Goal: Task Accomplishment & Management: Use online tool/utility

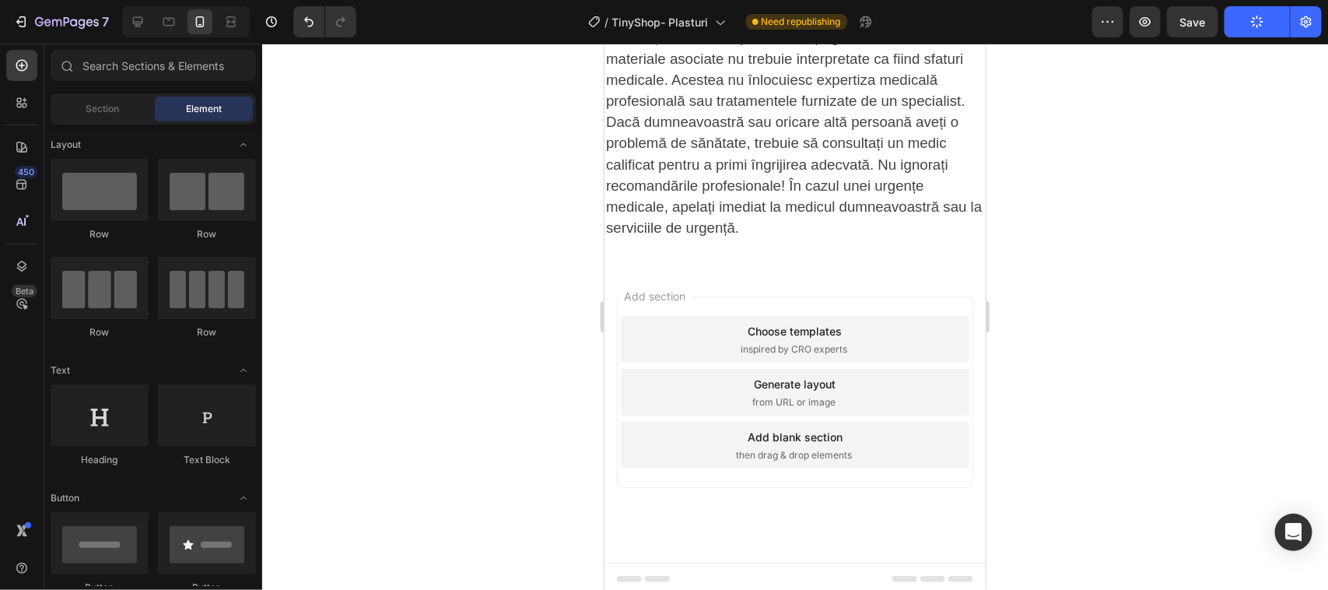
drag, startPoint x: 0, startPoint y: 0, endPoint x: 1109, endPoint y: 300, distance: 1148.5
click at [1109, 300] on div at bounding box center [795, 317] width 1066 height 546
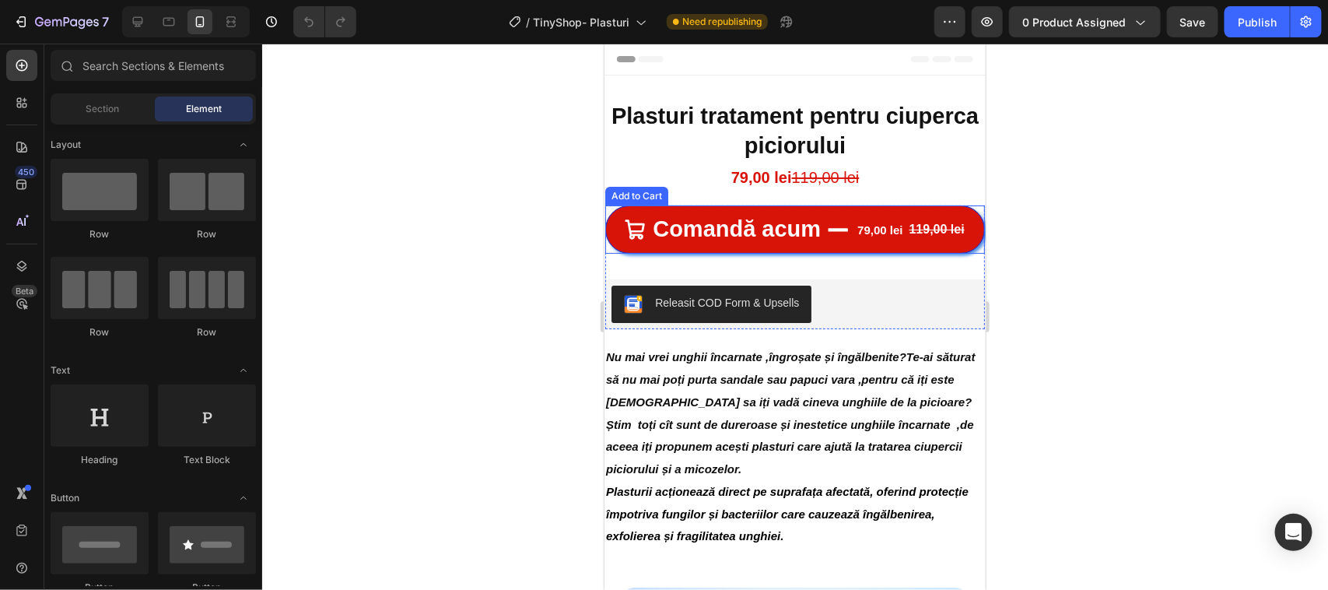
click at [545, 332] on div at bounding box center [795, 317] width 1066 height 546
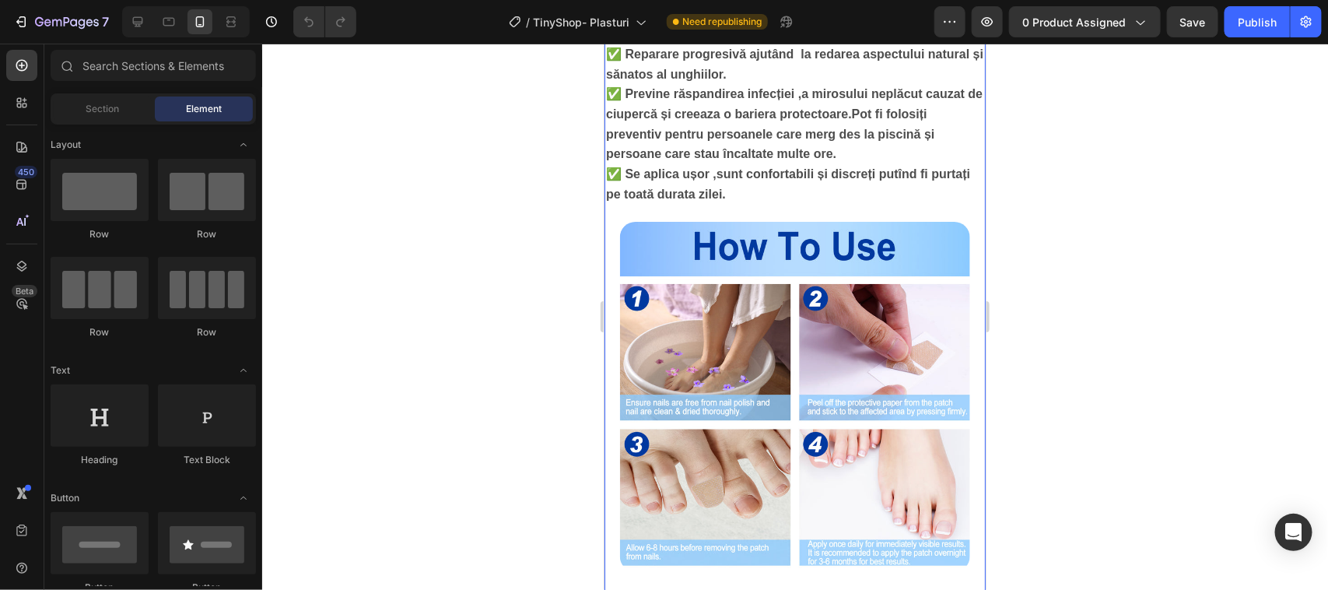
scroll to position [968, 0]
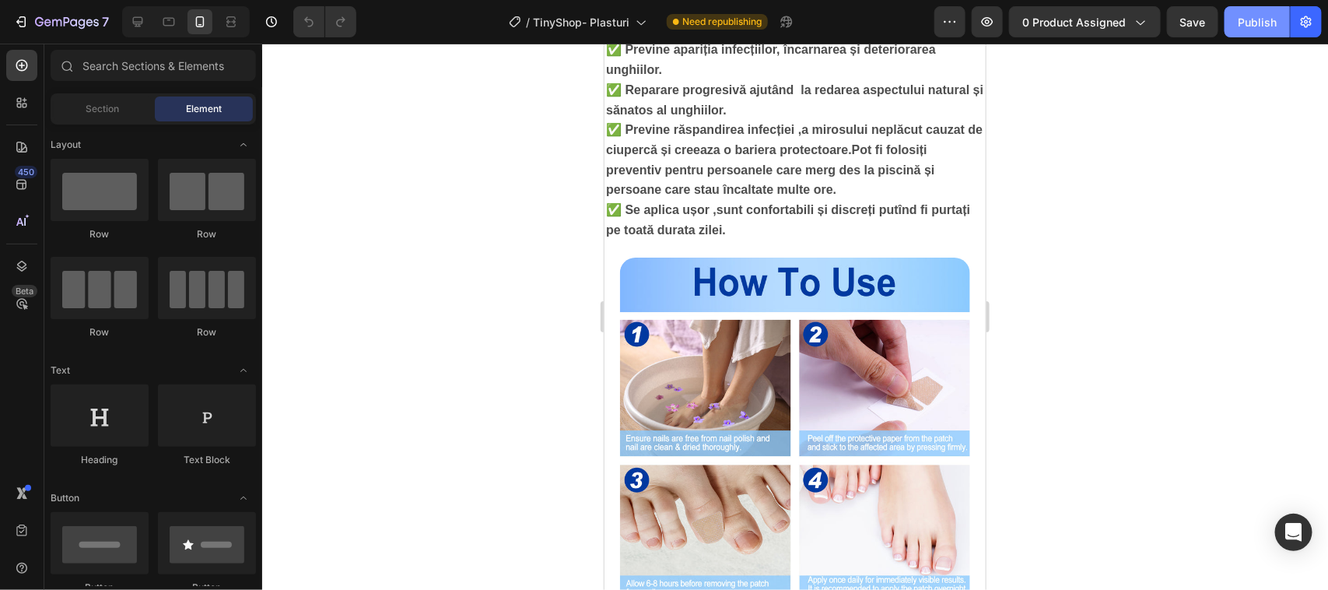
click at [1257, 32] on button "Publish" at bounding box center [1256, 21] width 65 height 31
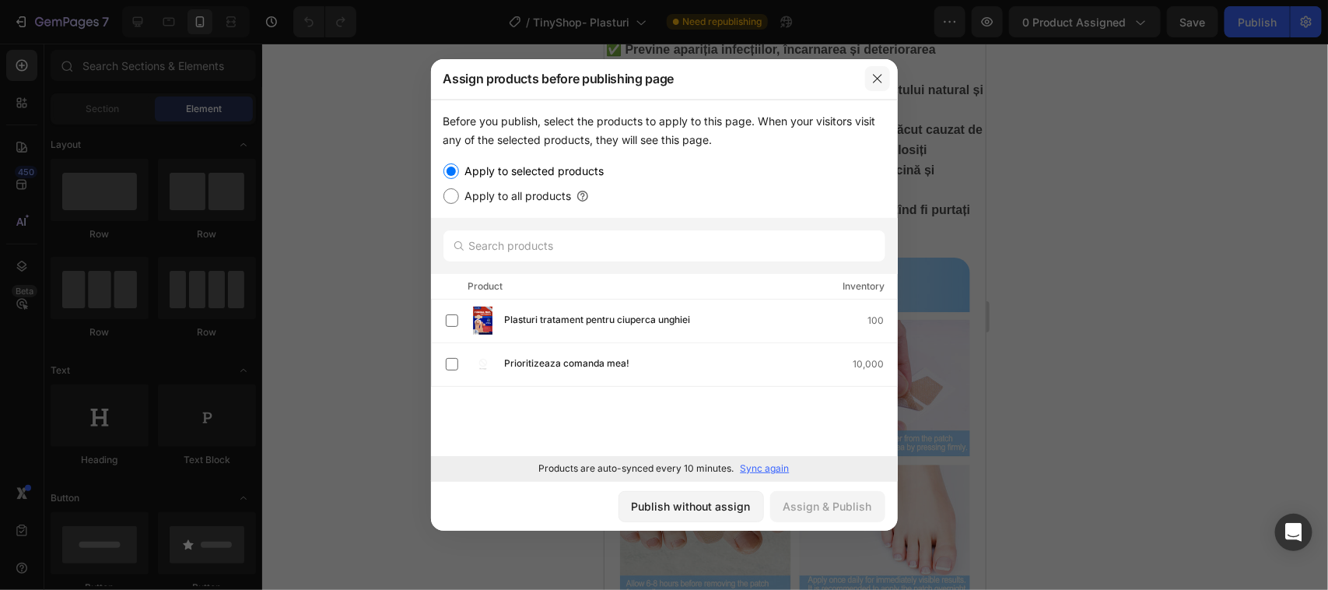
click at [883, 71] on button "button" at bounding box center [877, 78] width 25 height 25
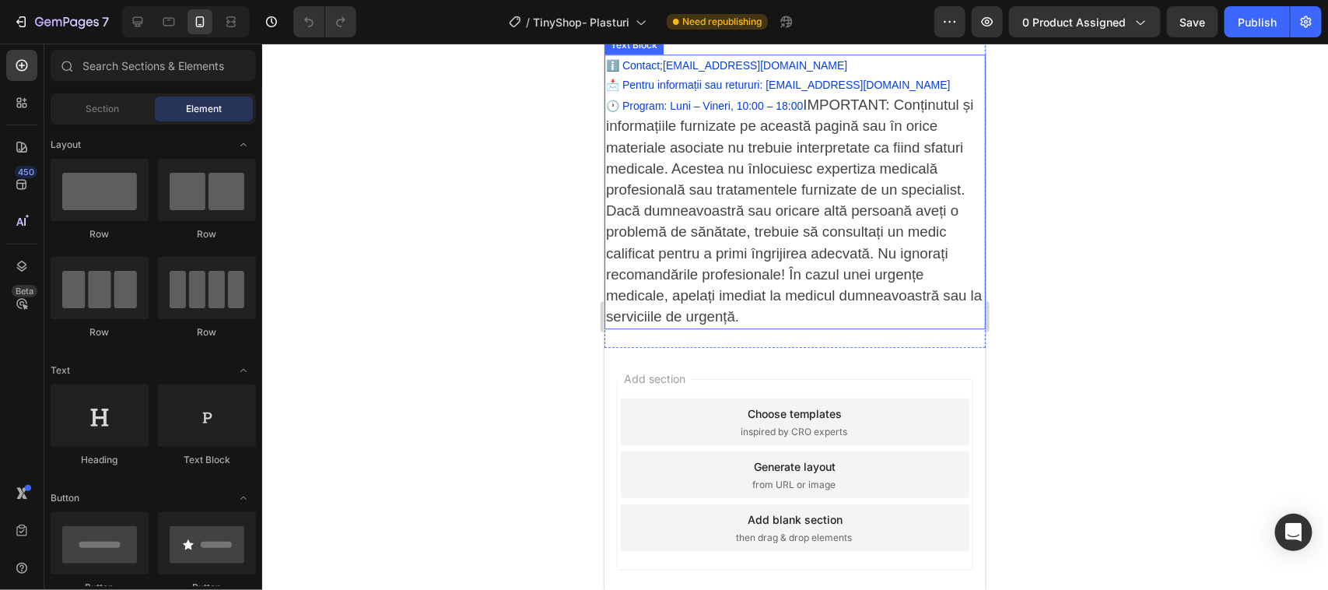
scroll to position [1941, 0]
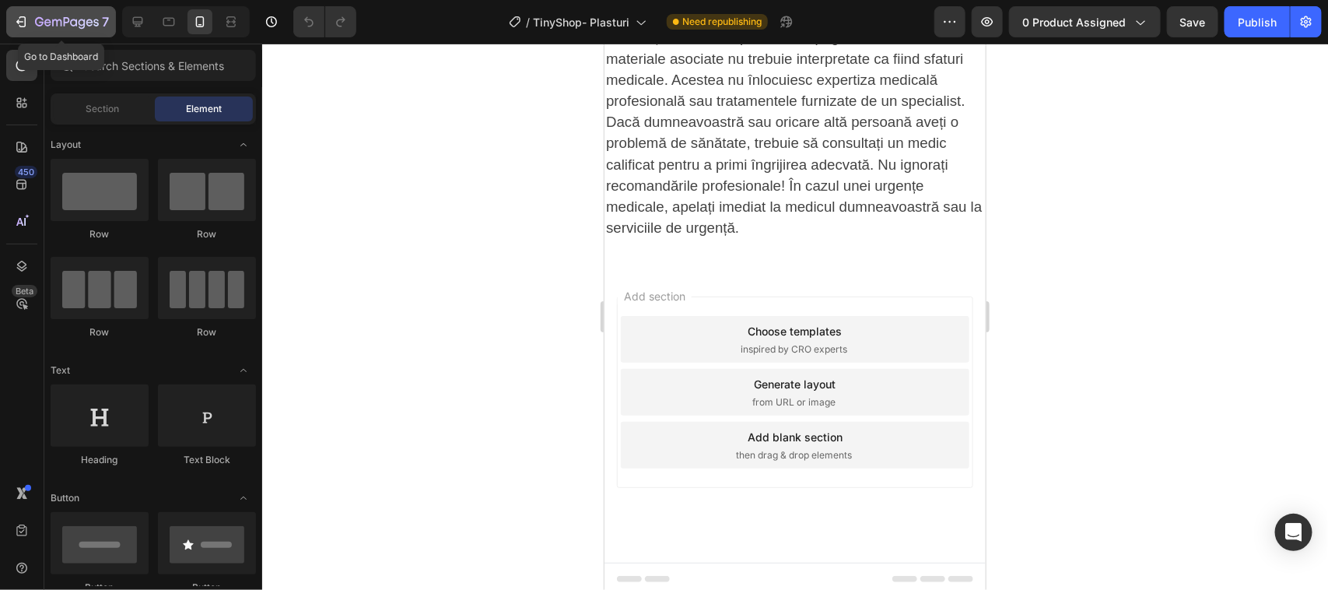
click at [22, 19] on icon "button" at bounding box center [21, 22] width 16 height 16
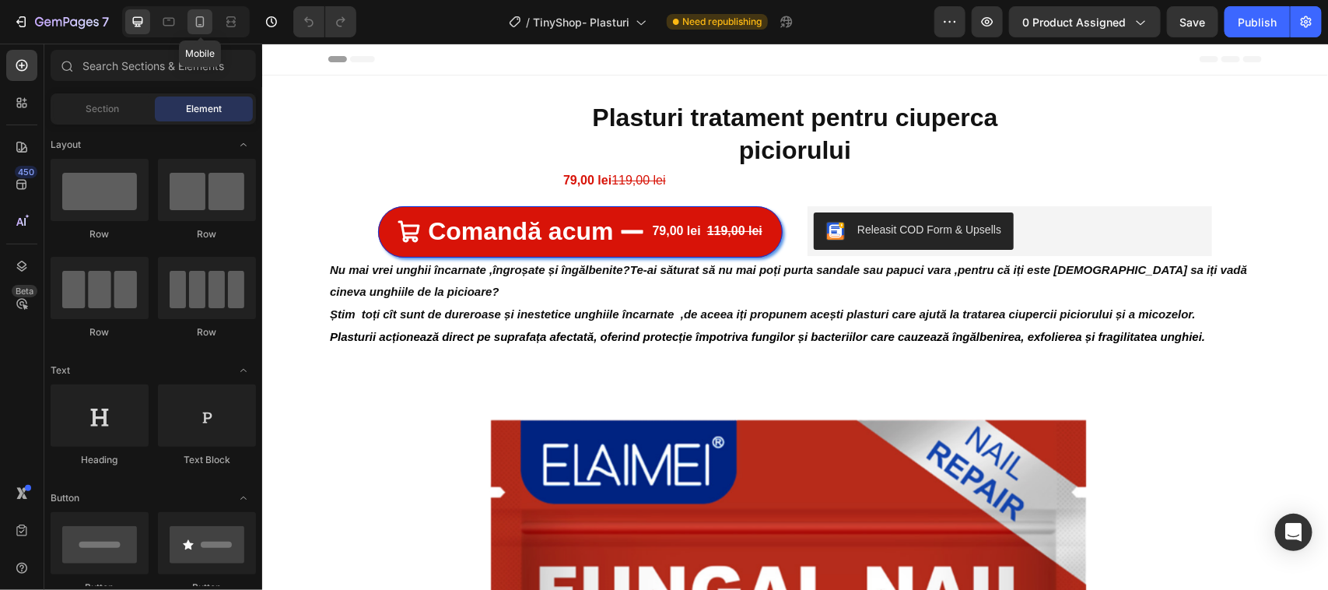
click at [195, 21] on icon at bounding box center [200, 22] width 16 height 16
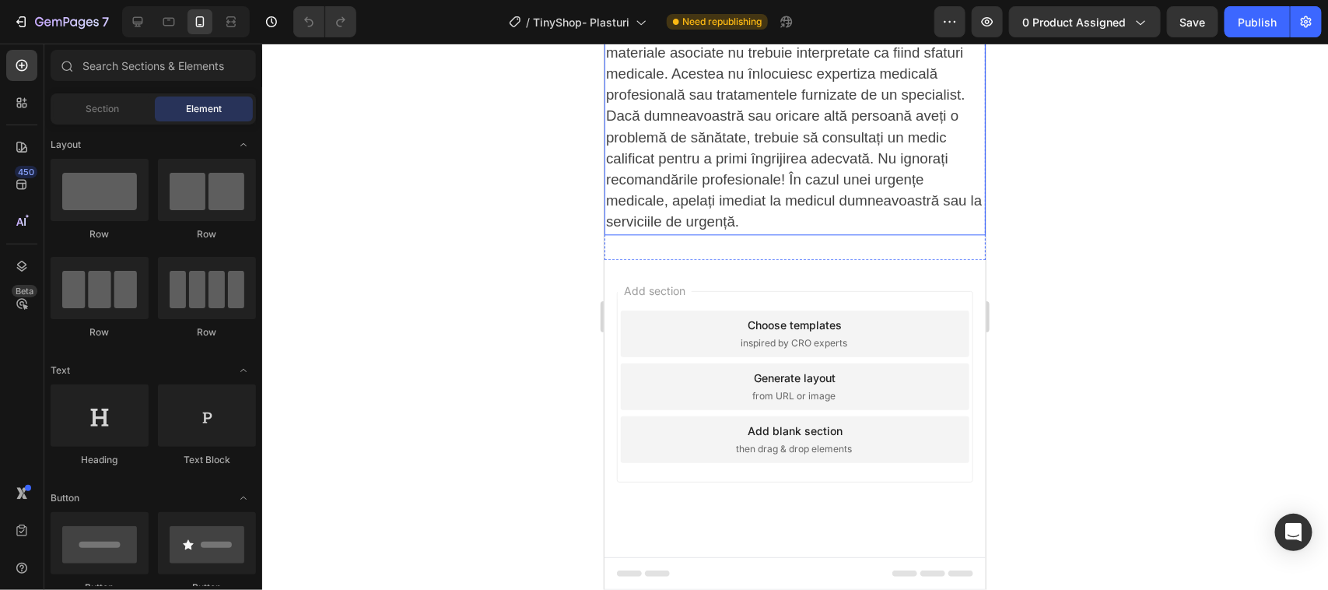
scroll to position [1653, 0]
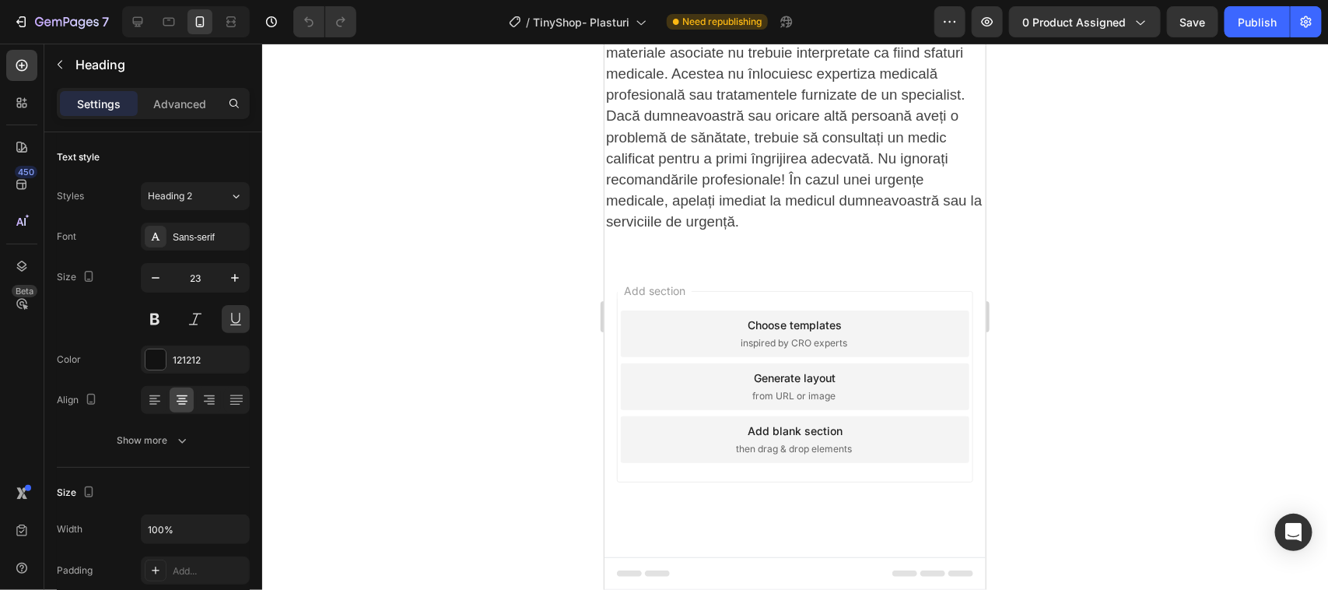
drag, startPoint x: 677, startPoint y: 202, endPoint x: 677, endPoint y: 231, distance: 28.8
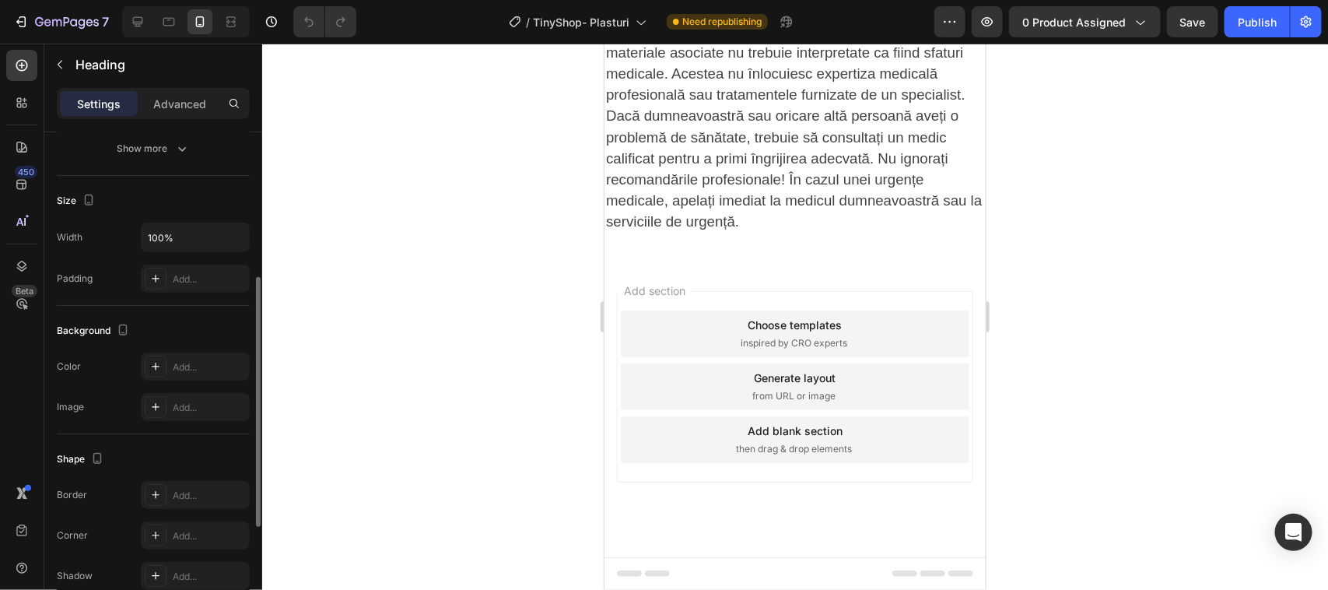
scroll to position [97, 0]
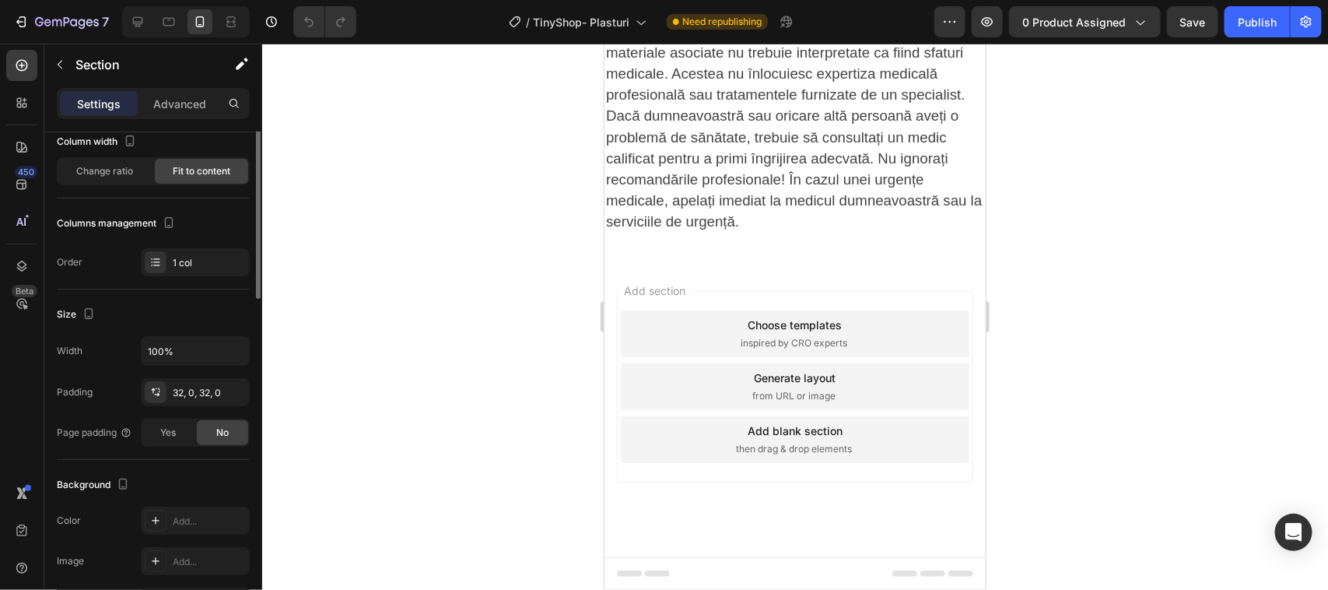
scroll to position [0, 0]
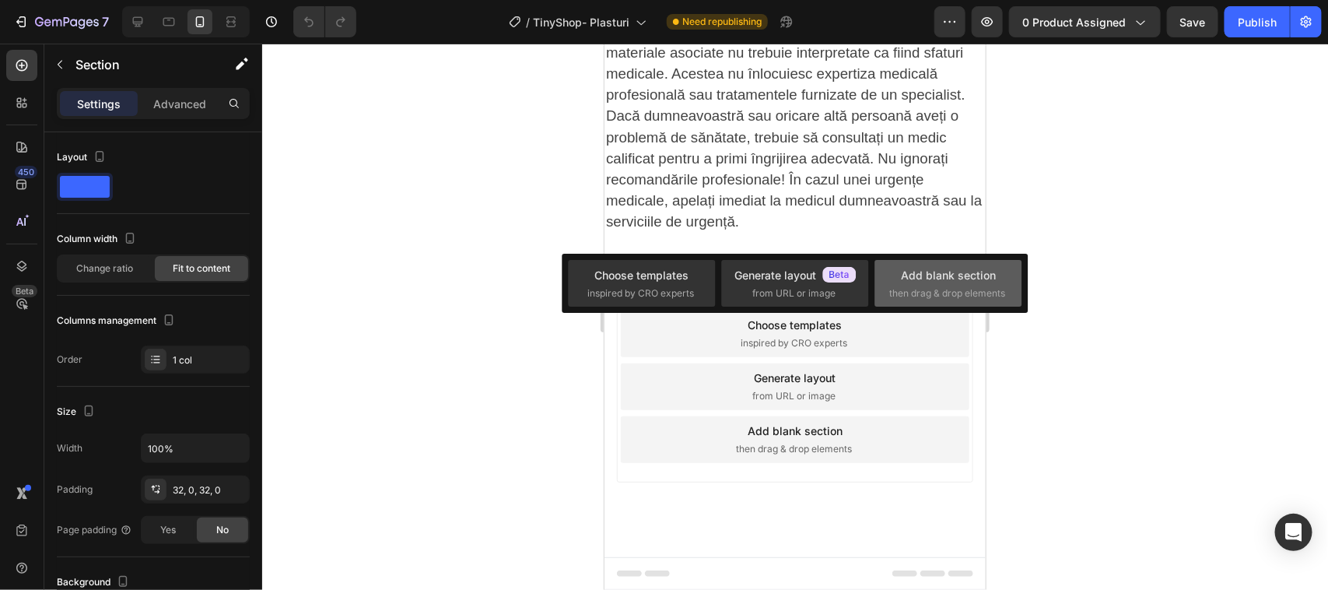
click at [911, 271] on div "Add blank section" at bounding box center [948, 275] width 95 height 16
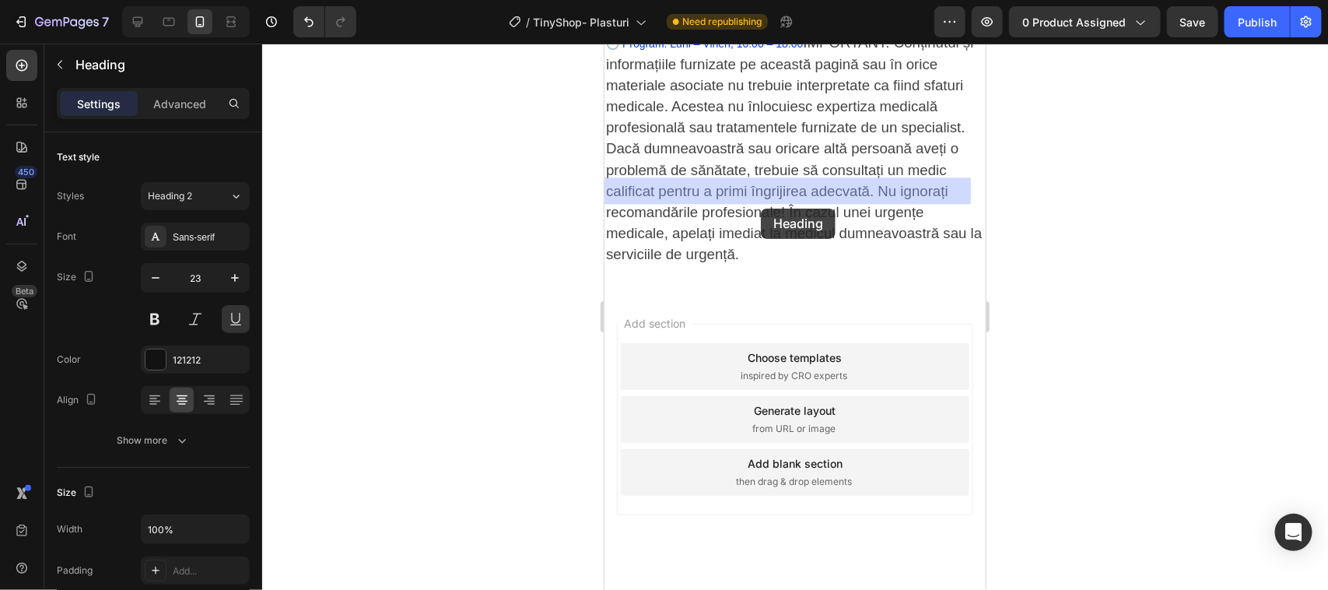
drag, startPoint x: 760, startPoint y: 196, endPoint x: 760, endPoint y: 208, distance: 11.7
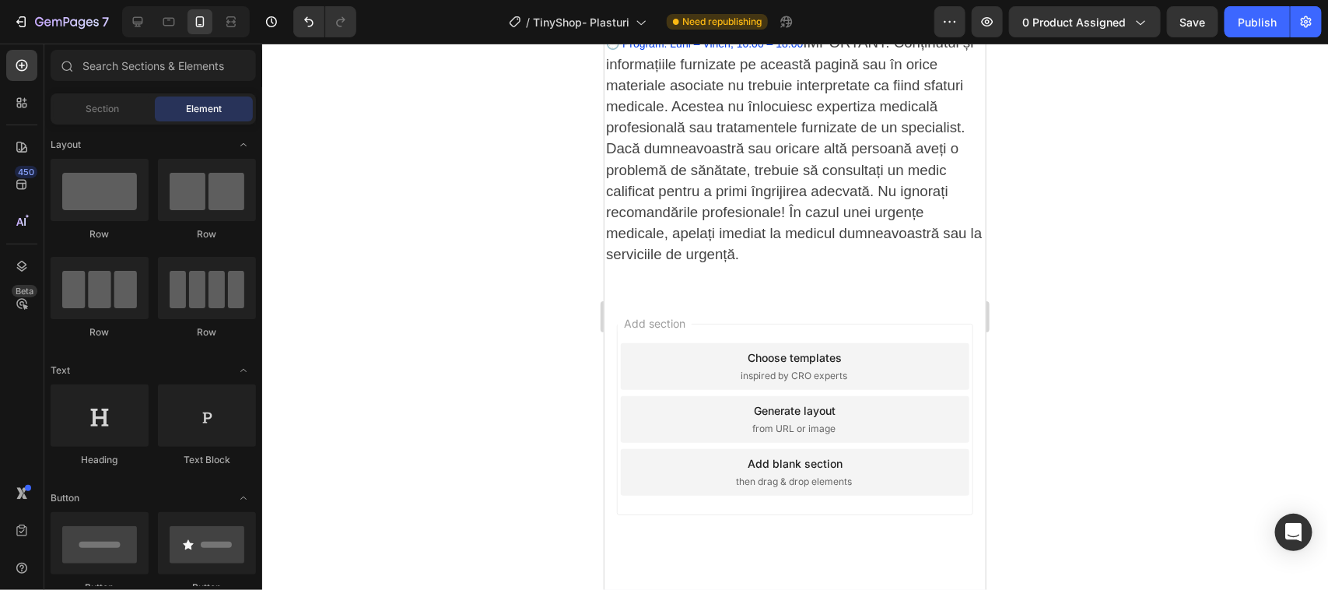
click at [68, 68] on icon at bounding box center [66, 65] width 12 height 12
click at [198, 107] on span "Element" at bounding box center [204, 109] width 36 height 14
click at [103, 106] on span "Section" at bounding box center [102, 109] width 33 height 14
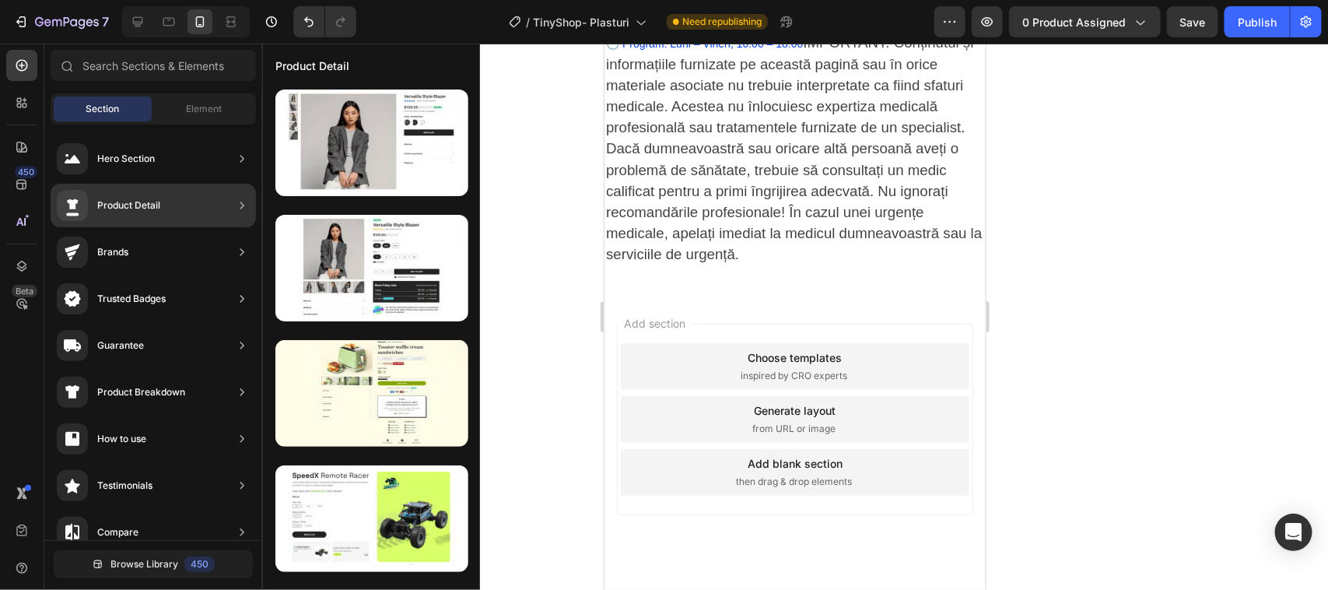
click at [125, 204] on div "Product Detail" at bounding box center [128, 206] width 63 height 16
click at [241, 203] on icon at bounding box center [242, 206] width 16 height 16
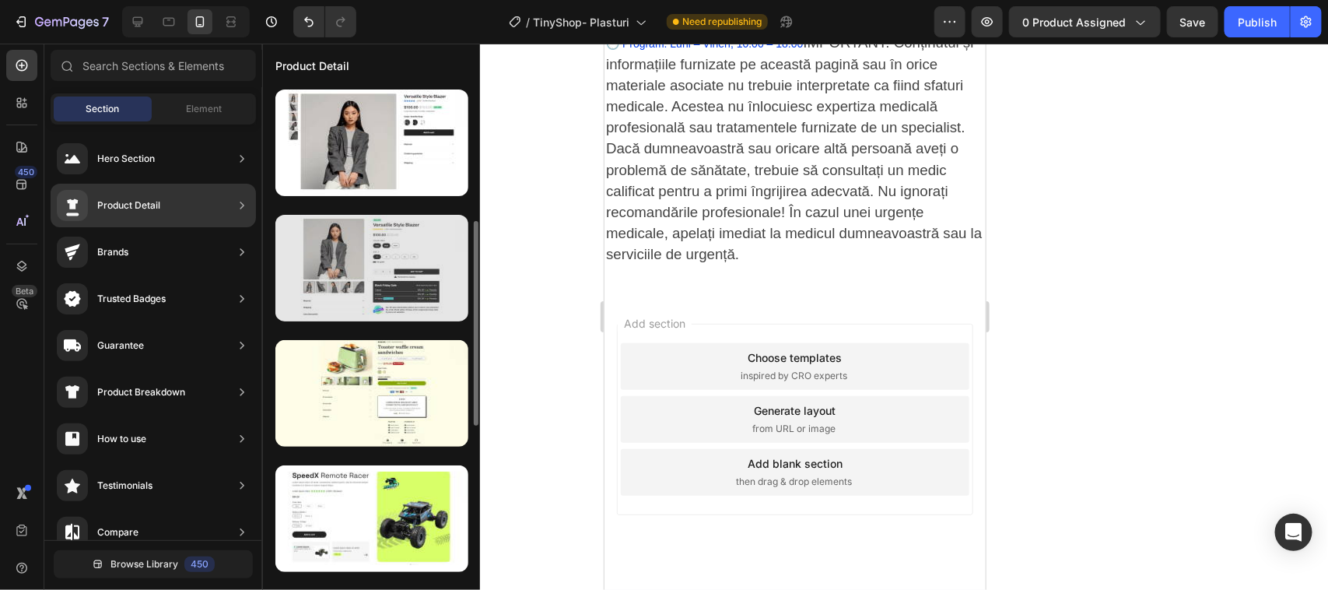
scroll to position [97, 0]
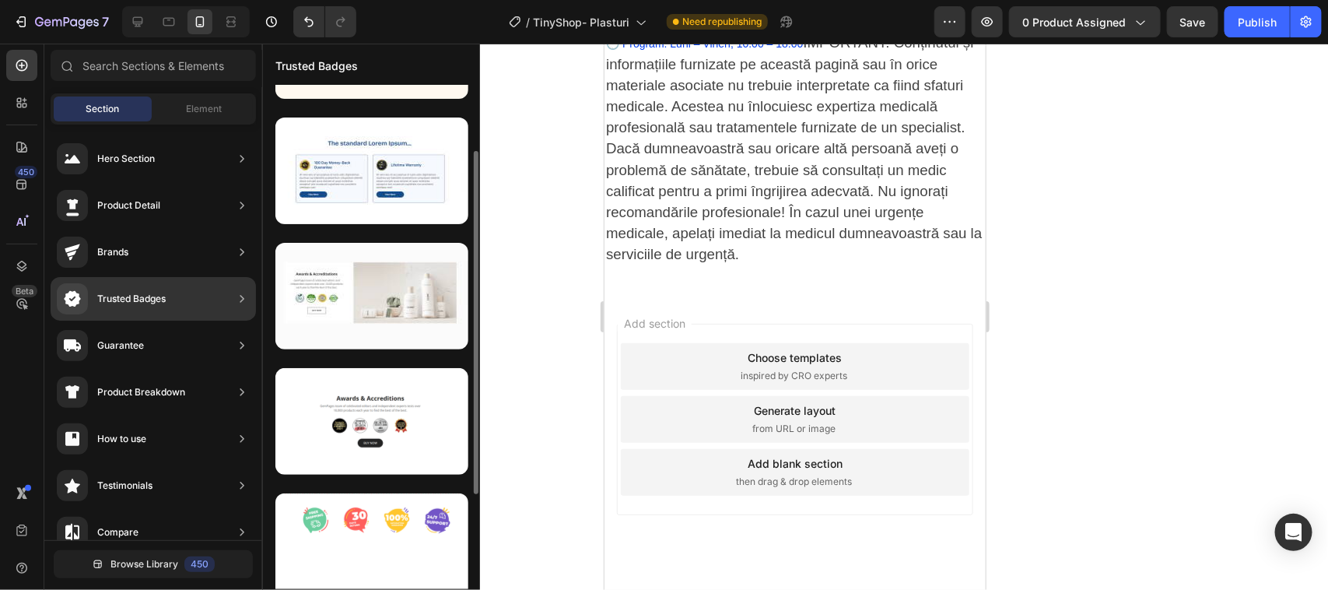
click at [242, 299] on icon at bounding box center [242, 299] width 16 height 16
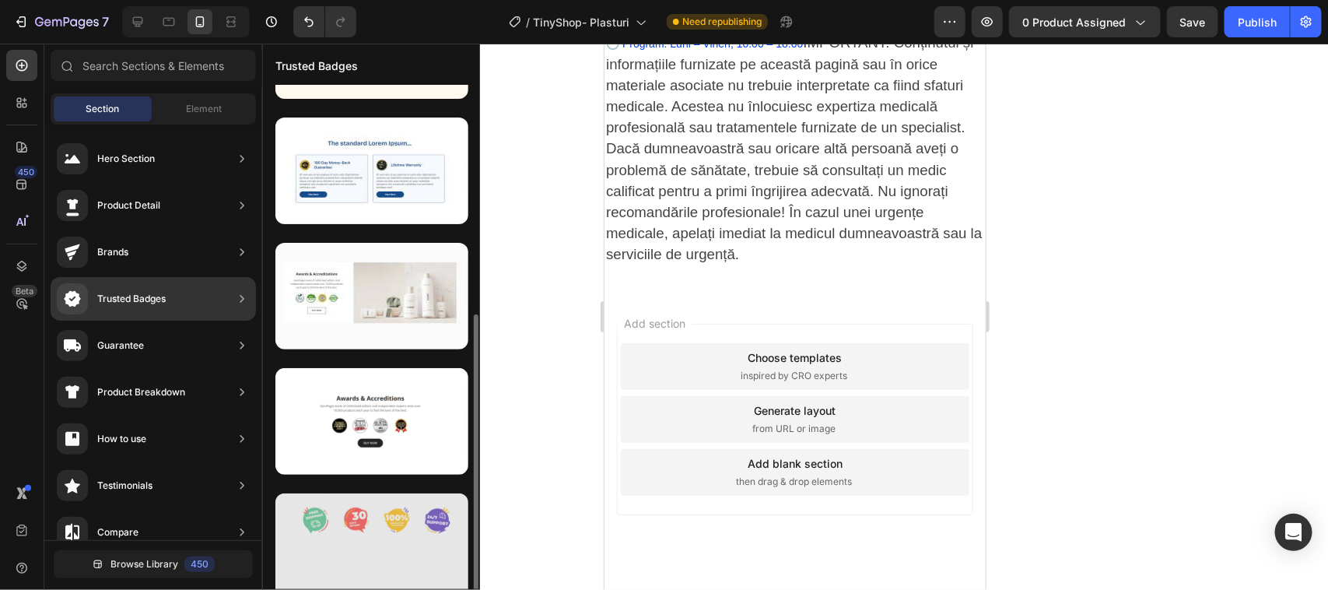
scroll to position [237, 0]
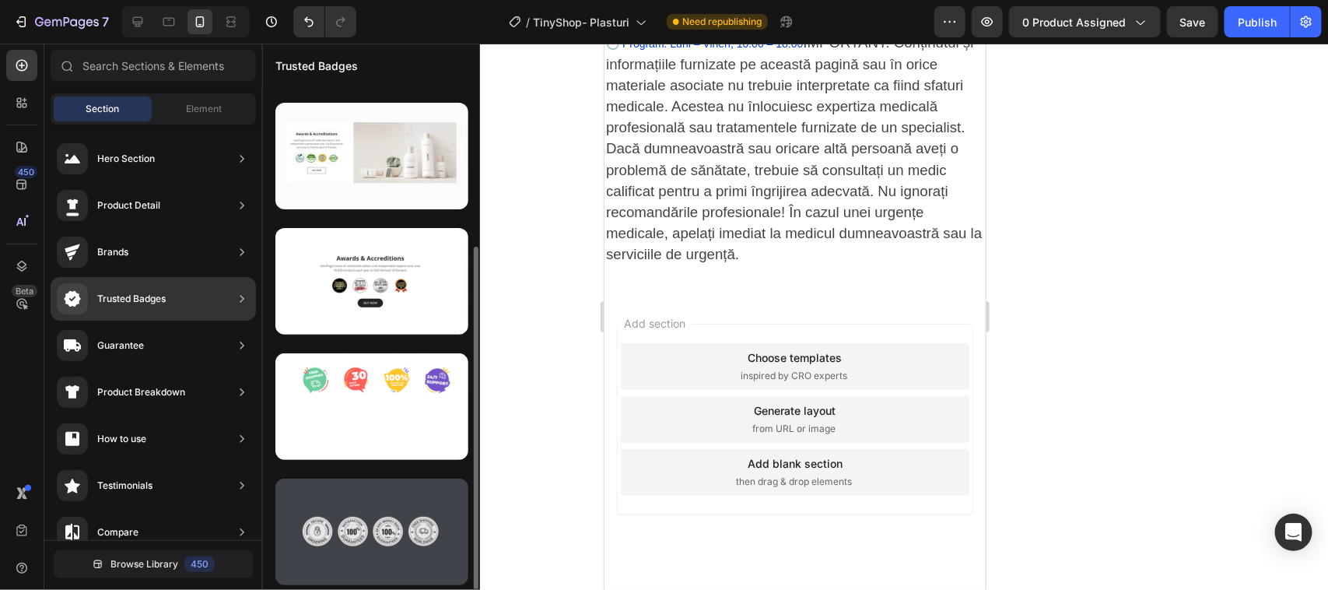
click at [367, 534] on div at bounding box center [371, 531] width 193 height 107
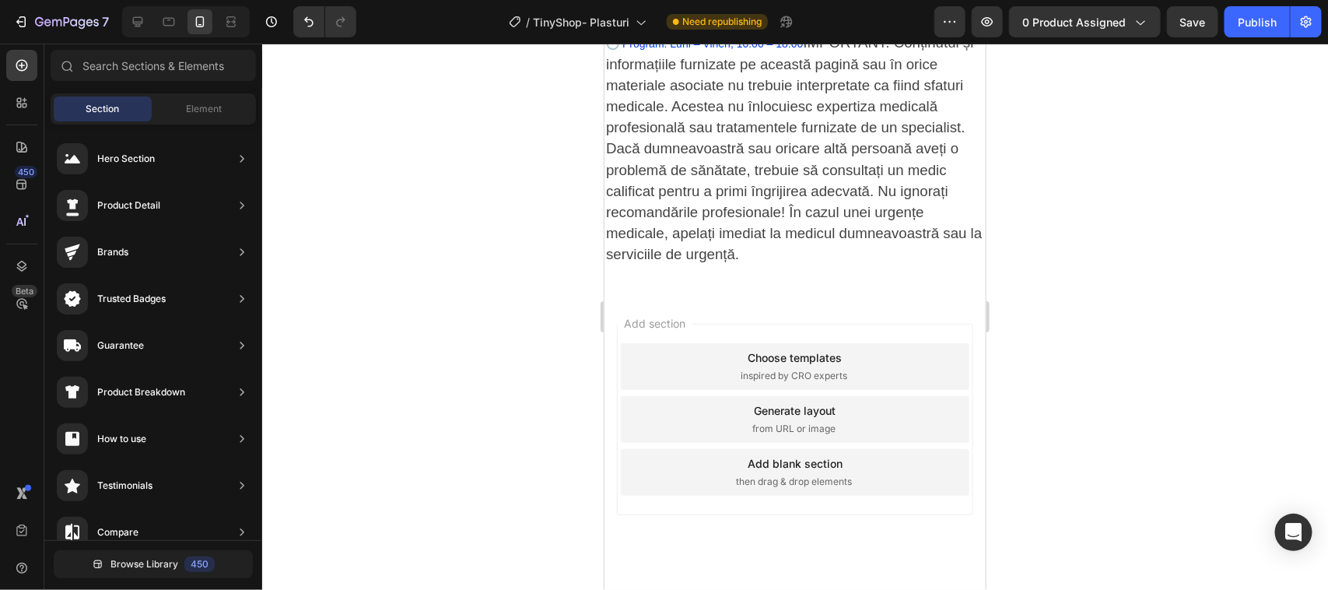
scroll to position [0, 0]
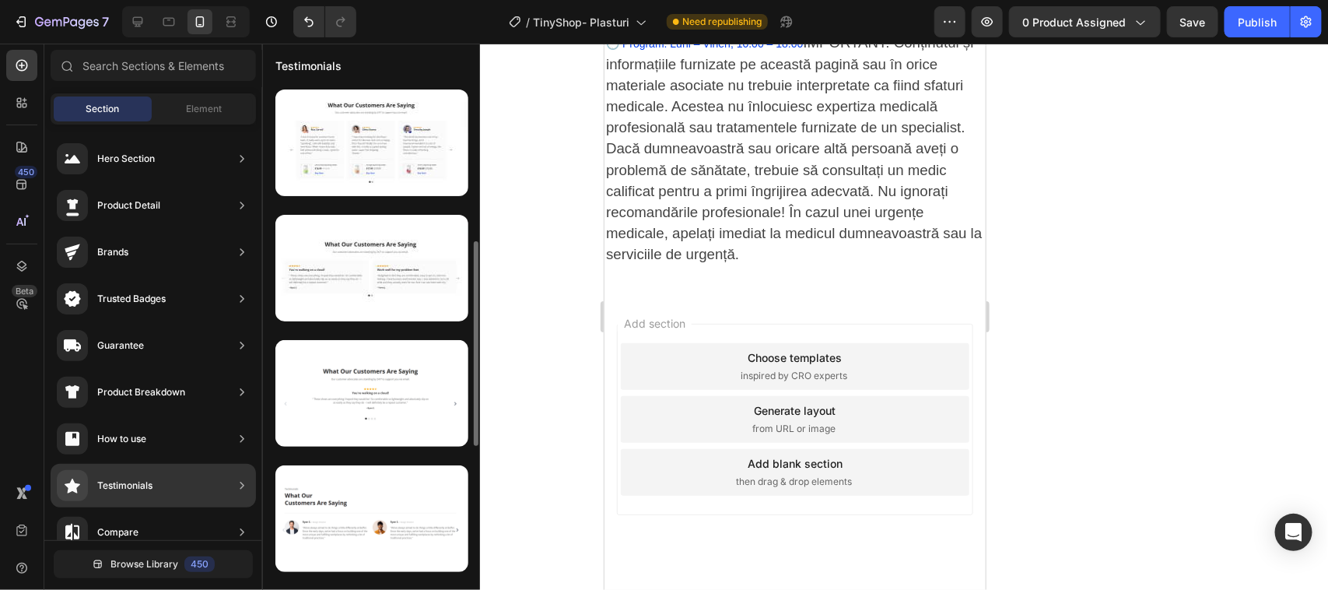
click at [245, 484] on icon at bounding box center [242, 486] width 16 height 16
click at [226, 481] on div "Testimonials" at bounding box center [153, 486] width 205 height 44
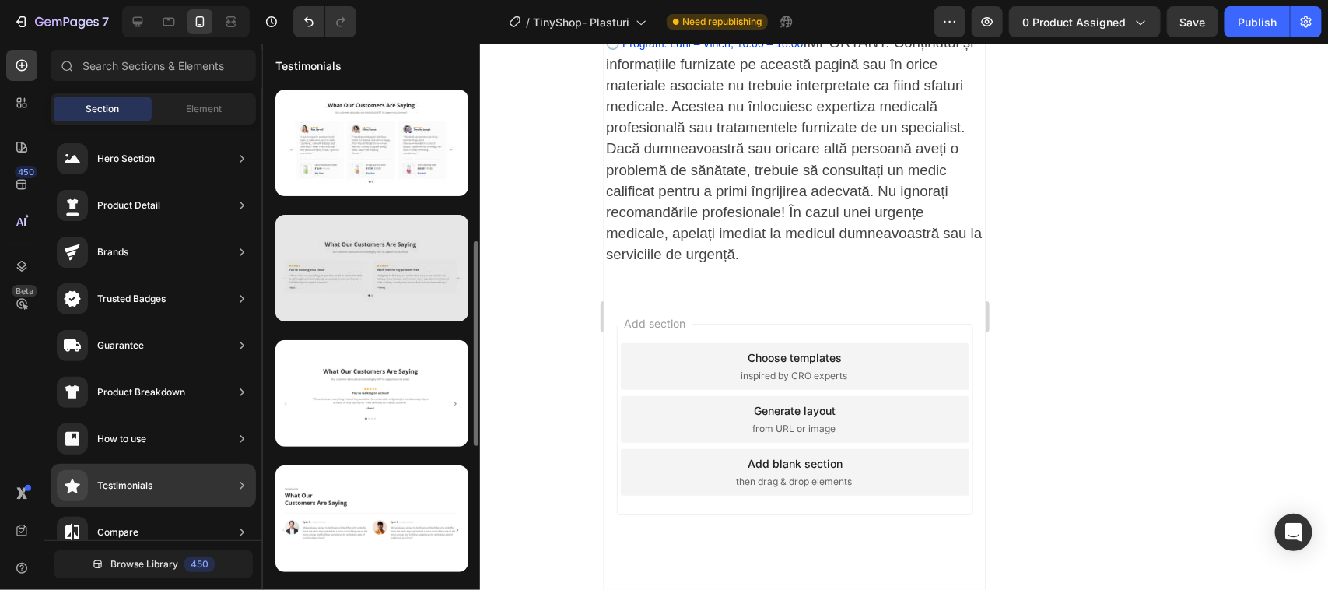
click at [380, 215] on div at bounding box center [371, 268] width 193 height 107
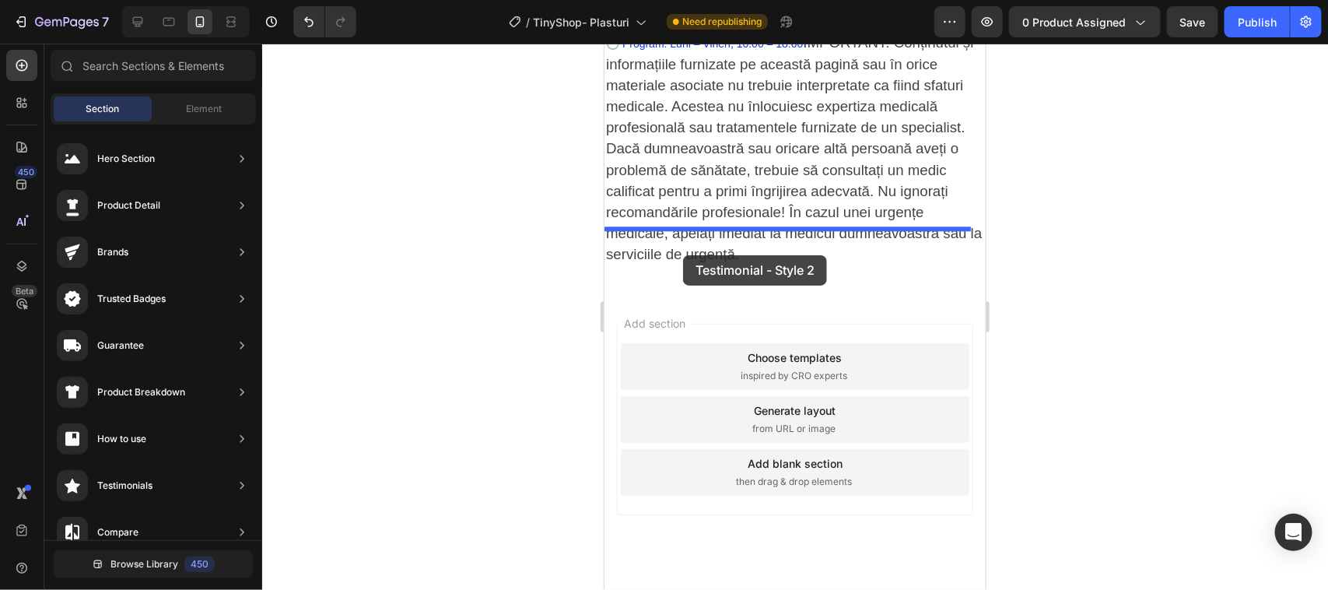
drag, startPoint x: 983, startPoint y: 219, endPoint x: 682, endPoint y: 254, distance: 303.2
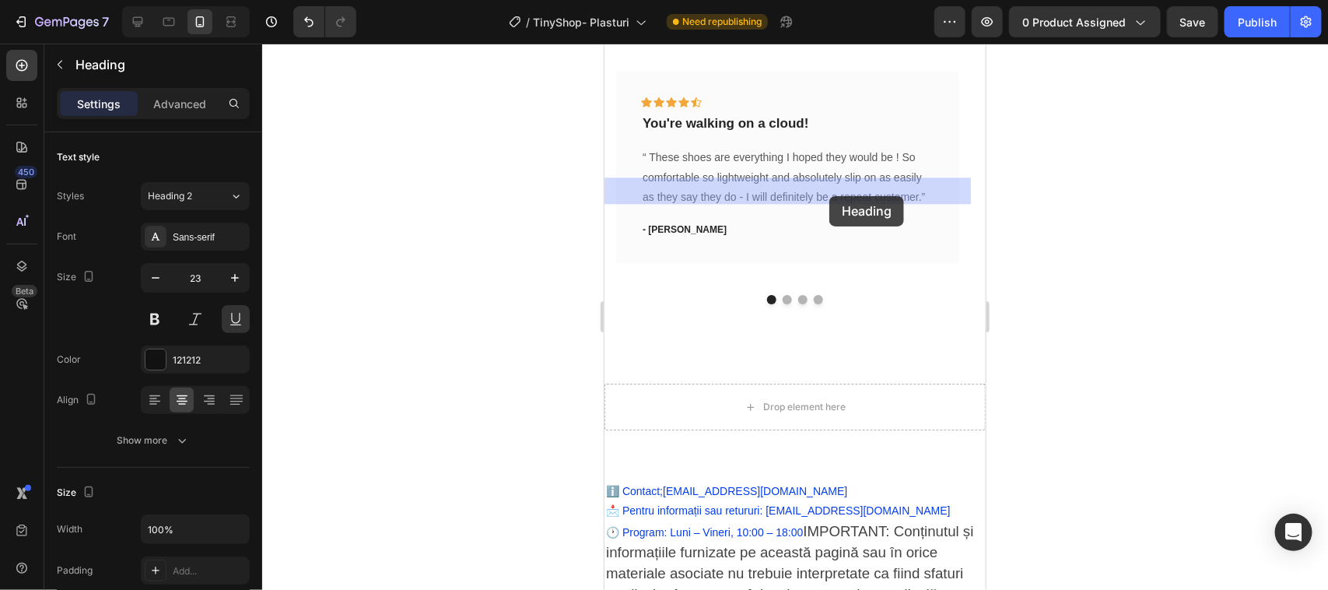
drag, startPoint x: 803, startPoint y: 187, endPoint x: 828, endPoint y: 195, distance: 26.8
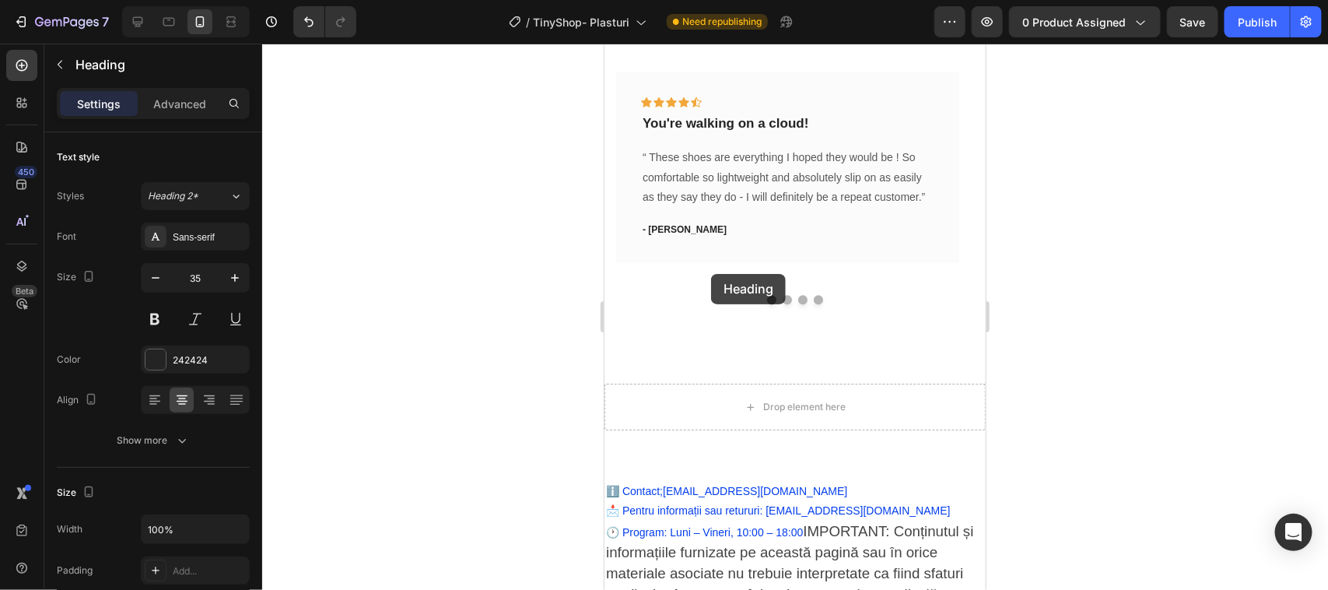
type input "16"
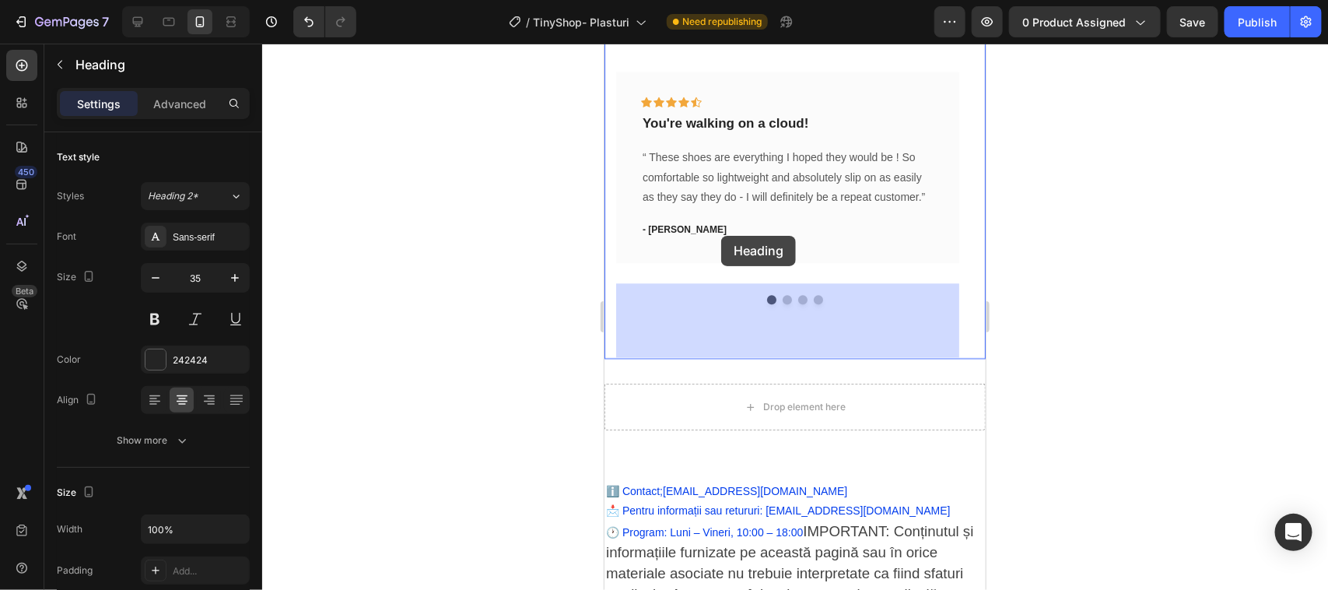
drag, startPoint x: 706, startPoint y: 287, endPoint x: 720, endPoint y: 235, distance: 54.0
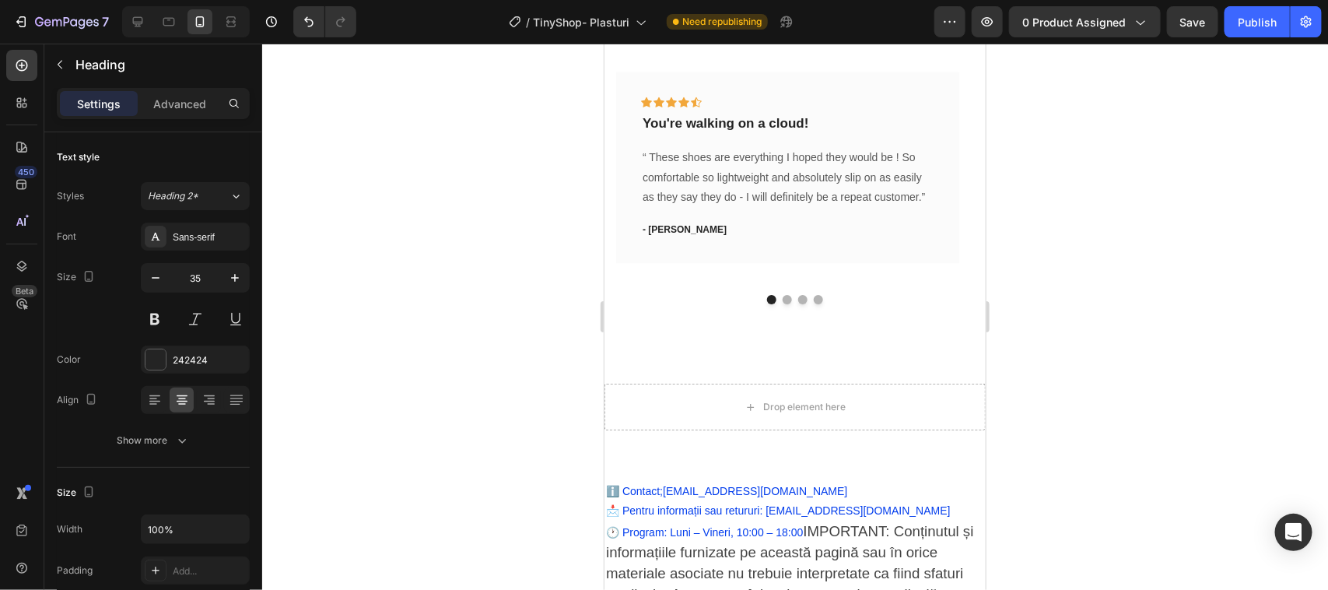
drag, startPoint x: 768, startPoint y: 296, endPoint x: 766, endPoint y: 285, distance: 11.8
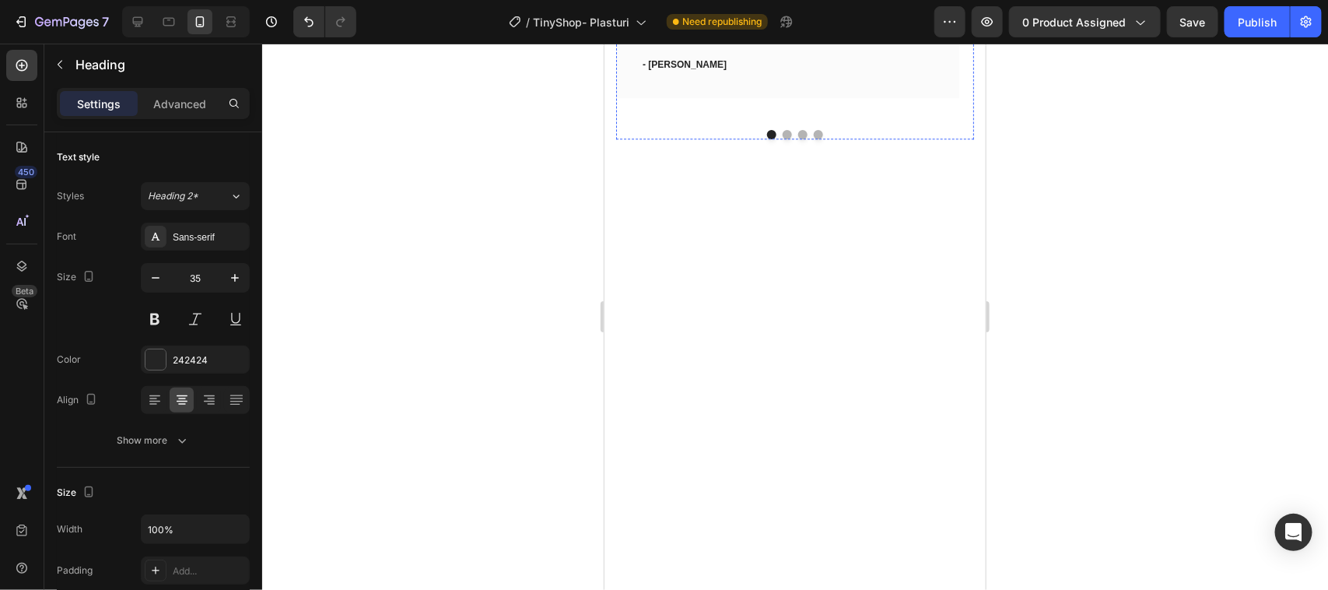
scroll to position [1848, 0]
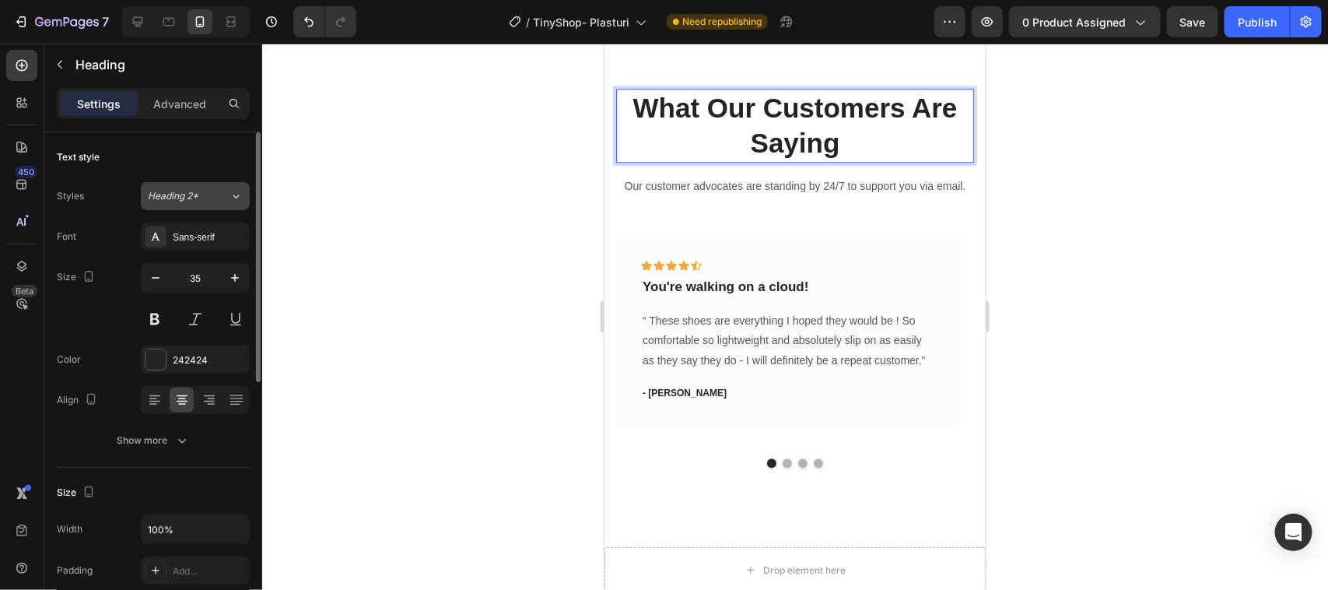
click at [237, 197] on icon at bounding box center [236, 196] width 6 height 4
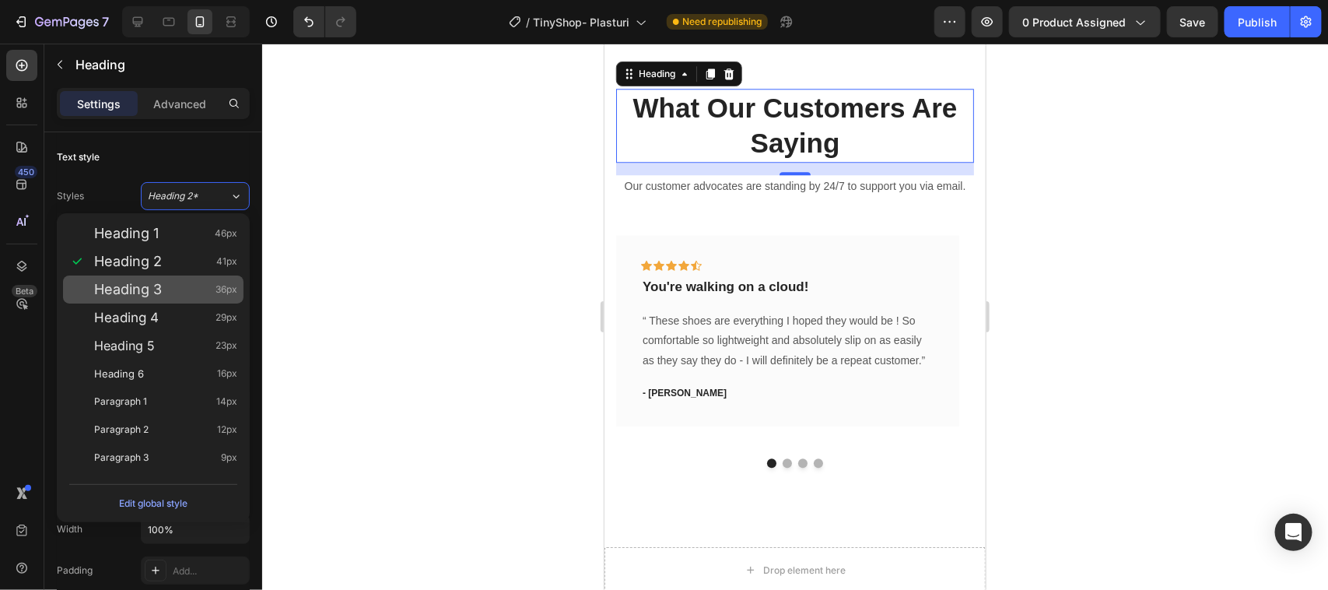
click at [170, 282] on div "Heading 3 36px" at bounding box center [165, 290] width 143 height 16
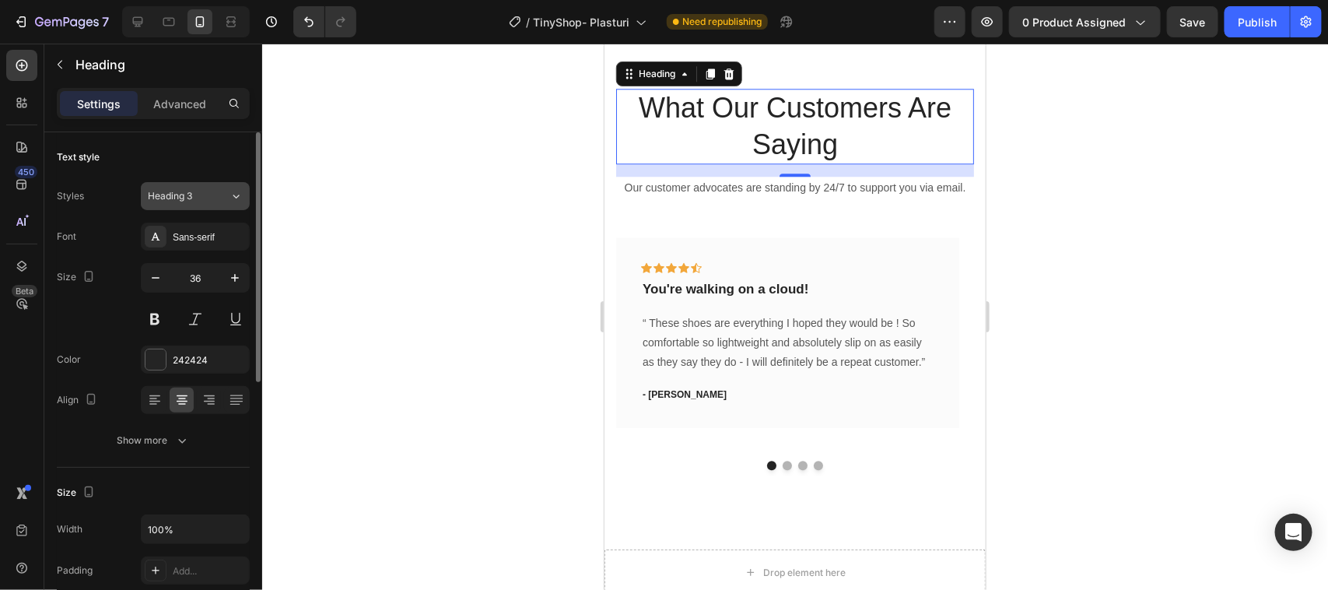
click at [239, 198] on icon at bounding box center [235, 196] width 13 height 16
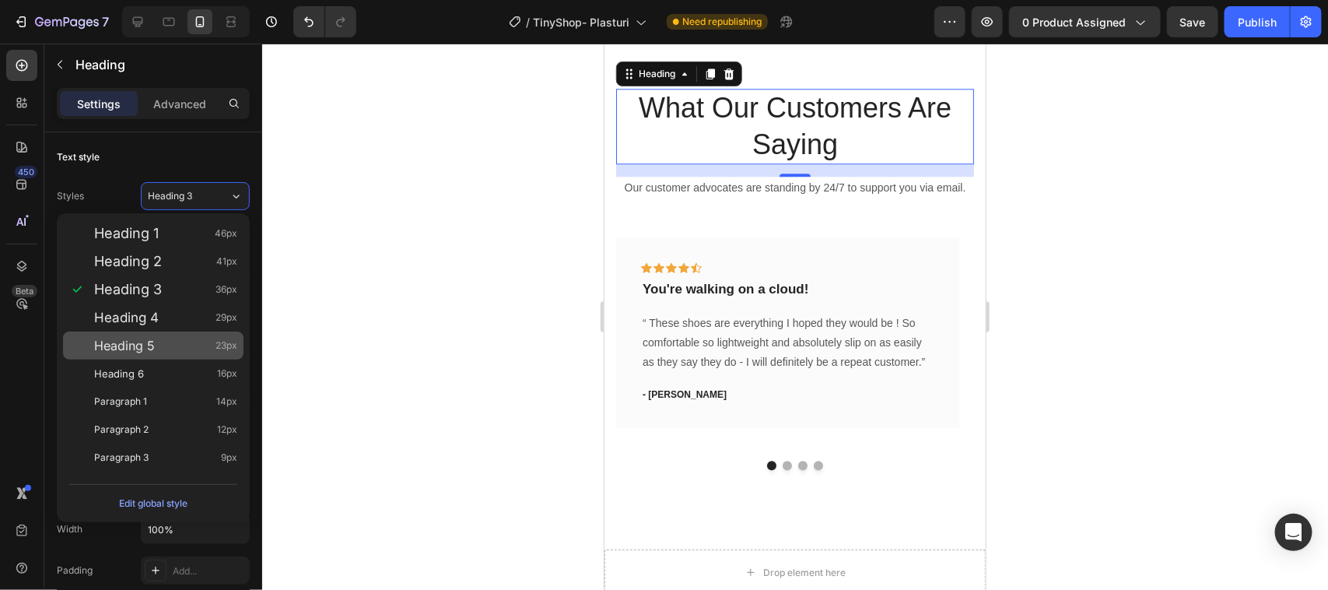
click at [129, 340] on span "Heading 5" at bounding box center [124, 346] width 61 height 16
type input "23"
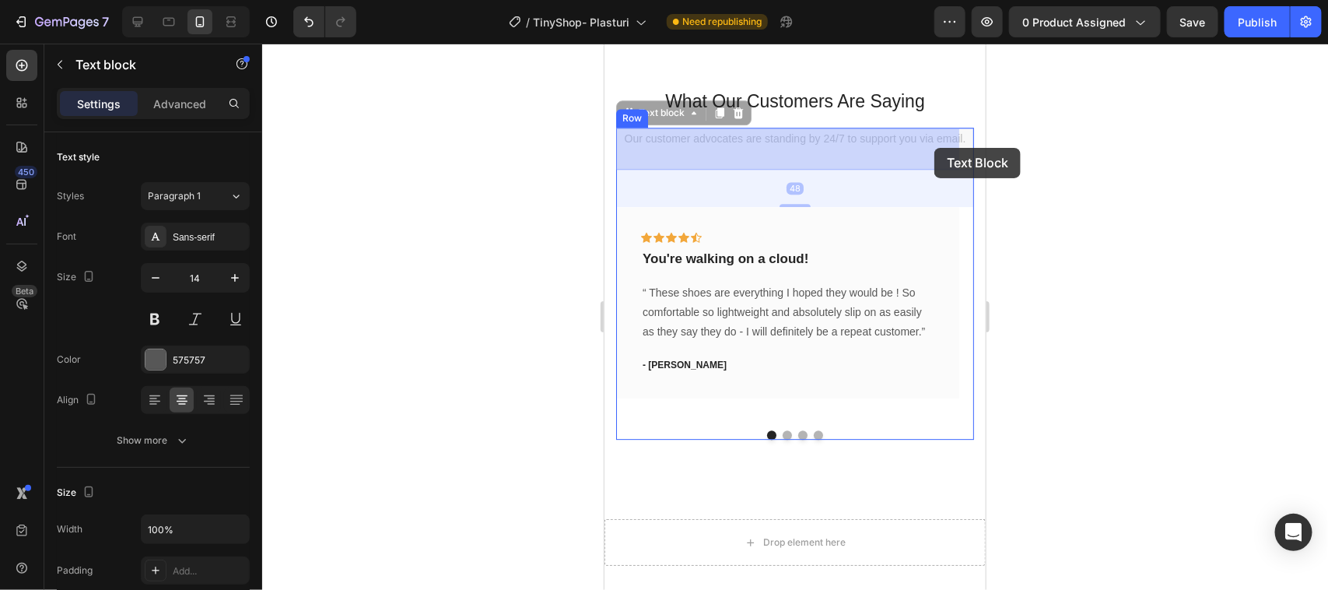
drag, startPoint x: 938, startPoint y: 135, endPoint x: 934, endPoint y: 145, distance: 10.8
click at [604, 43] on p "Our customer advocates are standing by 24/7 to support you via email." at bounding box center [604, 43] width 0 height 0
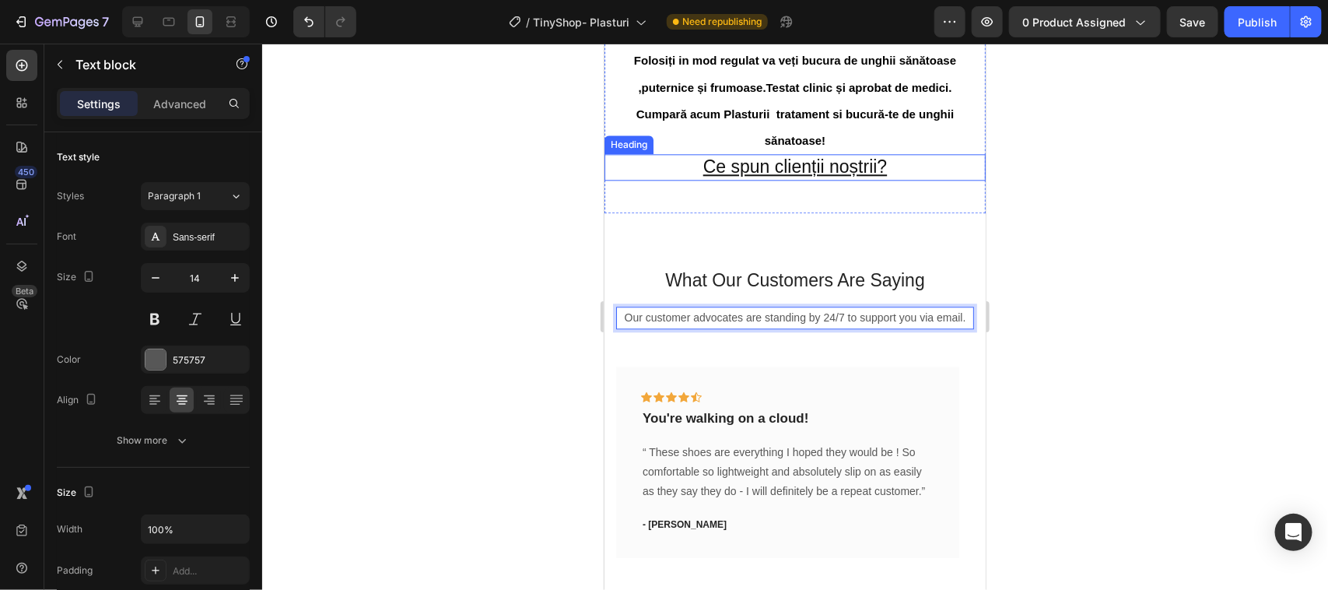
scroll to position [1653, 0]
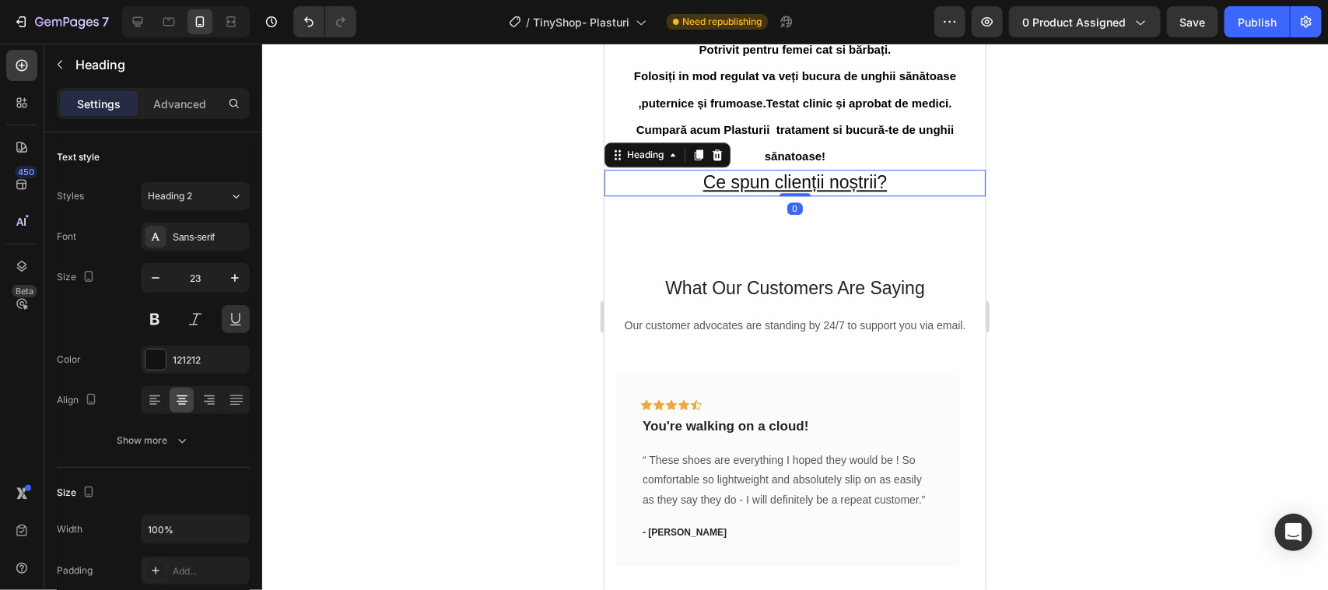
drag, startPoint x: 720, startPoint y: 157, endPoint x: 717, endPoint y: 166, distance: 9.6
click at [720, 159] on icon at bounding box center [717, 154] width 10 height 11
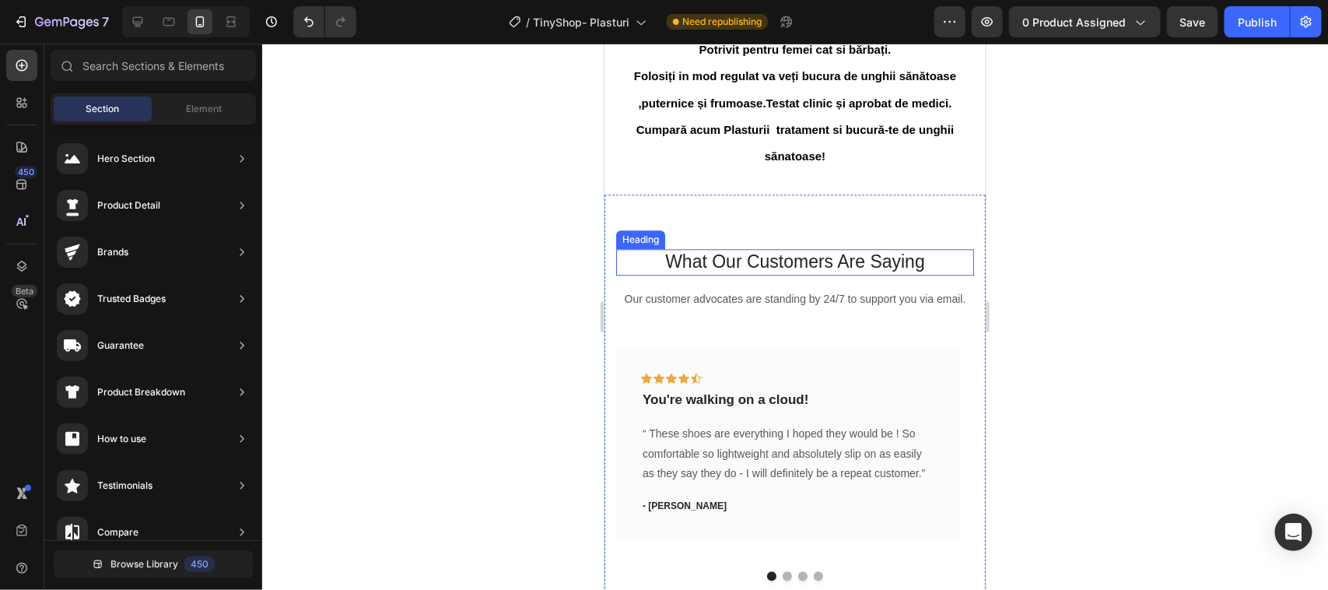
click at [926, 273] on h2 "What Our Customers Are Saying" at bounding box center [794, 261] width 358 height 26
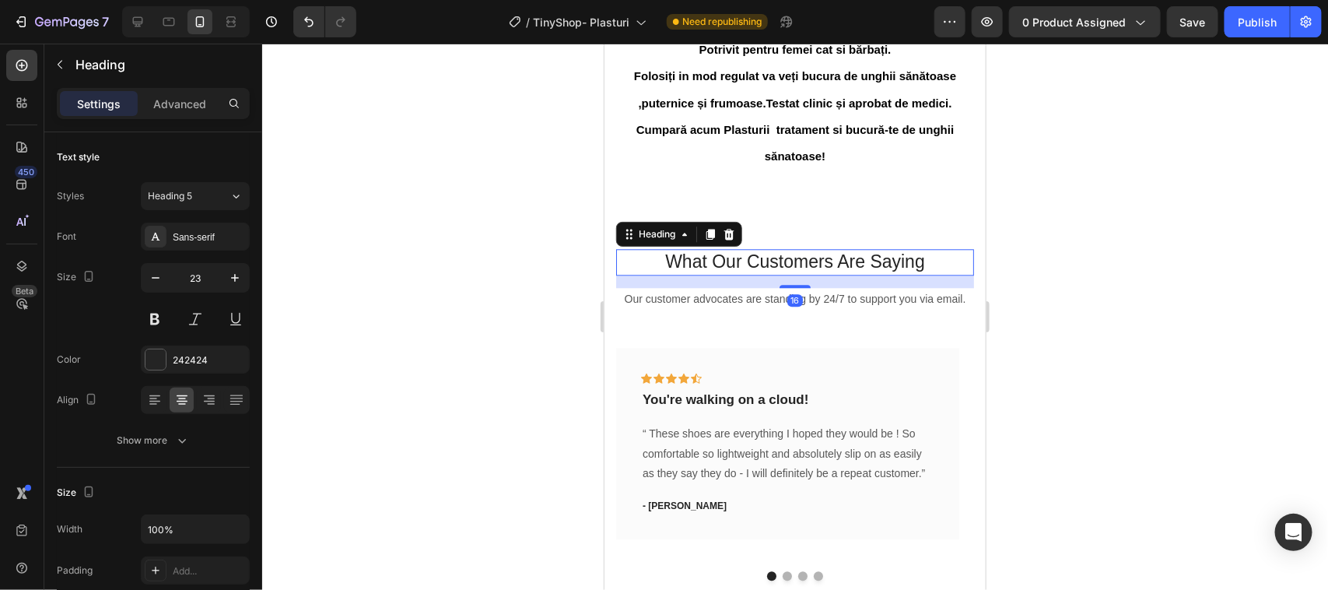
click at [923, 268] on h2 "What Our Customers Are Saying" at bounding box center [794, 261] width 358 height 26
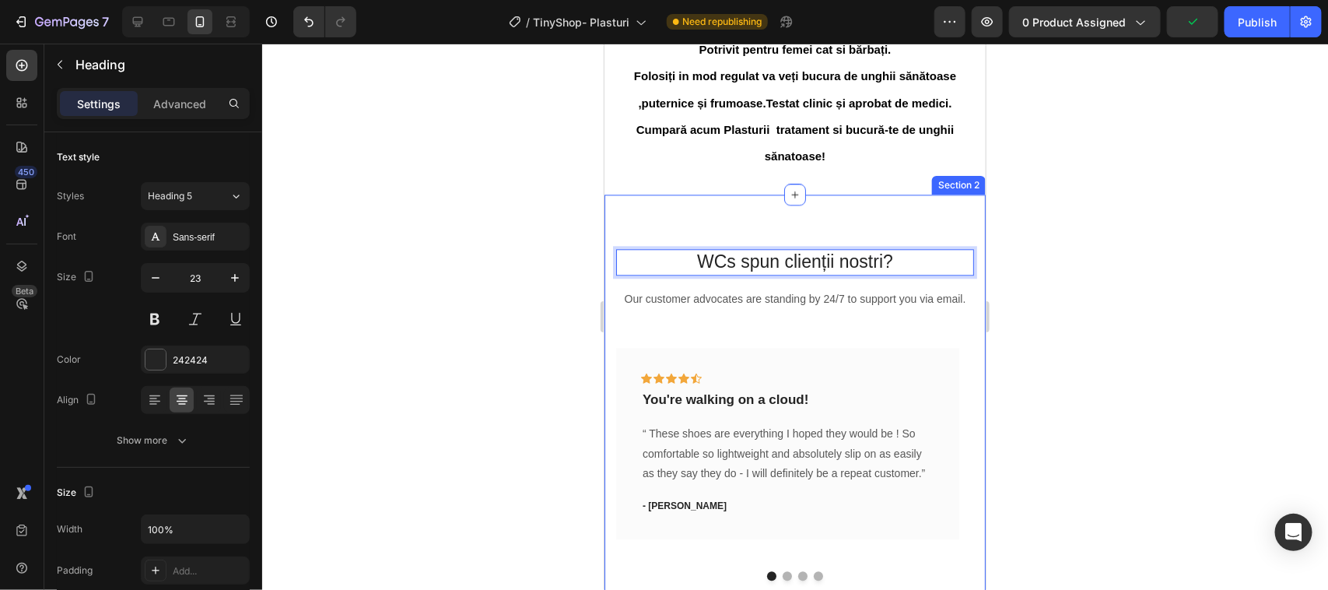
click at [779, 233] on div "WCs spun clienții nostri? Heading 16 Our customer advocates are standing by 24/…" at bounding box center [794, 414] width 381 height 440
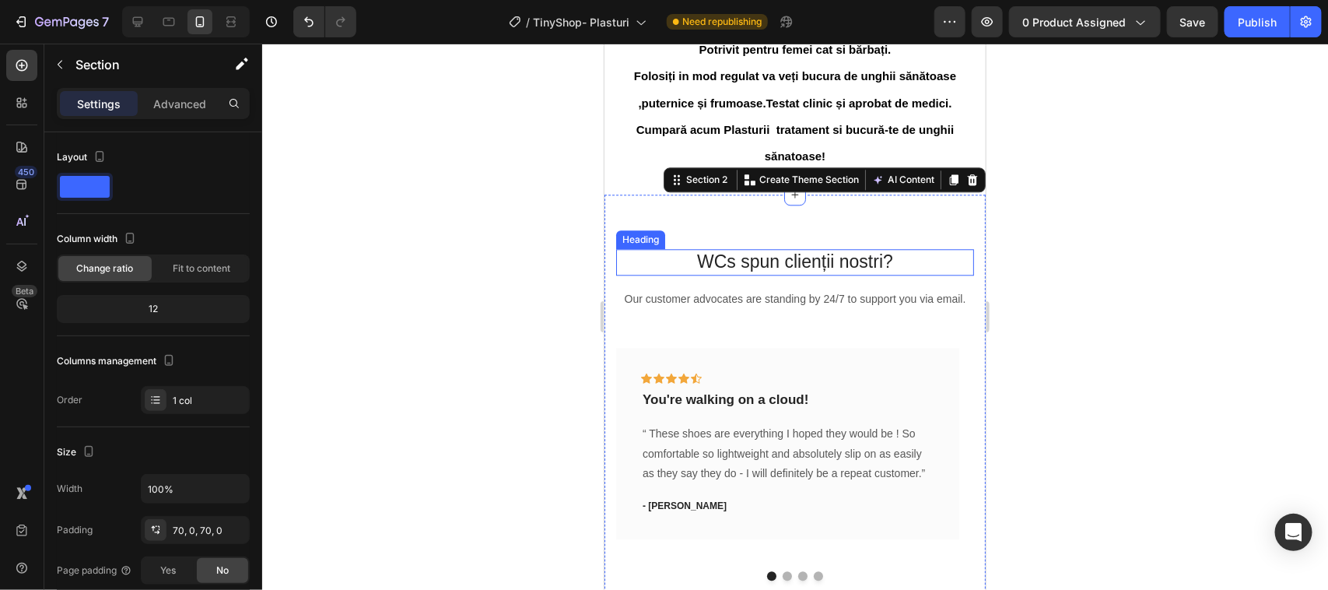
click at [776, 272] on p "WCs spun clienții nostri?" at bounding box center [794, 261] width 355 height 23
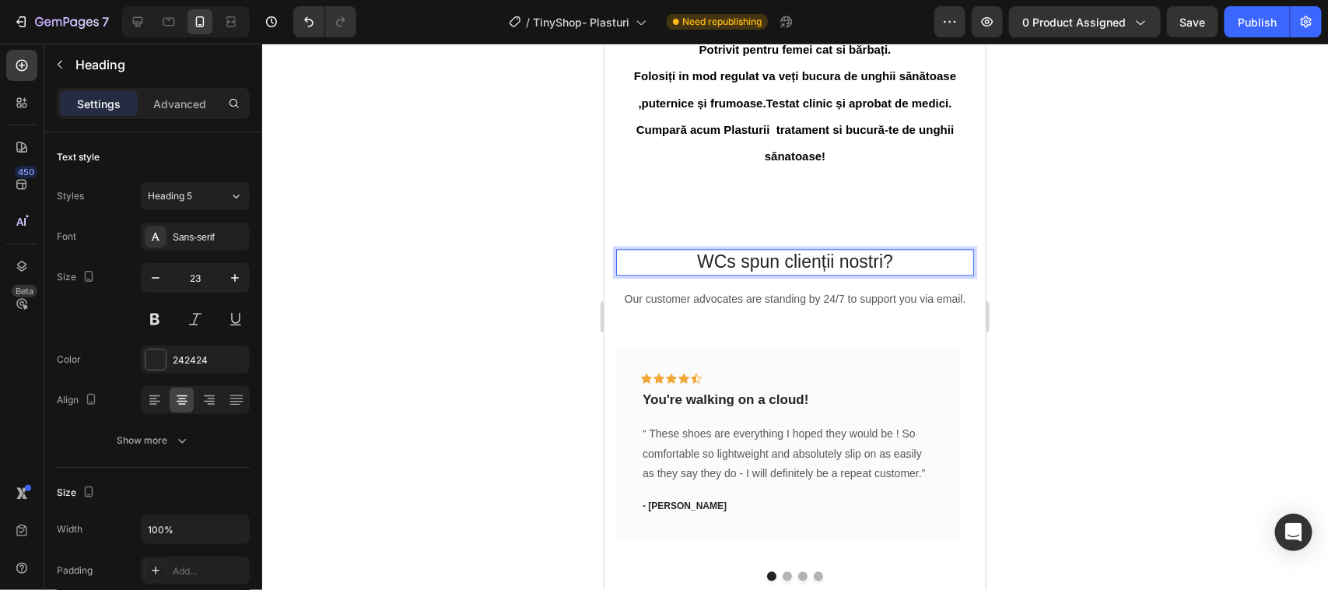
click at [706, 269] on p "WCs spun clienții nostri?" at bounding box center [794, 261] width 355 height 23
click at [721, 273] on p "Cs spun clienții nostri?" at bounding box center [794, 261] width 355 height 23
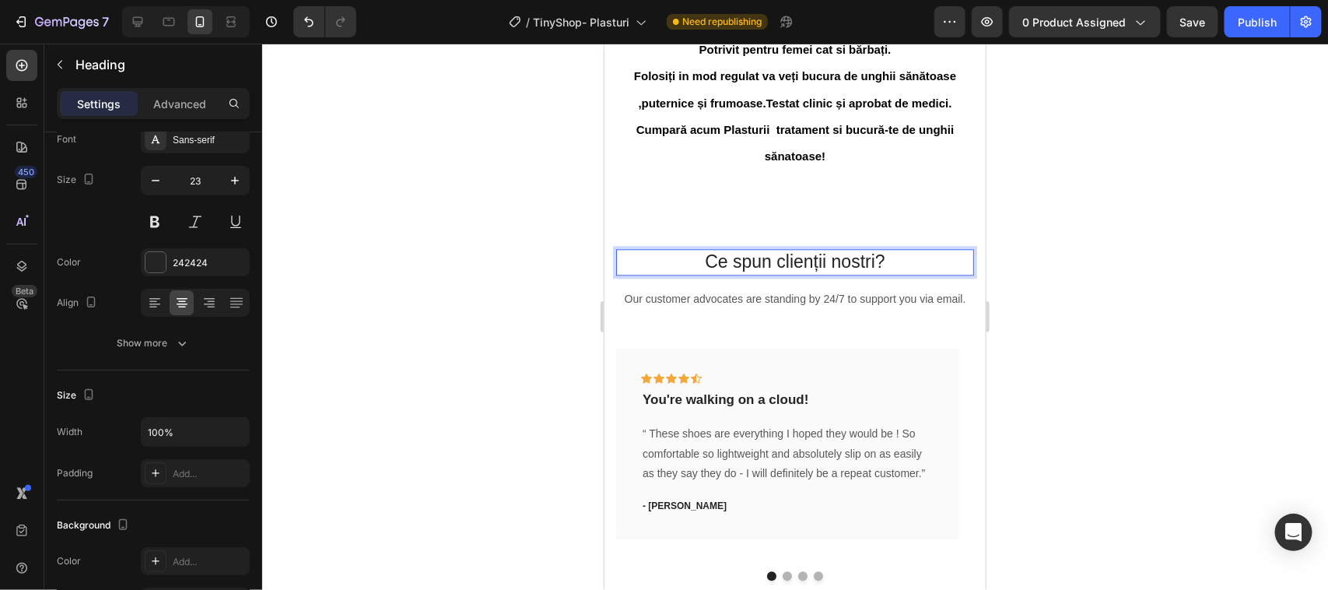
click at [891, 272] on p "Ce spun clienții nostri?" at bounding box center [794, 261] width 355 height 23
click at [701, 457] on p "“ These shoes are everything I hoped they would be ! So comfortable so lightwei…" at bounding box center [787, 452] width 290 height 59
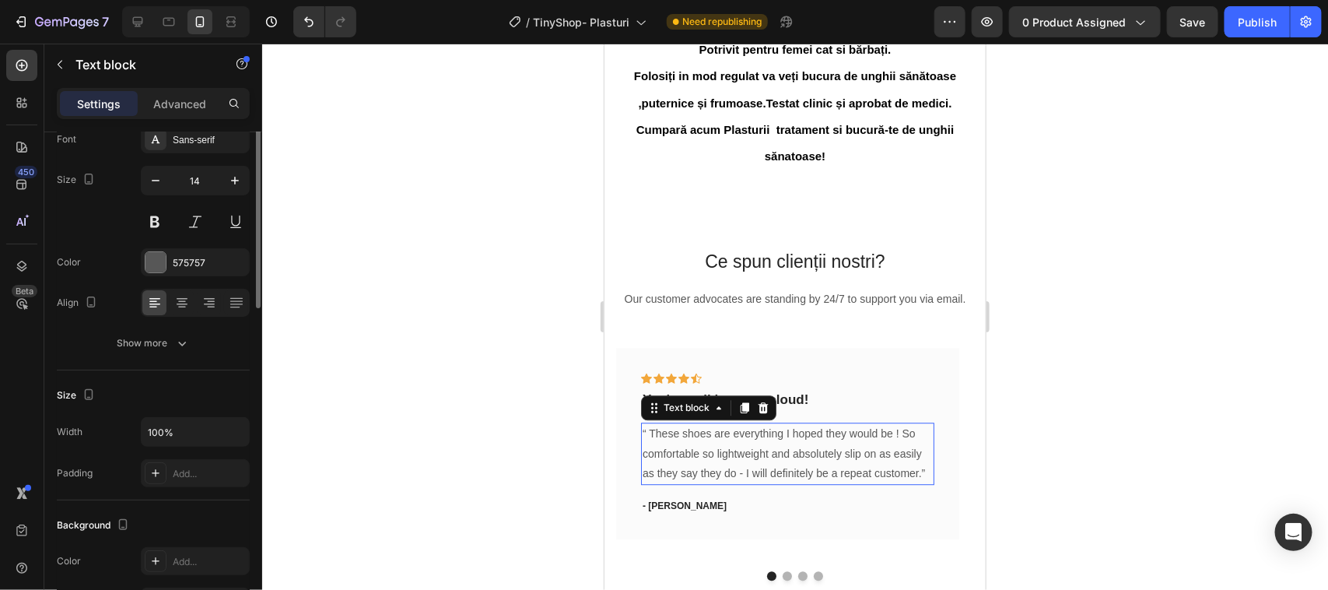
scroll to position [0, 0]
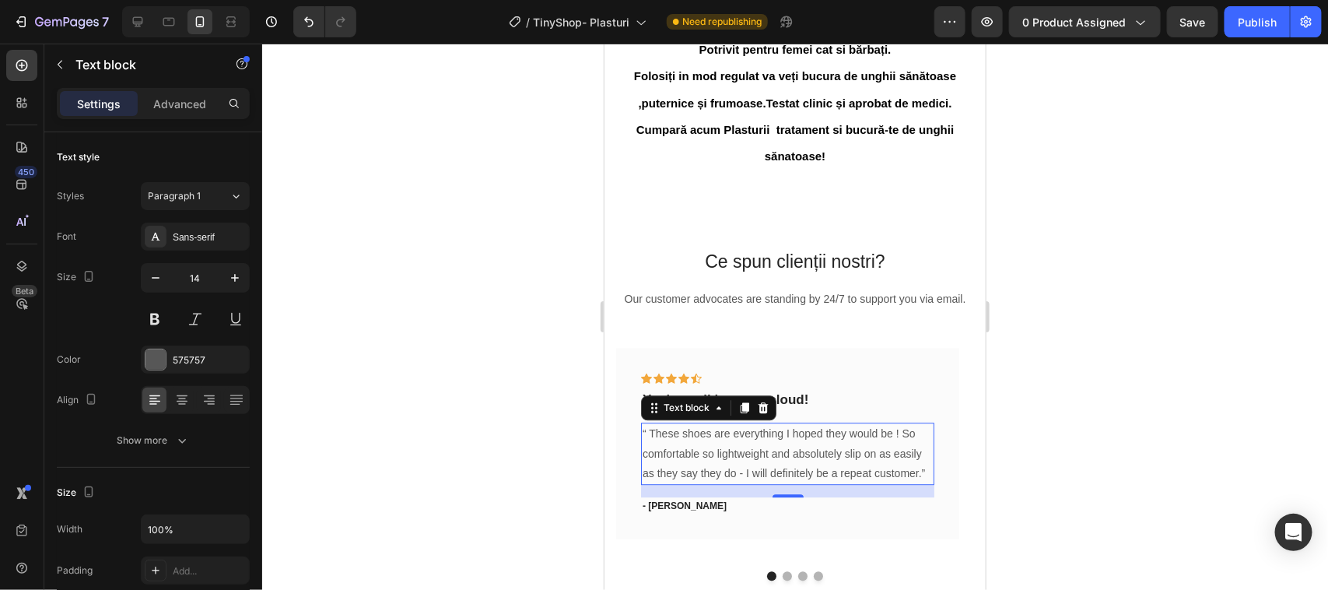
click at [502, 370] on div at bounding box center [795, 317] width 1066 height 546
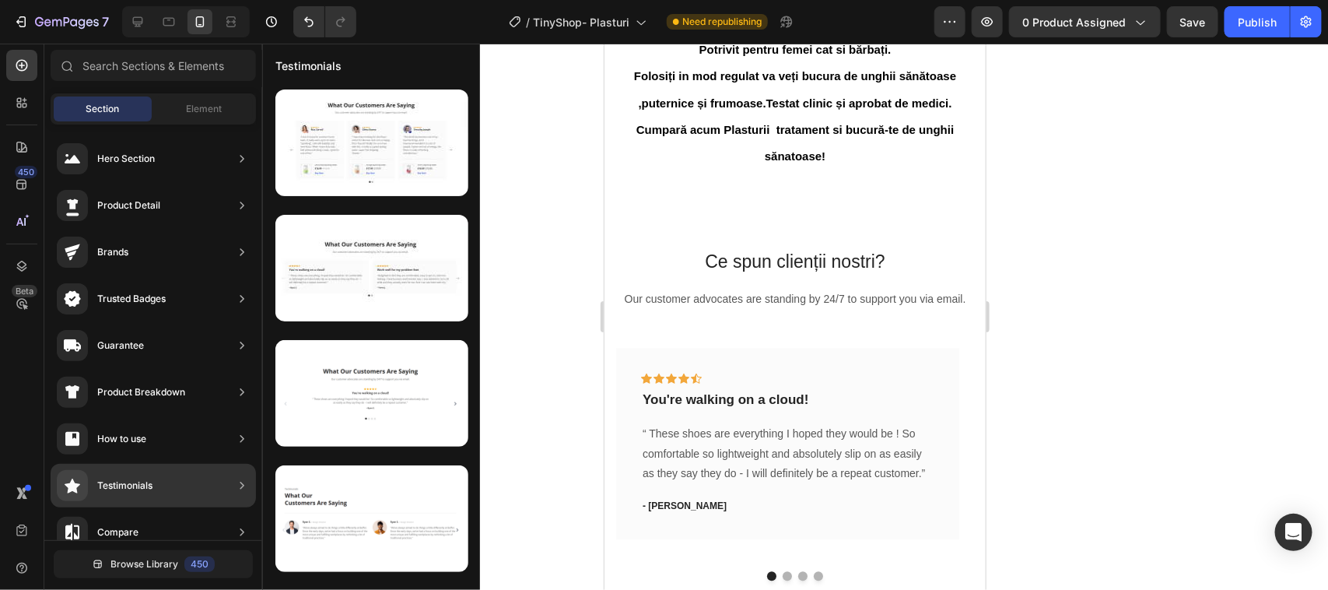
click at [242, 482] on icon at bounding box center [242, 486] width 16 height 16
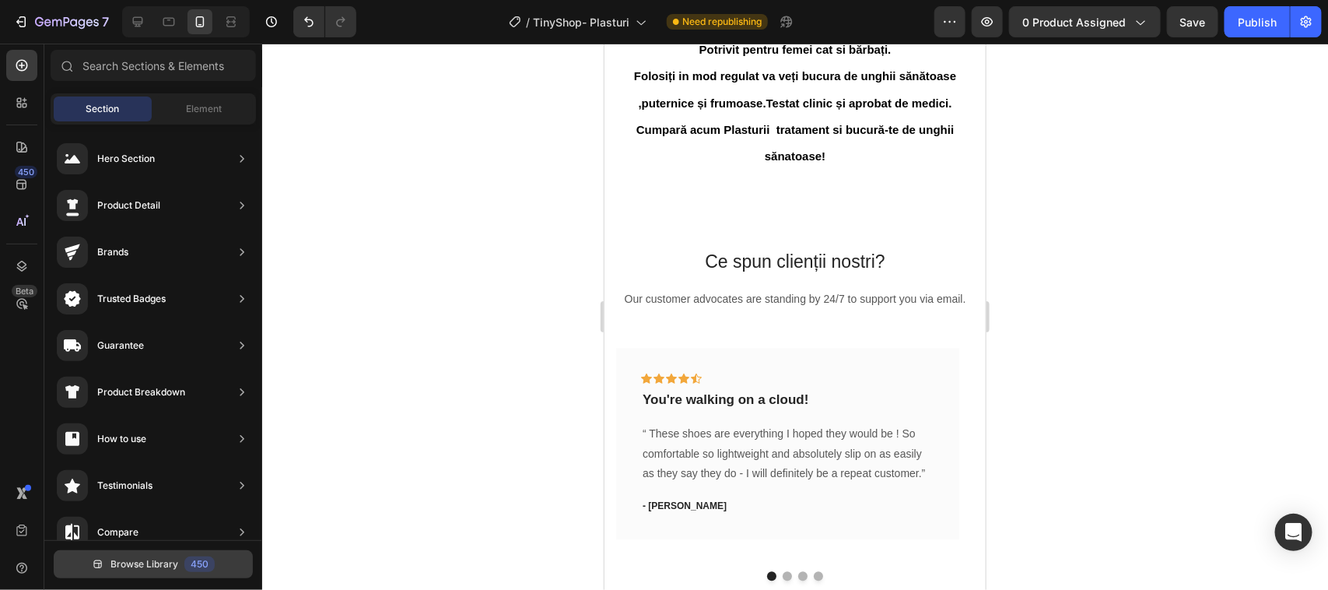
click at [200, 564] on div "450" at bounding box center [199, 564] width 30 height 16
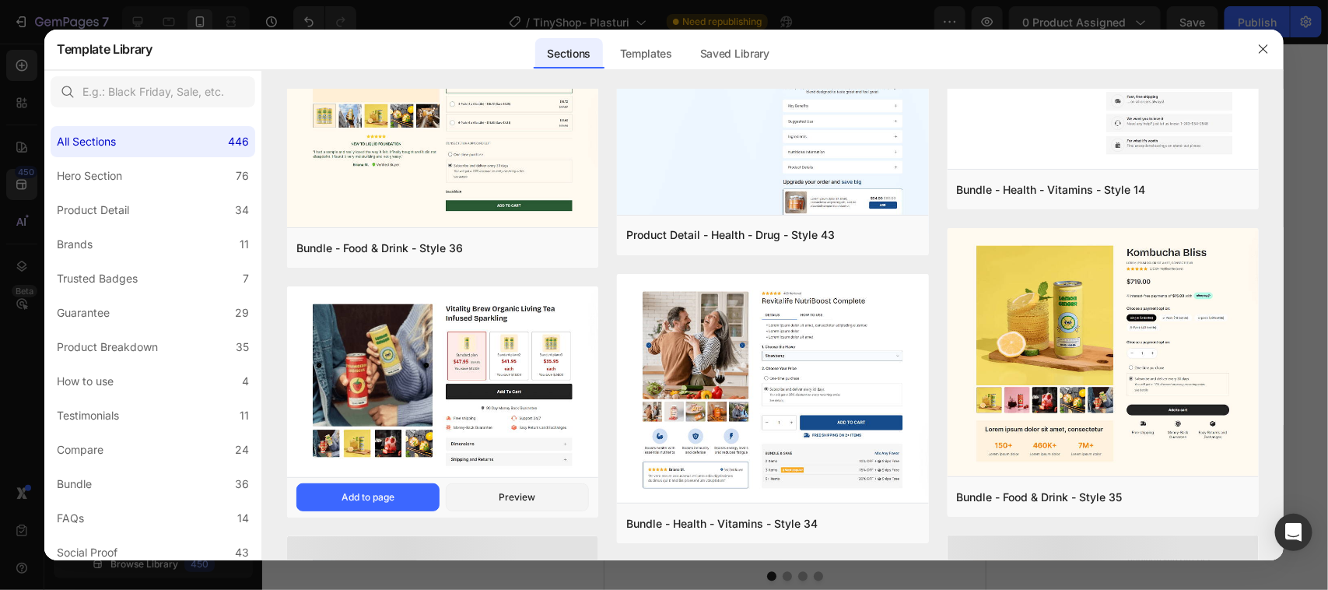
scroll to position [908, 0]
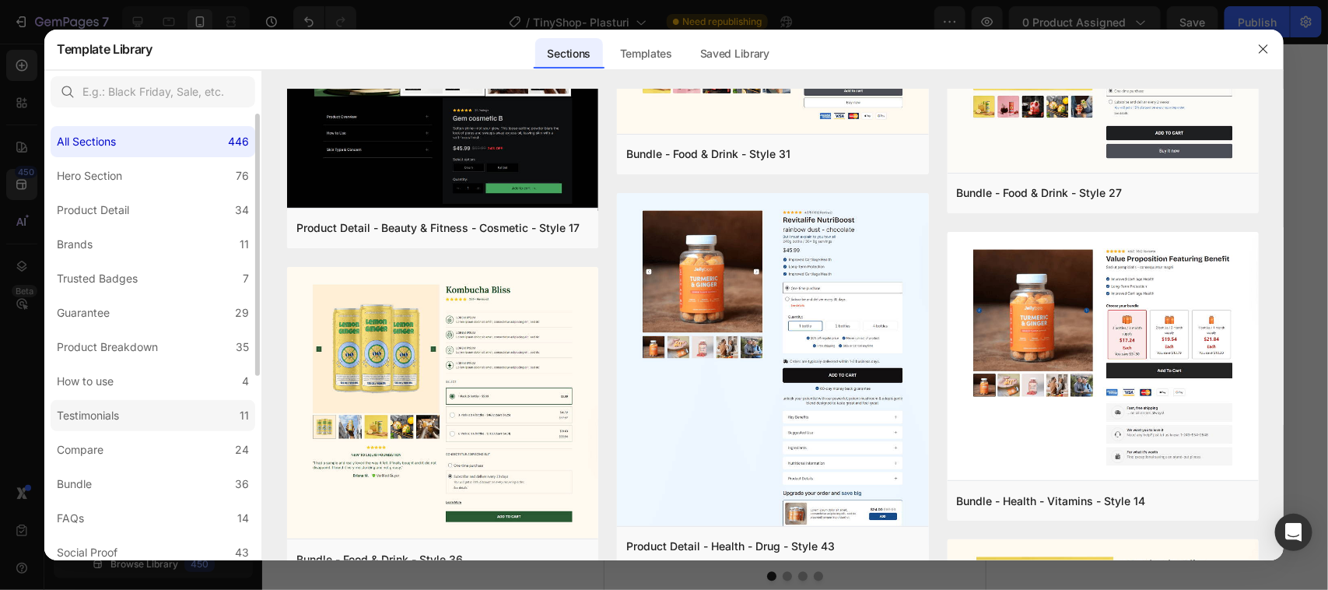
click at [148, 408] on label "Testimonials 11" at bounding box center [153, 415] width 205 height 31
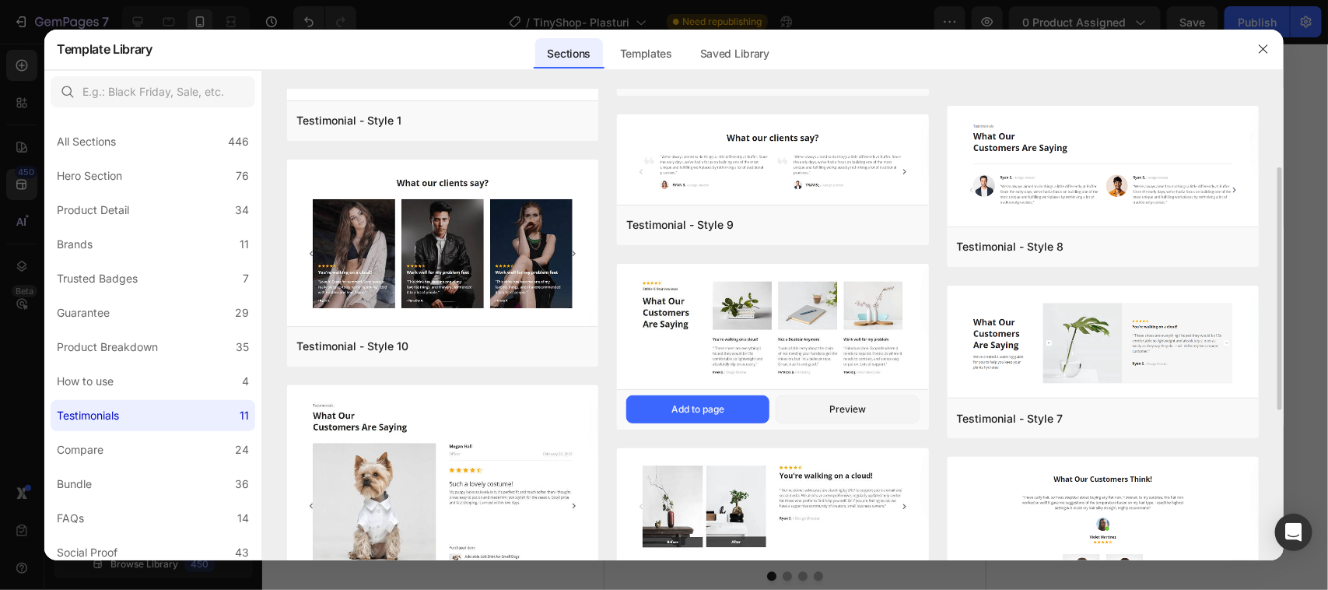
scroll to position [0, 0]
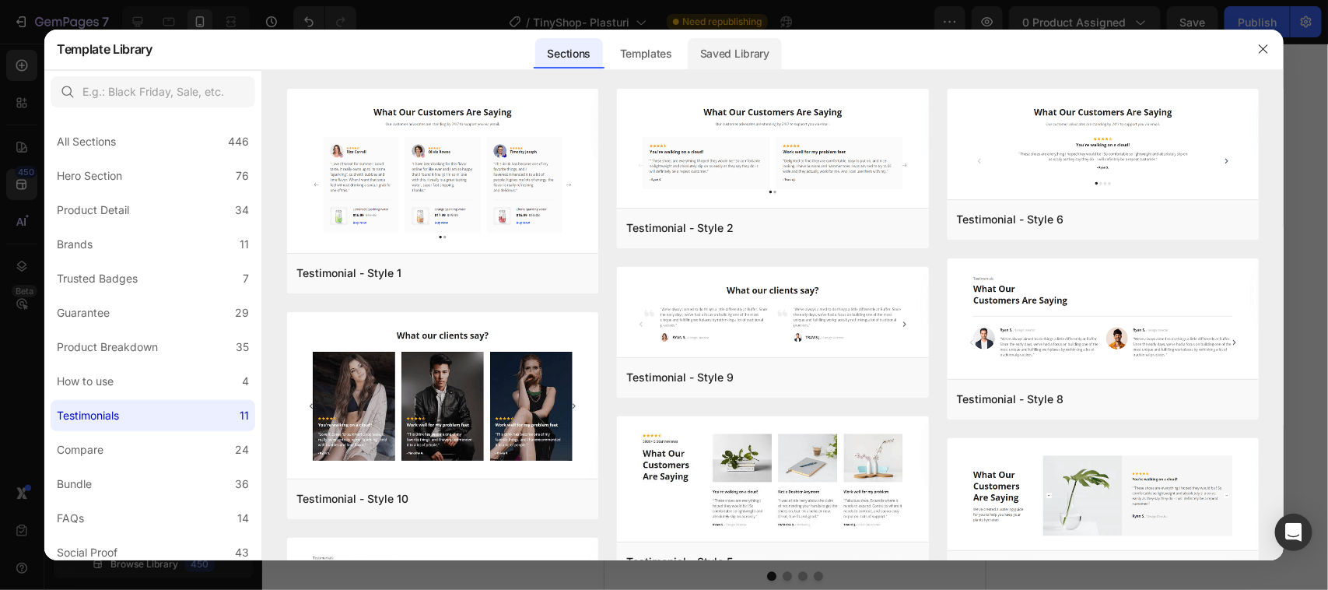
click at [729, 56] on div "Saved Library" at bounding box center [735, 53] width 94 height 31
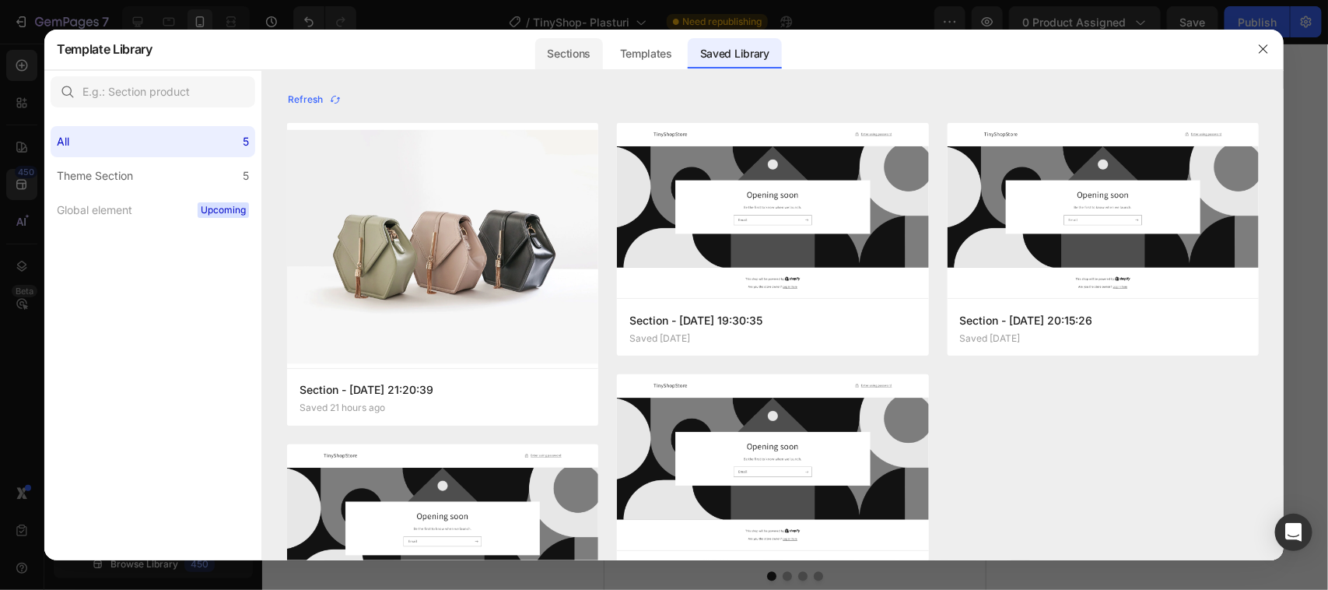
click at [577, 54] on div "Sections" at bounding box center [569, 53] width 68 height 31
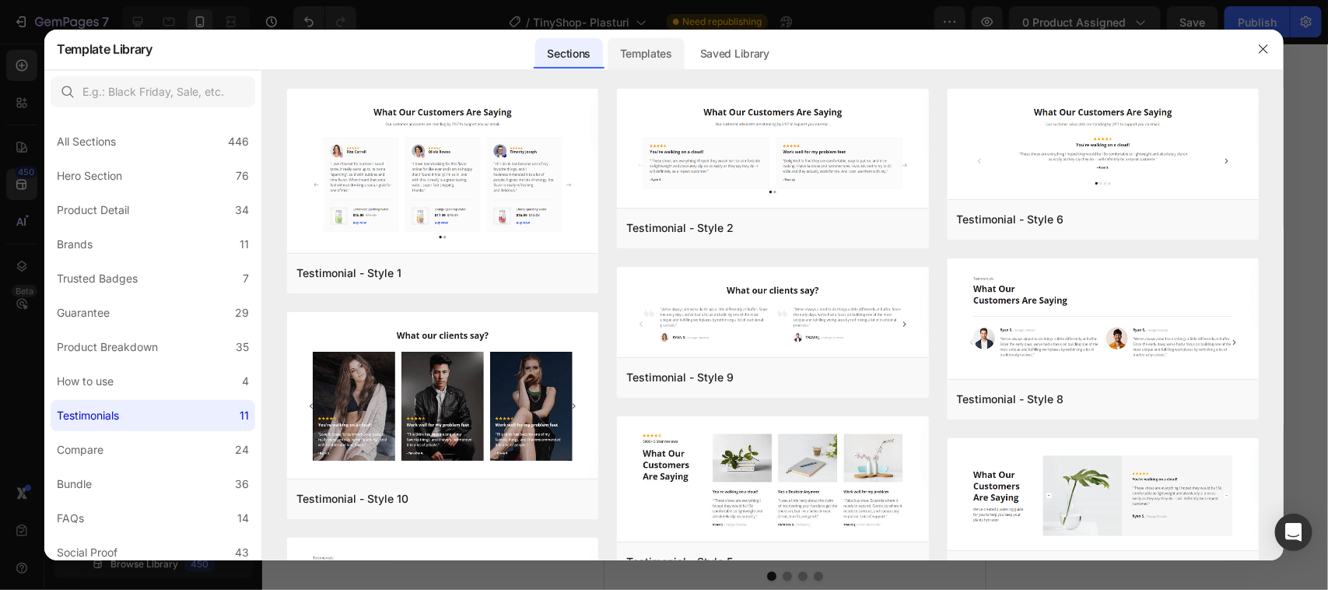
click at [656, 55] on div "Templates" at bounding box center [646, 53] width 77 height 31
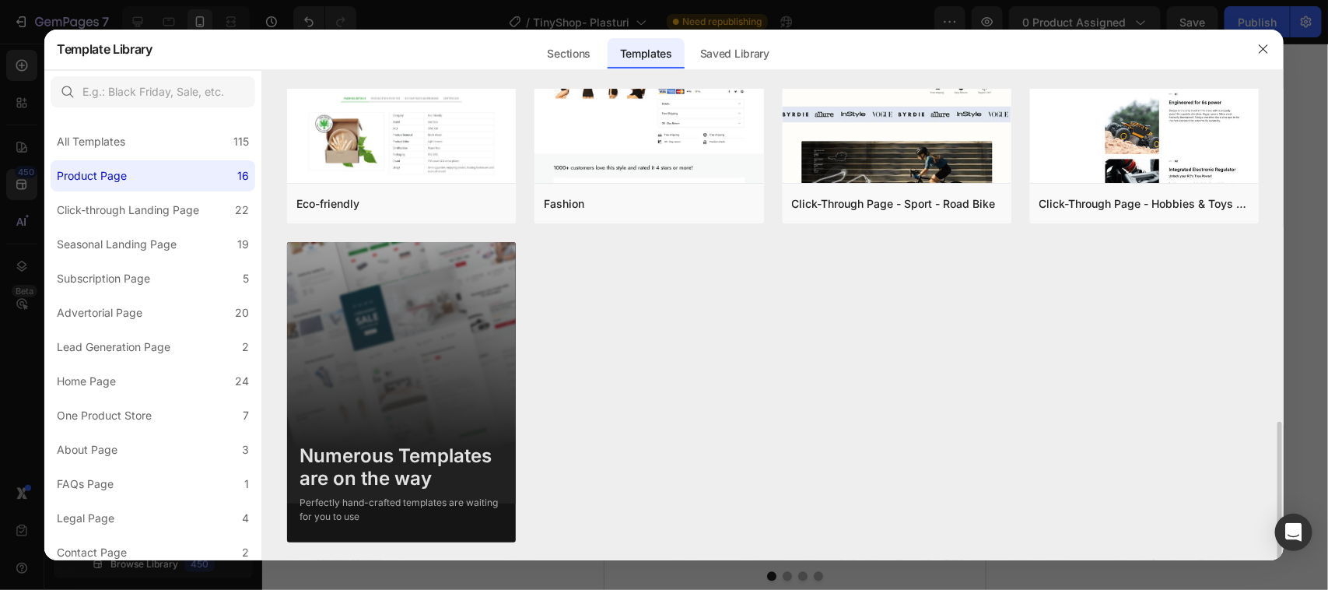
scroll to position [838, 0]
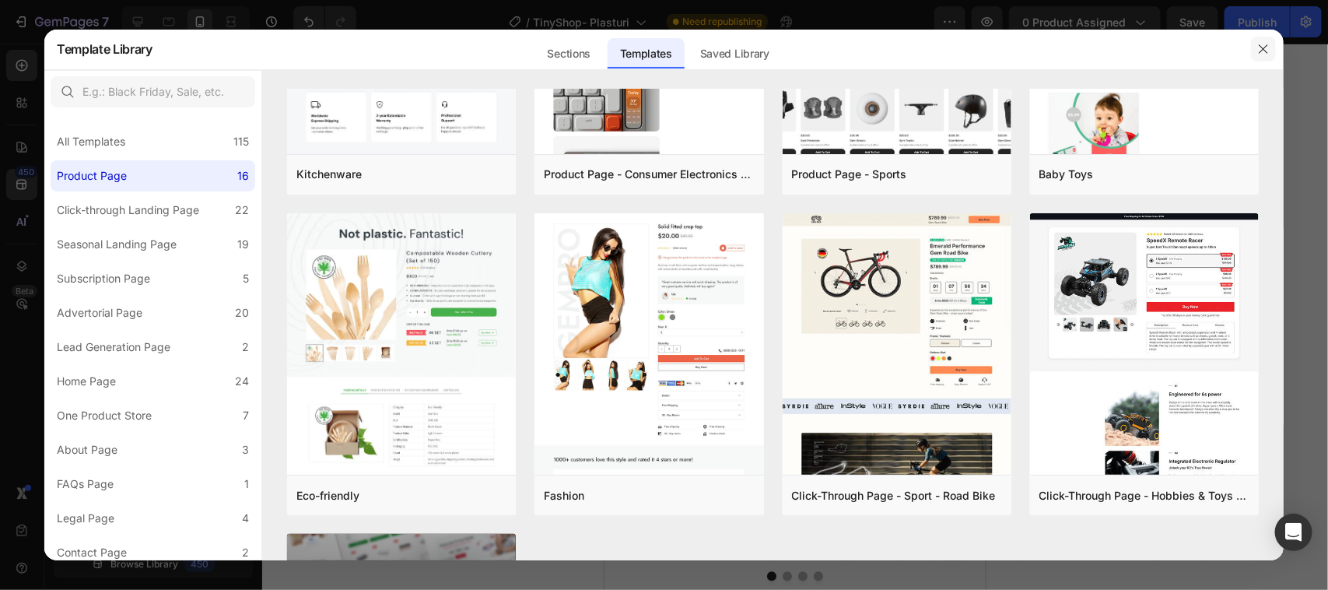
click at [1268, 47] on icon "button" at bounding box center [1263, 49] width 12 height 12
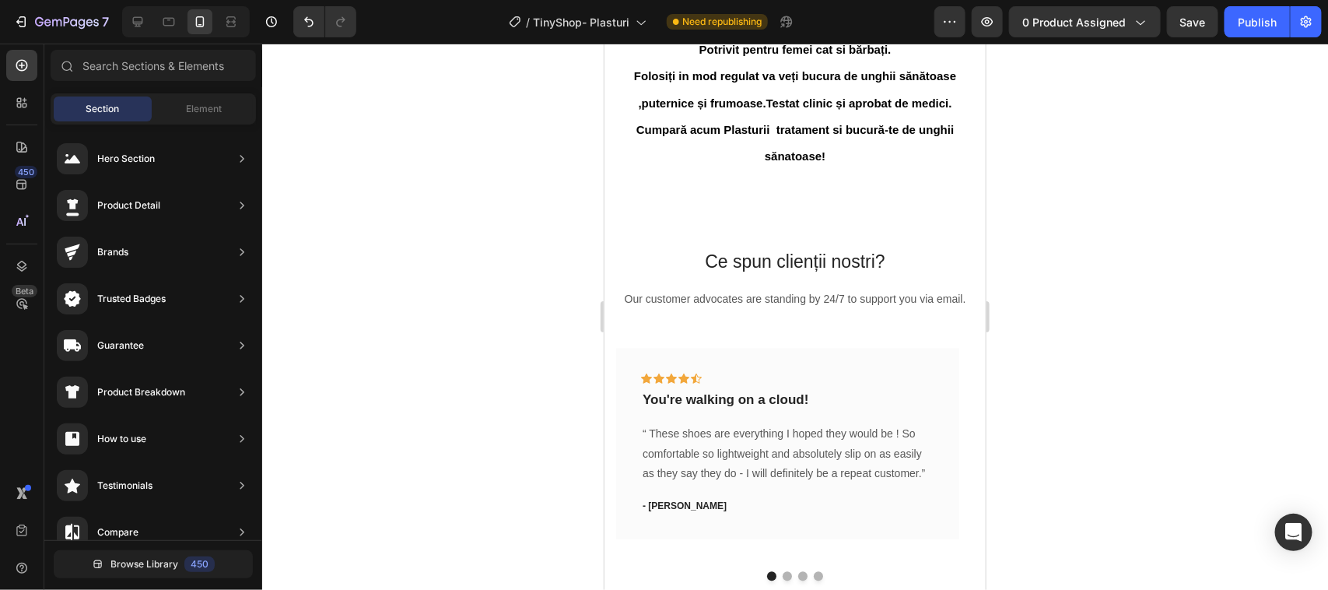
click at [16, 354] on div "450 Beta" at bounding box center [21, 264] width 31 height 428
click at [671, 468] on p "“ These shoes are everything I hoped they would be ! So comfortable so lightwei…" at bounding box center [787, 452] width 290 height 59
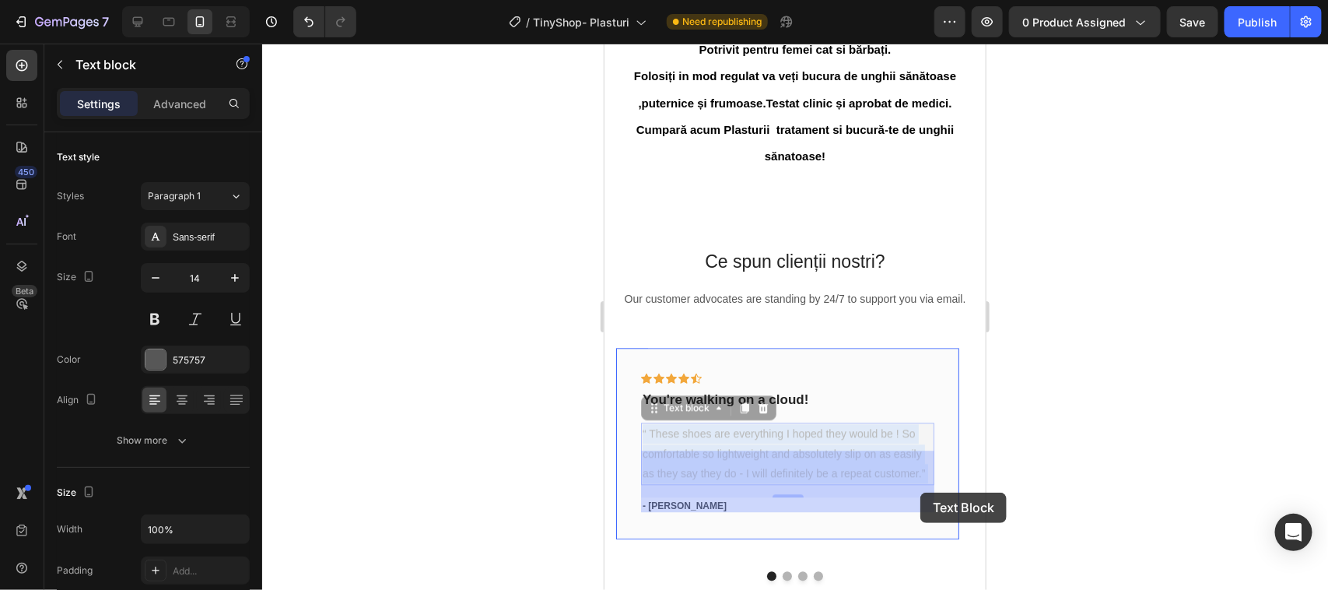
drag, startPoint x: 915, startPoint y: 461, endPoint x: 919, endPoint y: 492, distance: 31.5
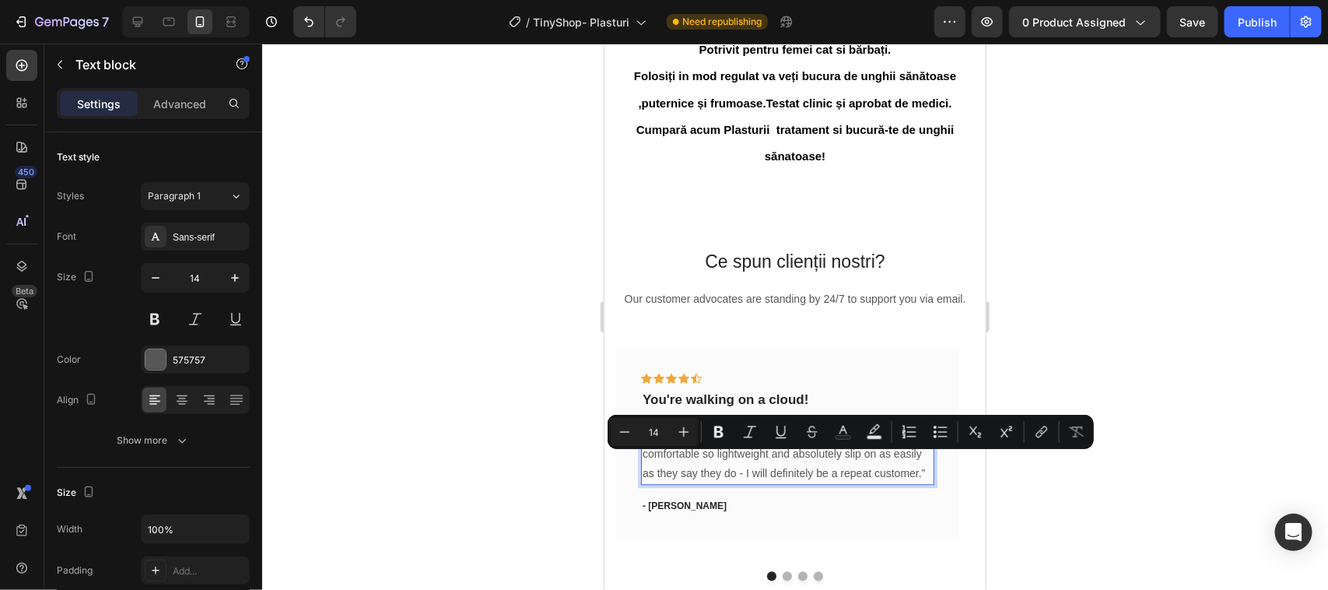
drag, startPoint x: 919, startPoint y: 457, endPoint x: 656, endPoint y: 463, distance: 263.0
click at [651, 462] on p "“ These shoes are everything I hoped they would be ! So comfortable so lightwei…" at bounding box center [787, 452] width 290 height 59
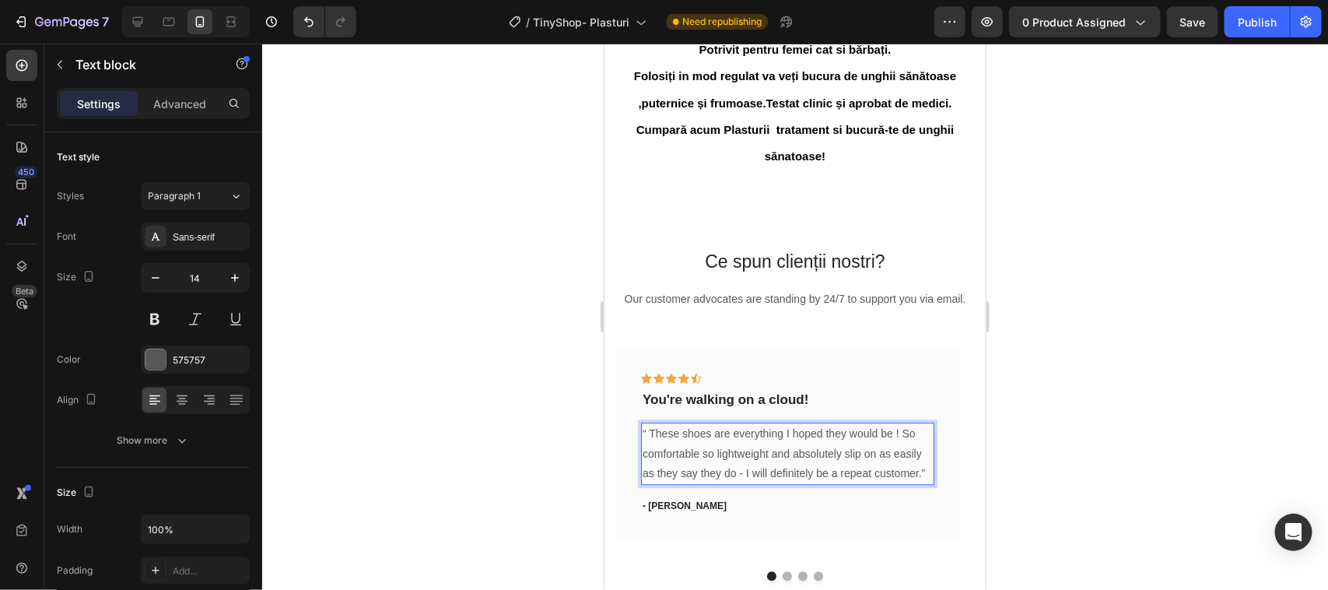
drag, startPoint x: 650, startPoint y: 462, endPoint x: 926, endPoint y: 503, distance: 278.3
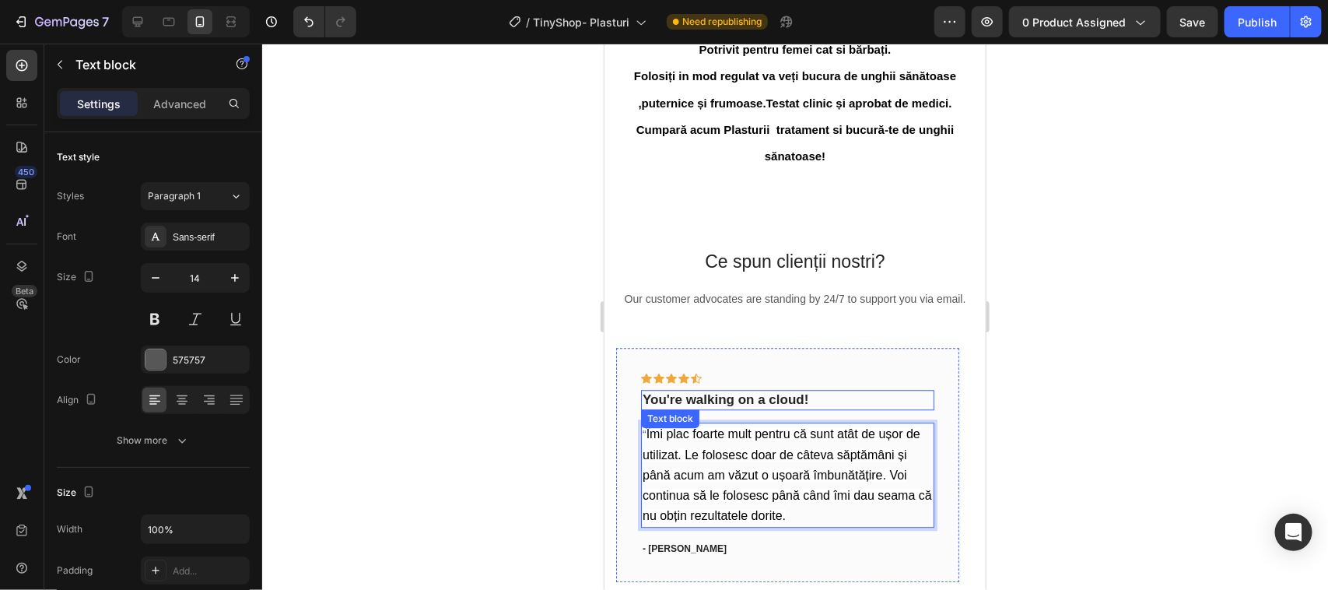
click at [811, 408] on p "You're walking on a cloud!" at bounding box center [787, 399] width 290 height 17
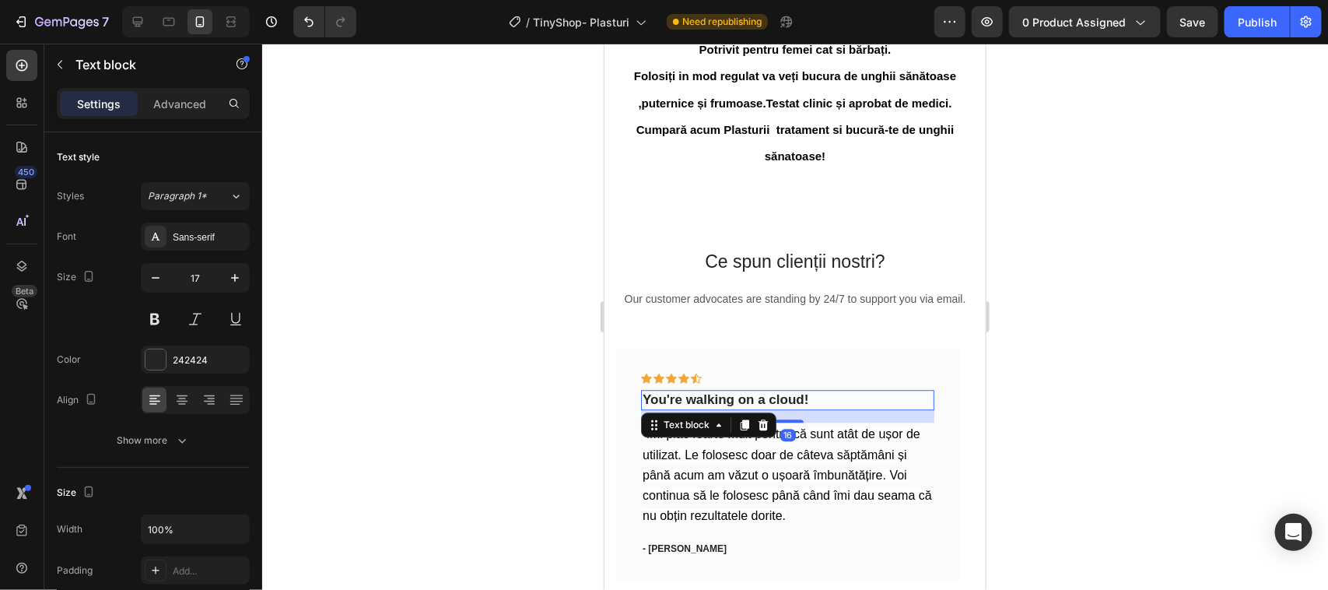
click at [811, 408] on p "You're walking on a cloud!" at bounding box center [787, 399] width 290 height 17
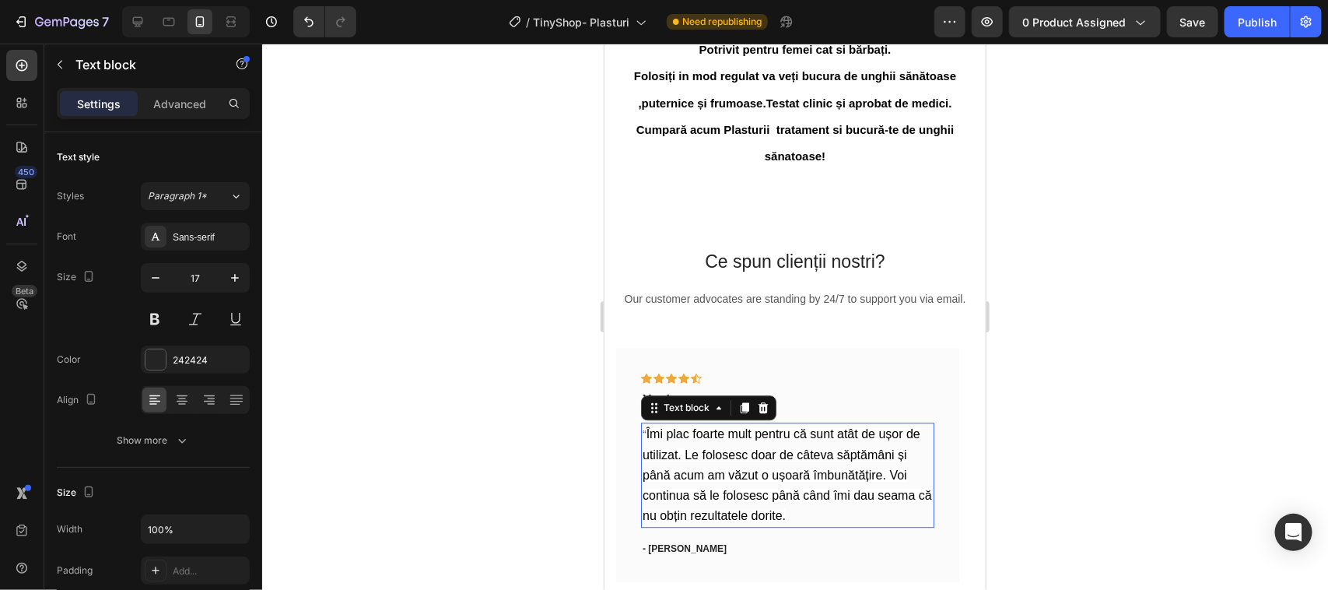
click at [833, 456] on span "Îmi plac foarte mult pentru că sunt atât de ușor de utilizat. Le folosesc doar …" at bounding box center [786, 473] width 289 height 95
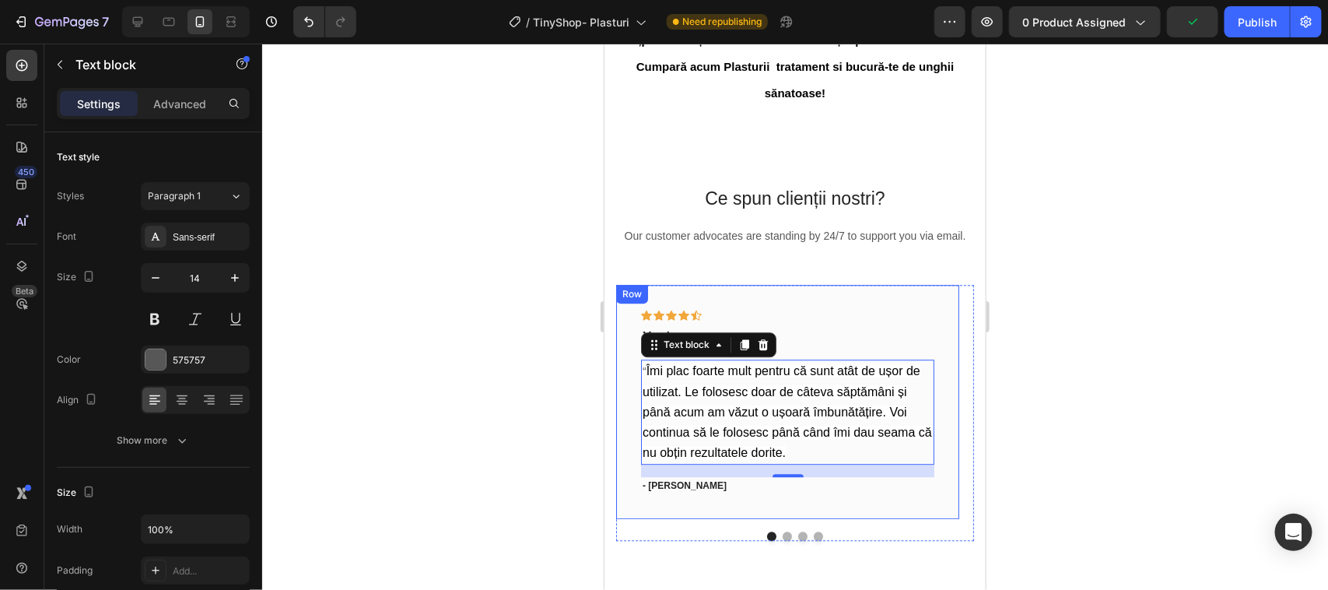
scroll to position [1750, 0]
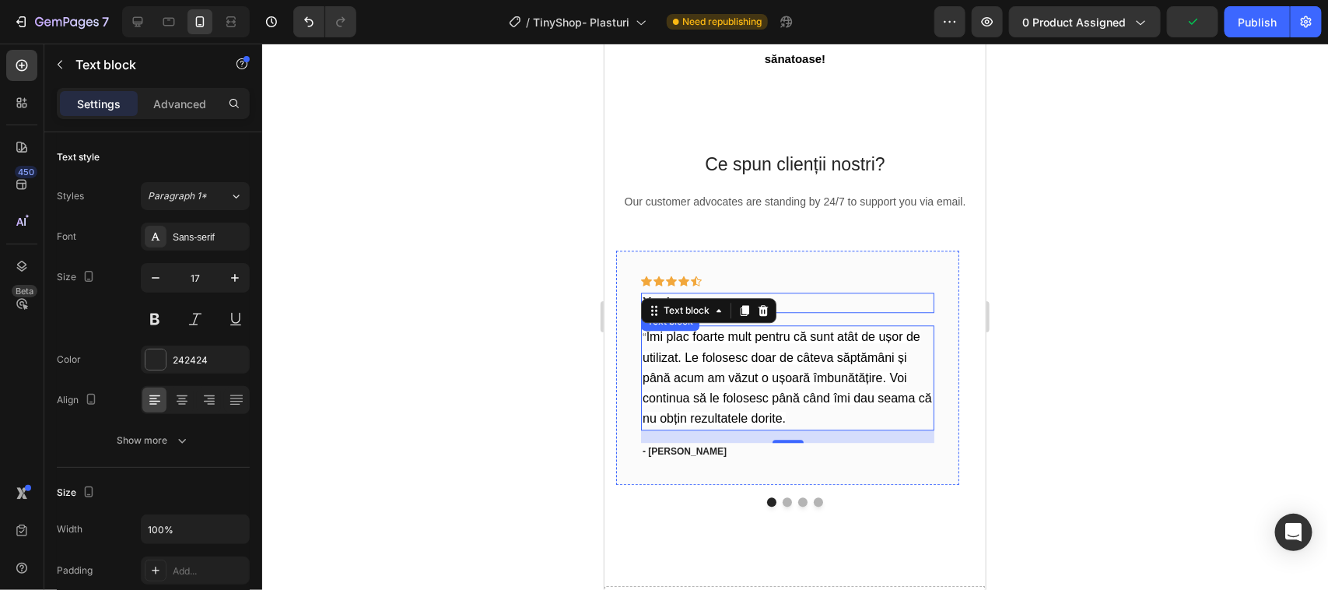
click at [832, 310] on p "You're" at bounding box center [787, 301] width 290 height 17
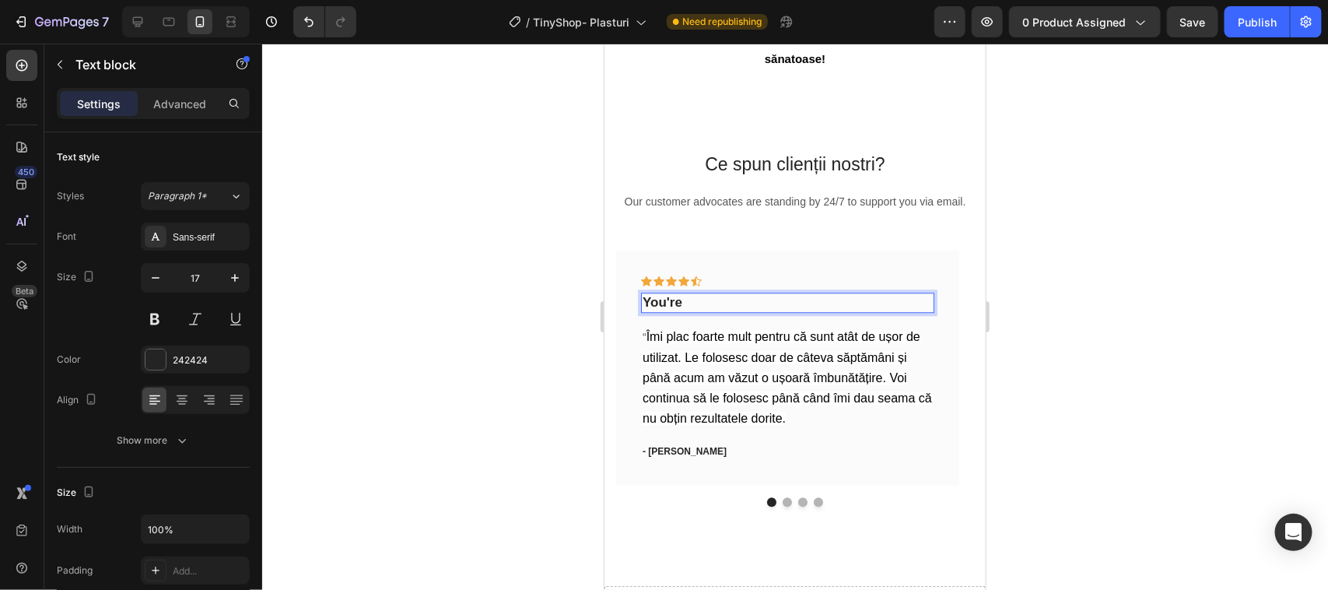
click at [685, 310] on p "You're" at bounding box center [787, 301] width 290 height 17
click at [686, 442] on div "Text block" at bounding box center [669, 432] width 58 height 19
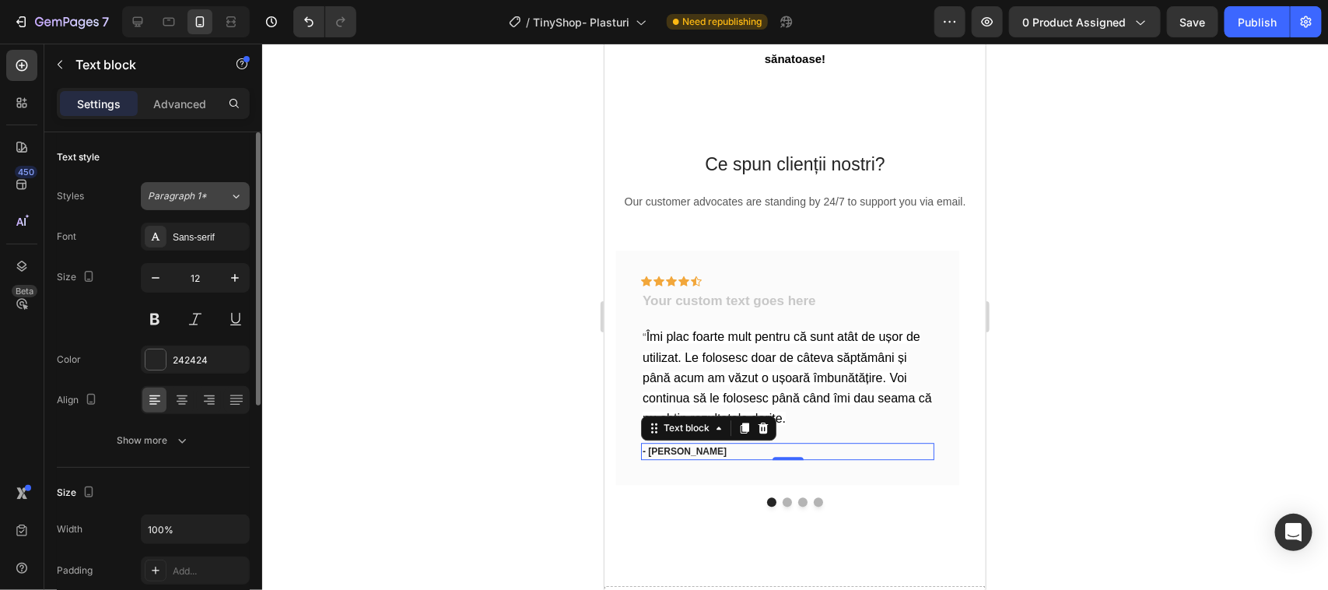
click at [236, 195] on icon at bounding box center [235, 196] width 13 height 16
click at [103, 184] on div "Styles Paragraph 1*" at bounding box center [153, 196] width 193 height 28
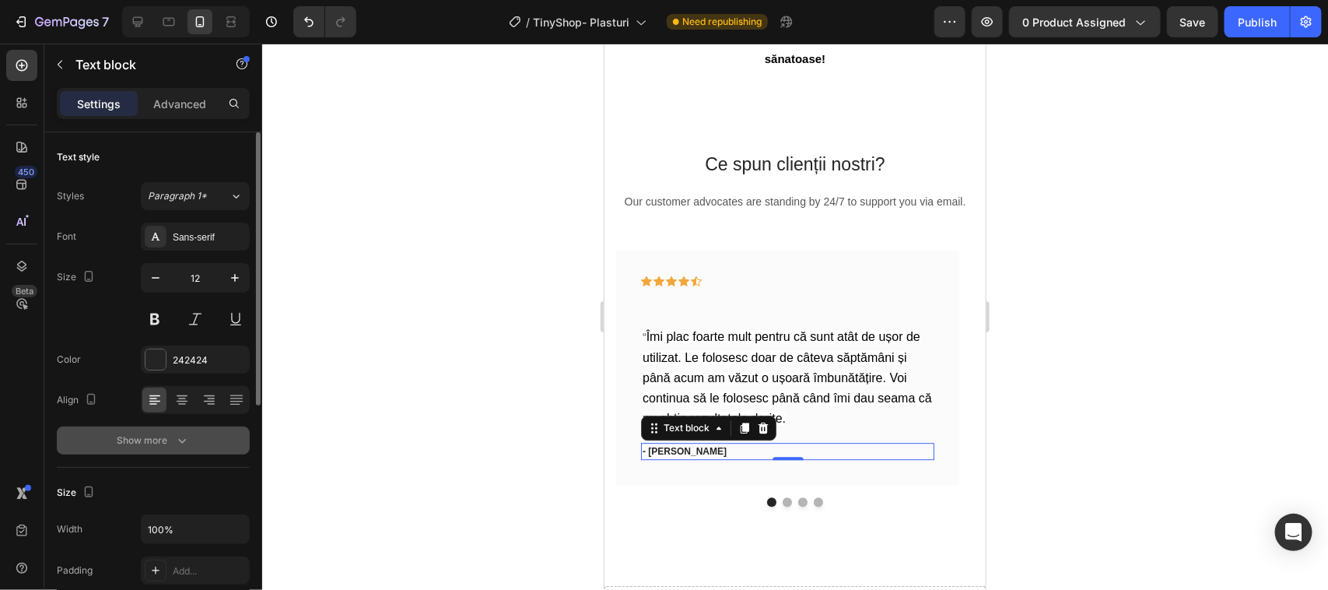
click at [183, 436] on icon "button" at bounding box center [182, 441] width 16 height 16
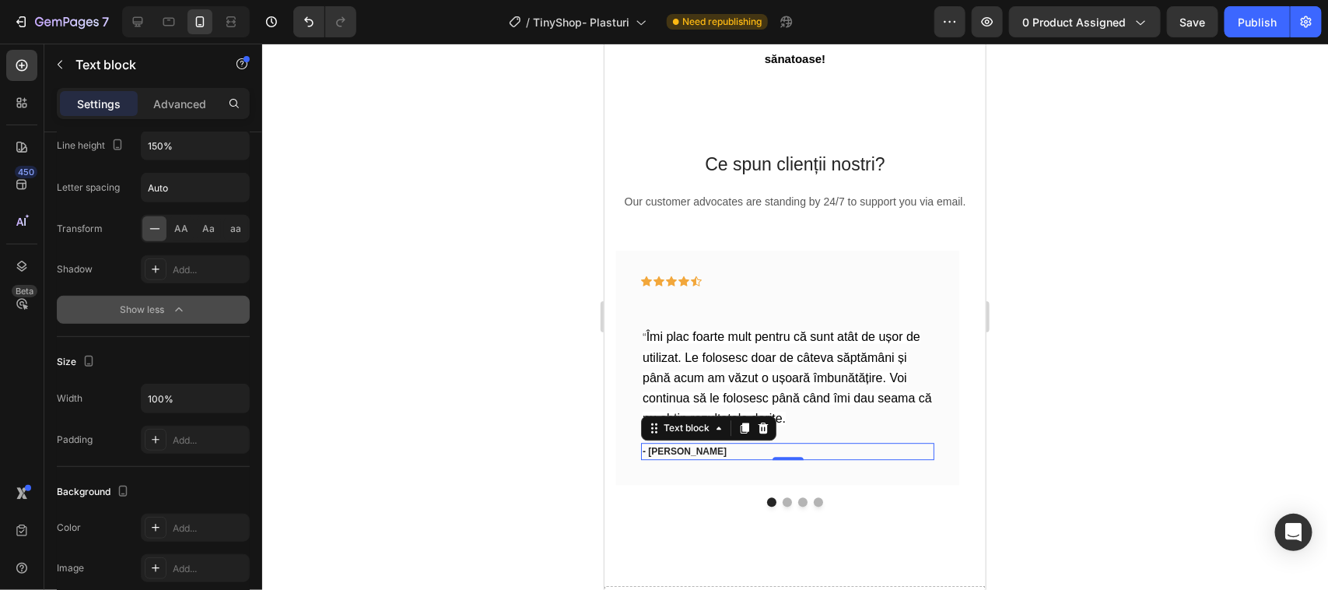
scroll to position [0, 0]
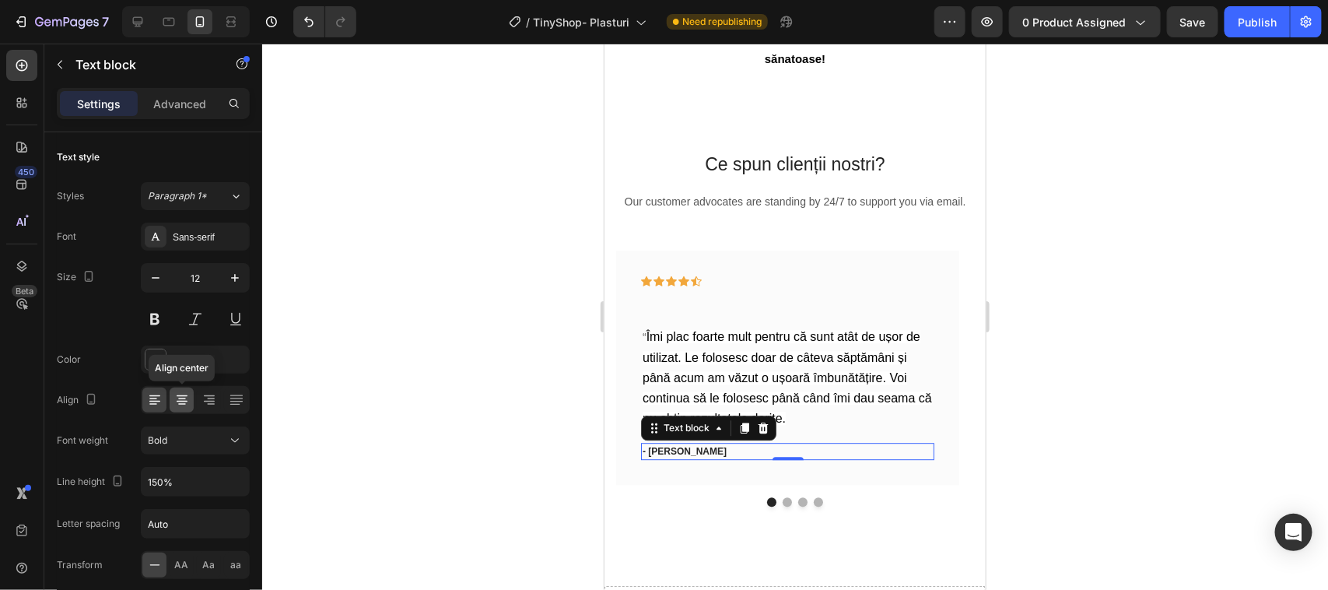
click at [183, 401] on icon at bounding box center [182, 400] width 16 height 16
click at [156, 401] on icon at bounding box center [154, 402] width 11 height 2
click at [180, 397] on icon at bounding box center [182, 396] width 11 height 2
click at [744, 433] on icon at bounding box center [744, 427] width 9 height 11
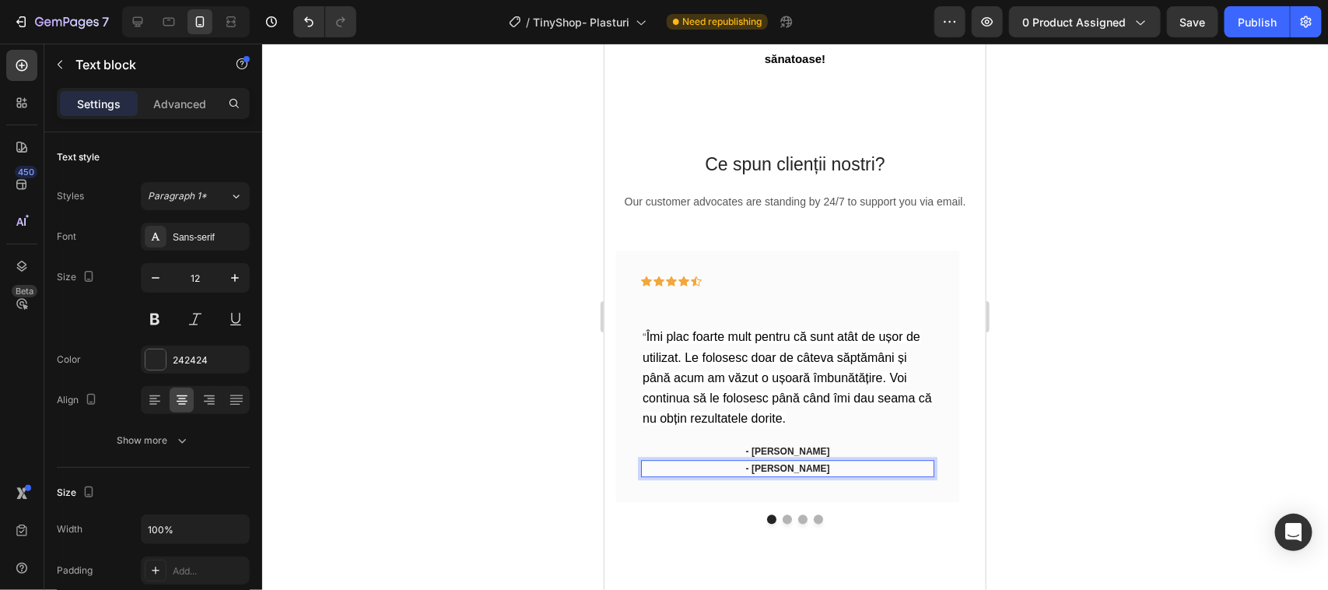
drag, startPoint x: 833, startPoint y: 492, endPoint x: 713, endPoint y: 491, distance: 119.8
click at [713, 475] on p "- [PERSON_NAME]" at bounding box center [787, 468] width 290 height 14
click at [706, 476] on div "- [PERSON_NAME]" at bounding box center [786, 467] width 293 height 17
click at [787, 475] on p "- [PERSON_NAME]" at bounding box center [787, 468] width 290 height 14
click at [795, 475] on p "- [PERSON_NAME]" at bounding box center [787, 468] width 290 height 14
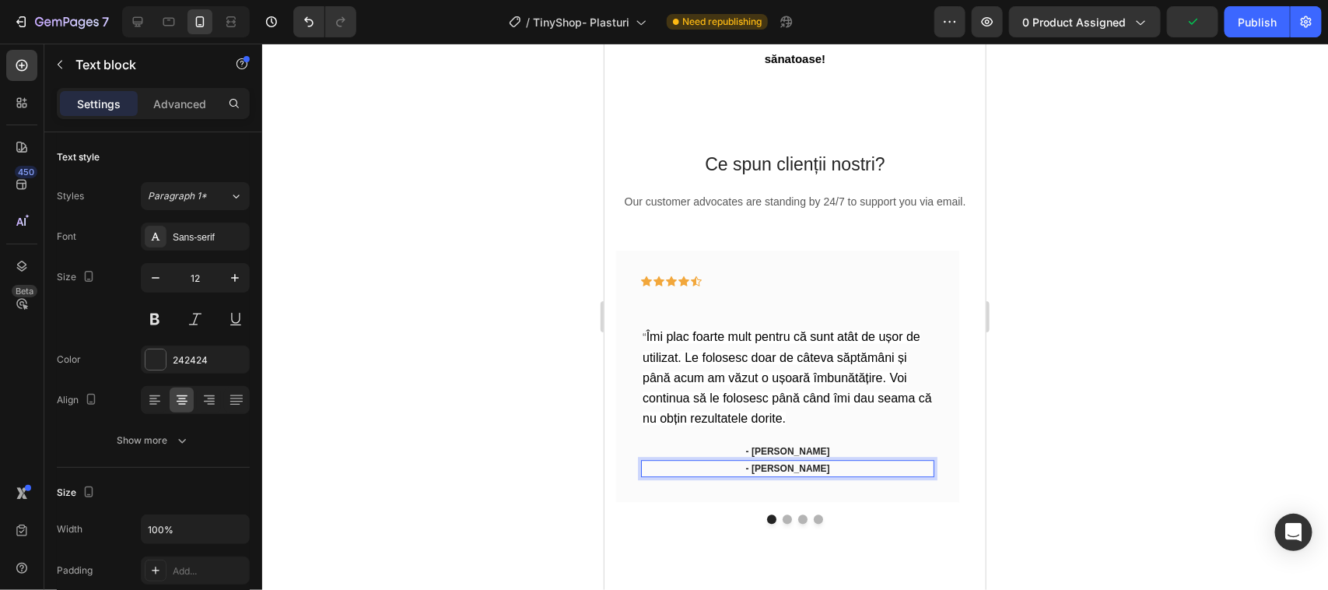
click at [776, 475] on p "- [PERSON_NAME]" at bounding box center [787, 468] width 290 height 14
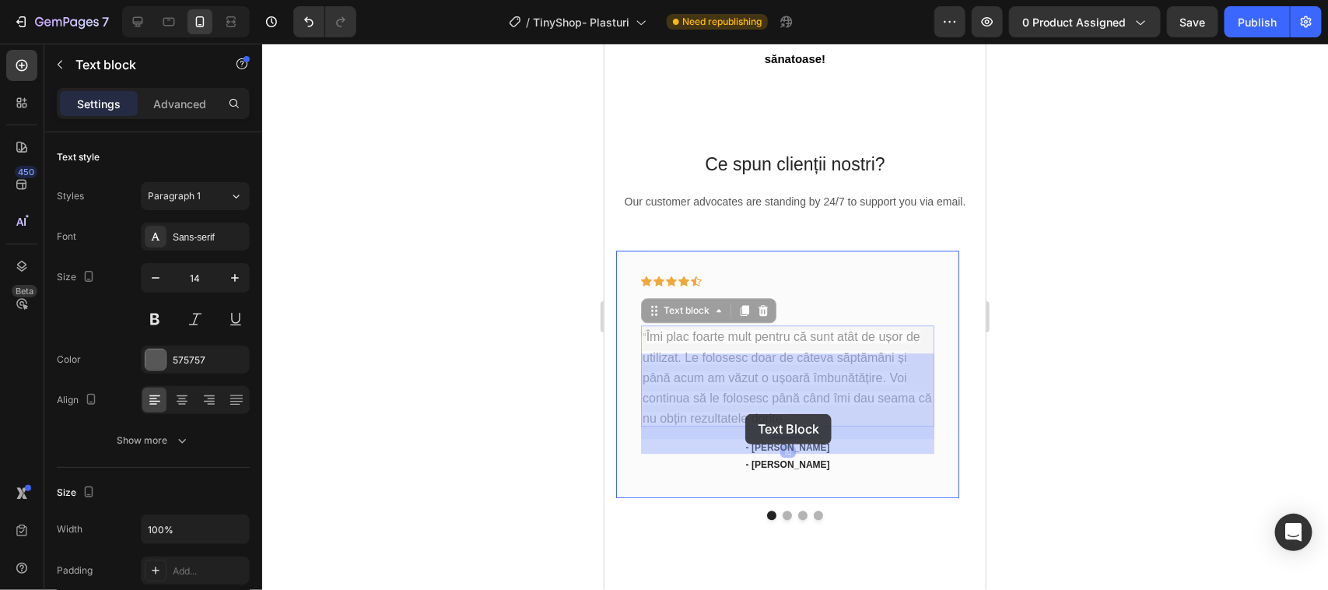
drag, startPoint x: 749, startPoint y: 433, endPoint x: 748, endPoint y: 424, distance: 9.5
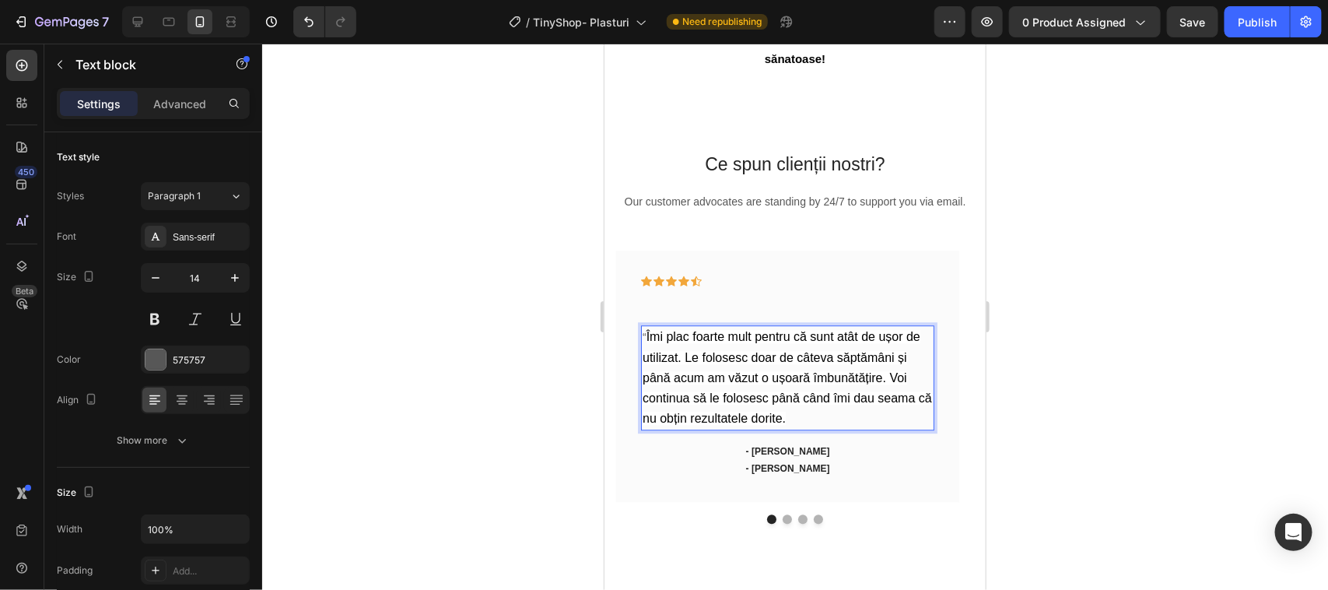
click at [690, 381] on span "Îmi plac foarte mult pentru că sunt atât de ușor de utilizat. Le folosesc doar …" at bounding box center [786, 376] width 289 height 95
click at [698, 380] on span "Îmi plac foarte mult pentru că sunt atât de ușor de utilizat. Le folosesc doar …" at bounding box center [786, 376] width 289 height 95
click at [689, 385] on span "Îmi plac foarte mult pentru că sunt atât de ușor de utilizat. LÎi folosesc doar…" at bounding box center [786, 376] width 289 height 95
click at [665, 424] on span "Îmi plac foarte mult pentru că sunt atât de ușor de utilizat. Îi folosesc doar …" at bounding box center [786, 376] width 288 height 95
click at [895, 422] on span "Îmi plac foarte mult pentru că sunt atât de ușor de utilizat. Îi folosesc doar …" at bounding box center [786, 376] width 288 height 95
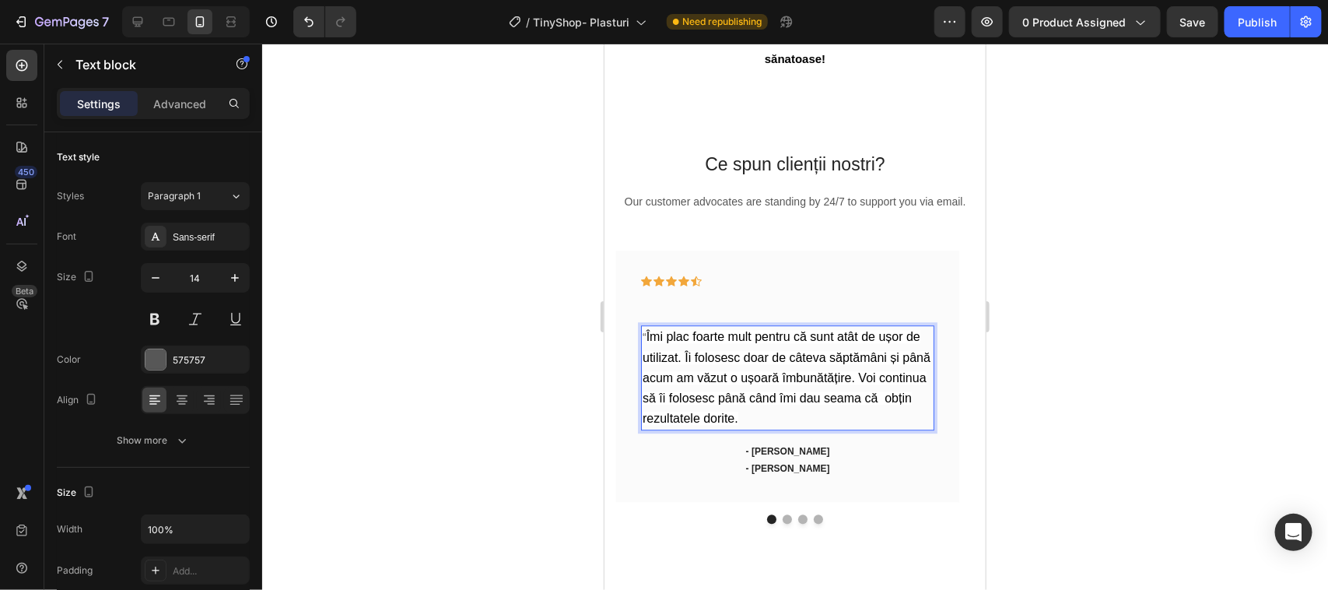
click at [701, 424] on span "Îmi plac foarte mult pentru că sunt atât de ușor de utilizat. Îi folosesc doar …" at bounding box center [786, 376] width 288 height 95
click at [728, 424] on span "Îmi plac foarte mult pentru că sunt atât de ușor de utilizat. Îi folosesc doar …" at bounding box center [786, 376] width 288 height 95
click at [772, 457] on p "- [PERSON_NAME]" at bounding box center [787, 450] width 290 height 14
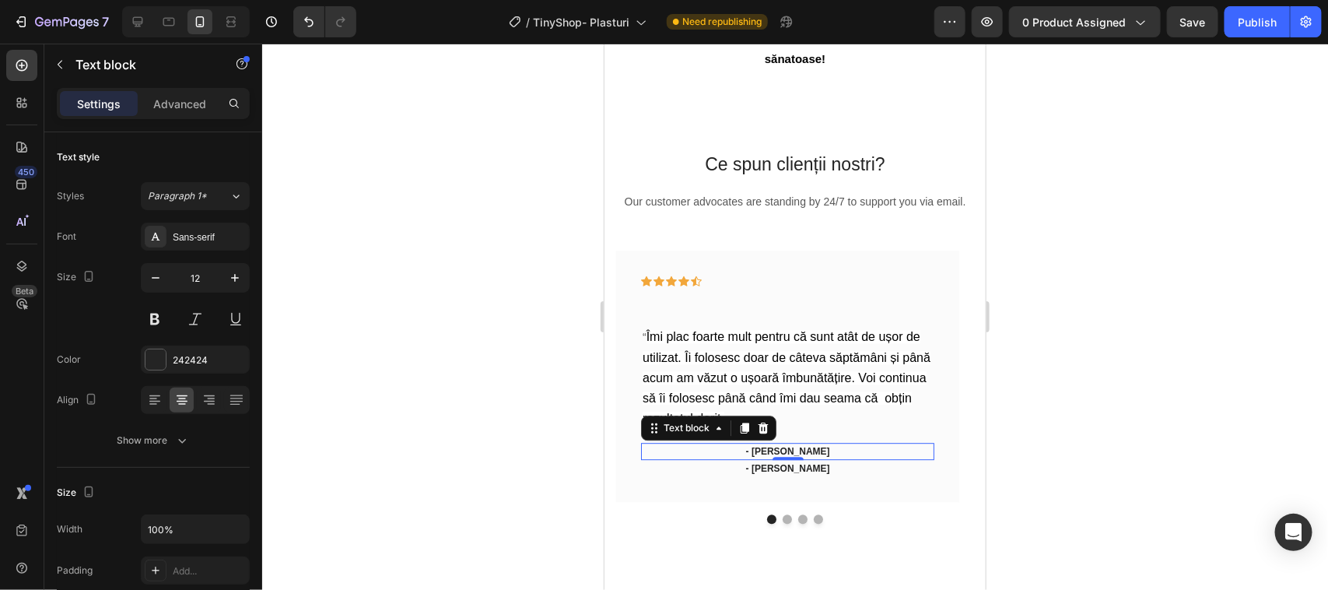
click at [786, 478] on div "0" at bounding box center [787, 471] width 16 height 12
click at [772, 475] on p "- [PERSON_NAME]" at bounding box center [787, 468] width 290 height 14
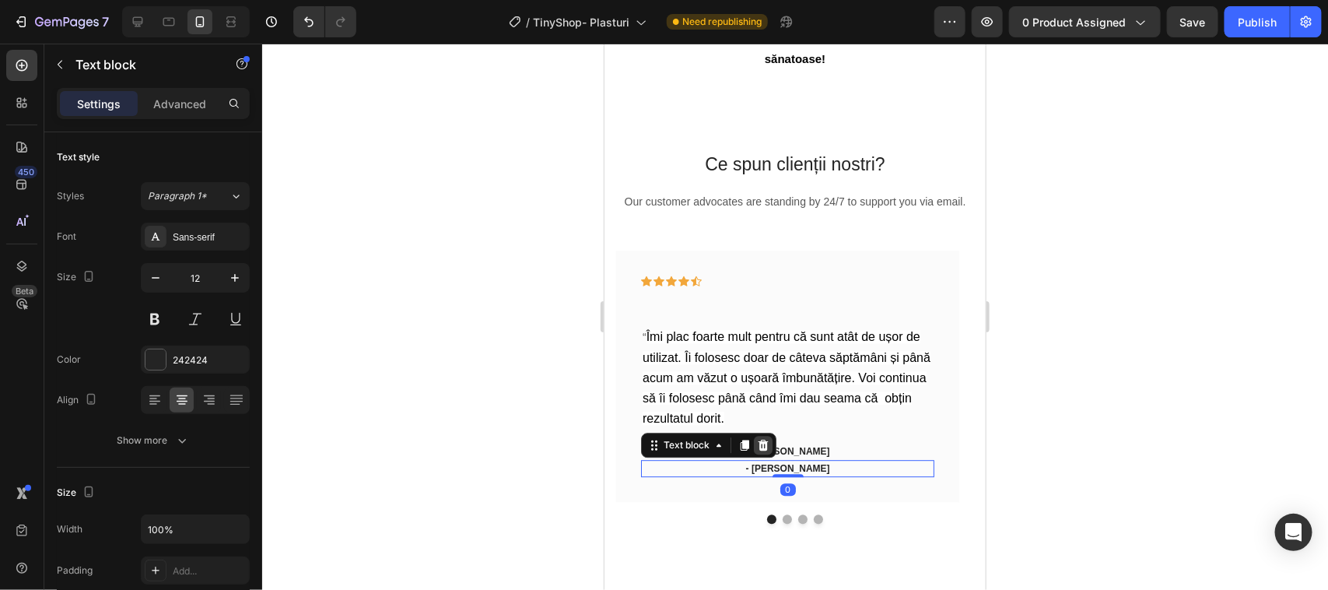
click at [762, 450] on icon at bounding box center [763, 444] width 10 height 11
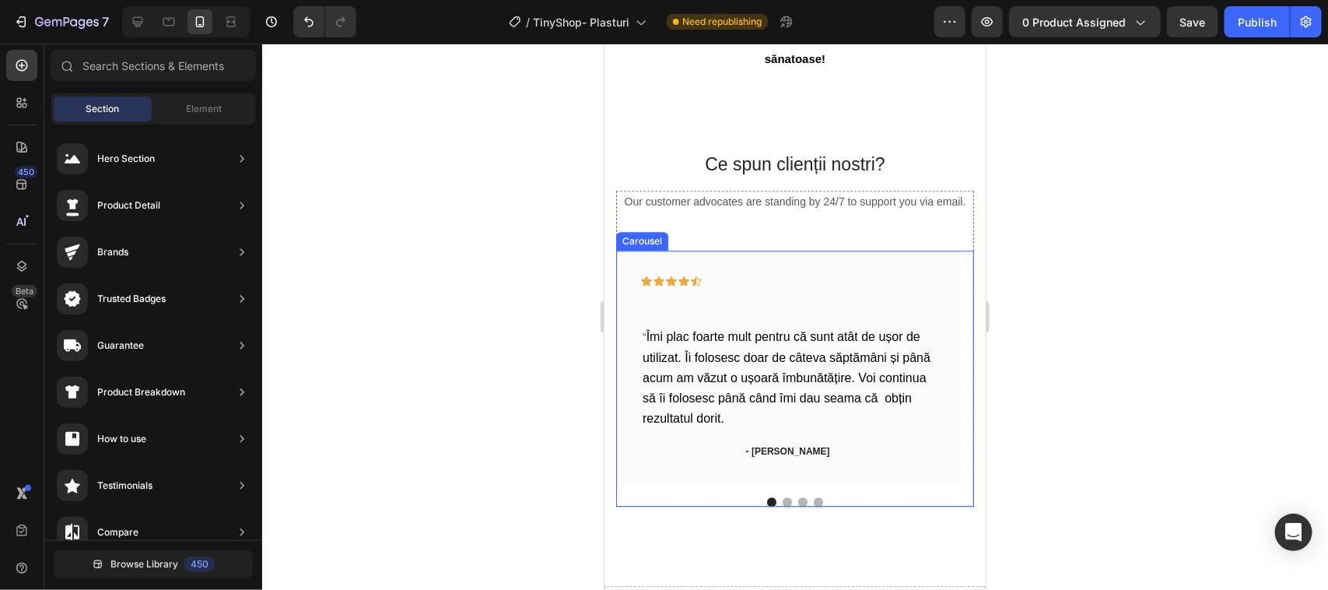
click at [782, 506] on button "Dot" at bounding box center [786, 500] width 9 height 9
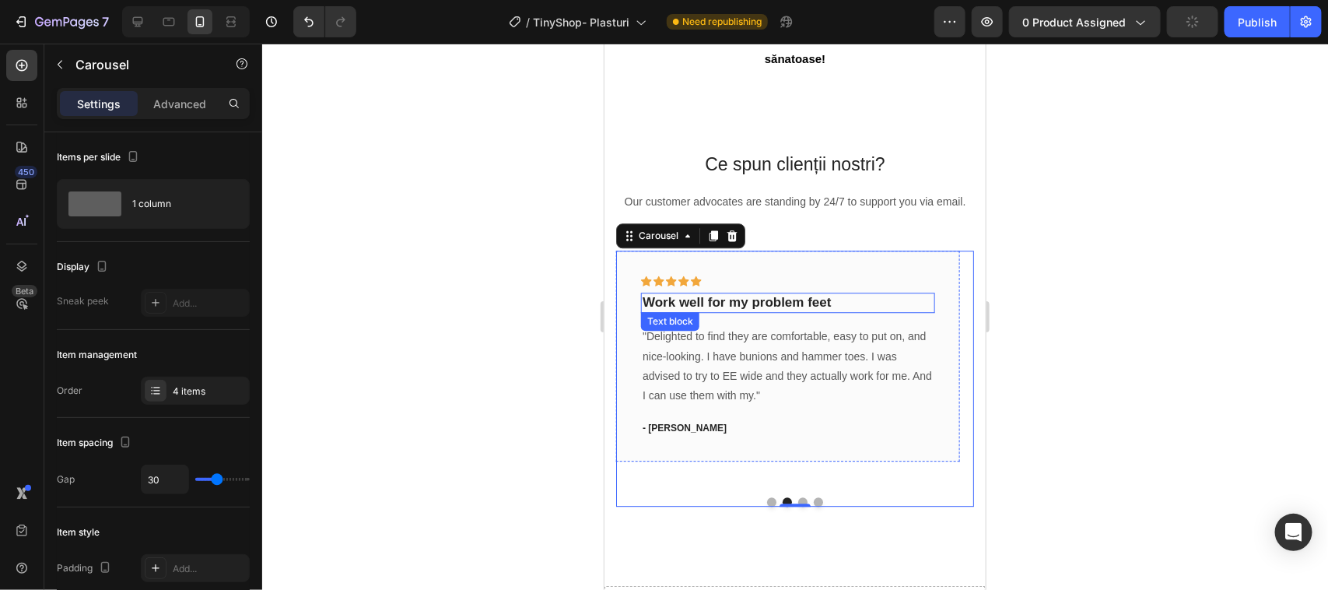
click at [837, 310] on p "Work well for my problem feet" at bounding box center [787, 301] width 290 height 17
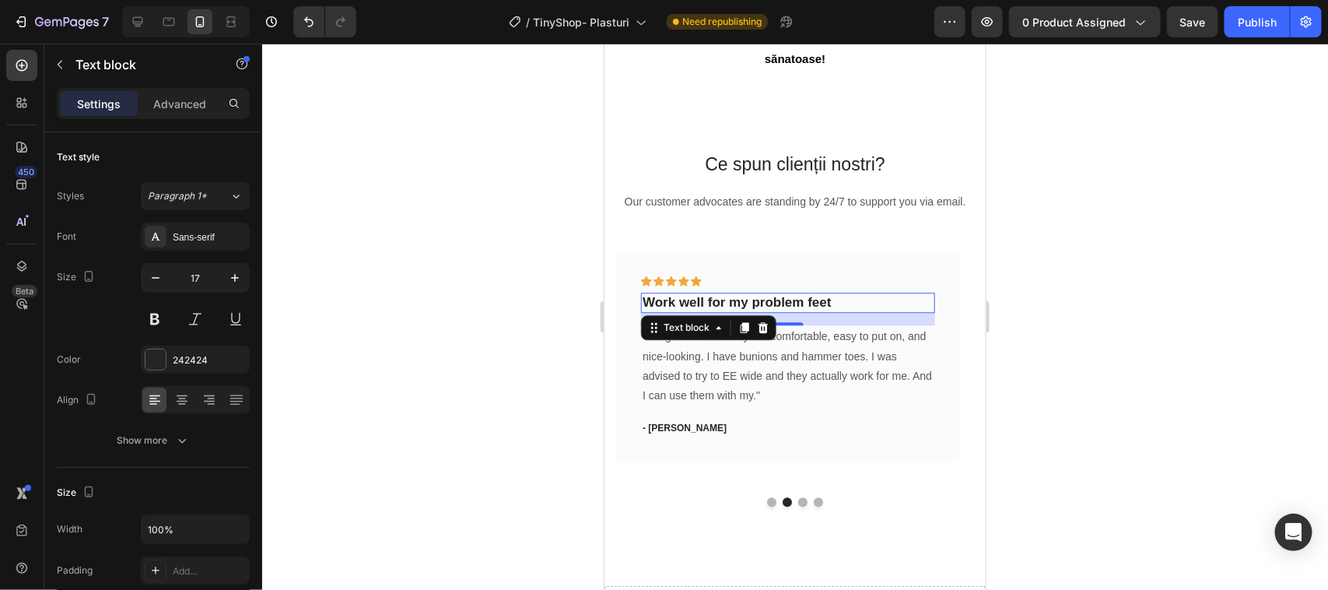
click at [841, 310] on p "Work well for my problem feet" at bounding box center [787, 301] width 290 height 17
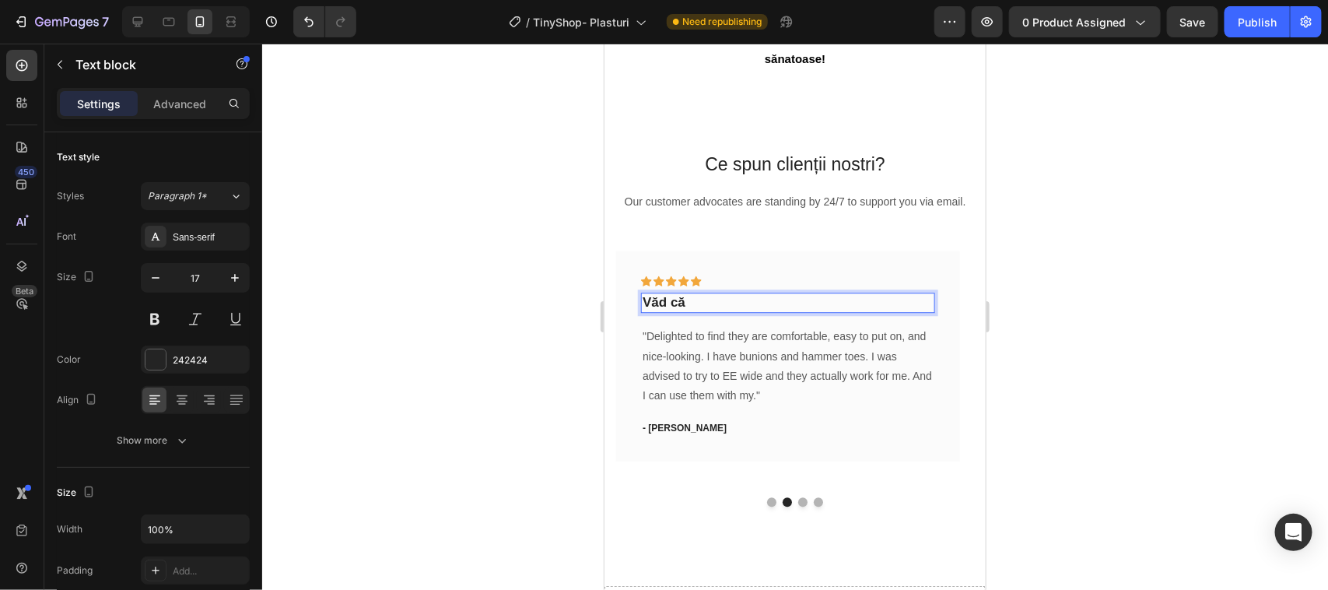
click at [705, 310] on p "Văd că" at bounding box center [787, 301] width 290 height 17
click at [766, 506] on button "Dot" at bounding box center [770, 500] width 9 height 9
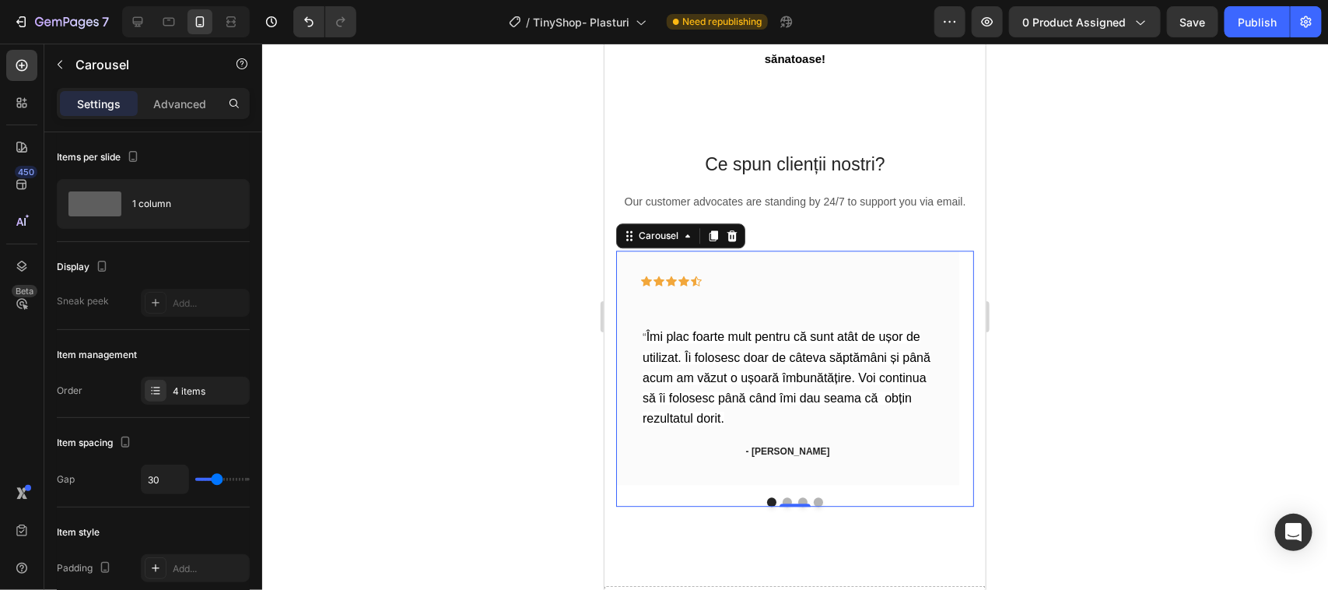
click at [766, 506] on button "Dot" at bounding box center [770, 500] width 9 height 9
click at [786, 512] on div "0" at bounding box center [794, 505] width 16 height 12
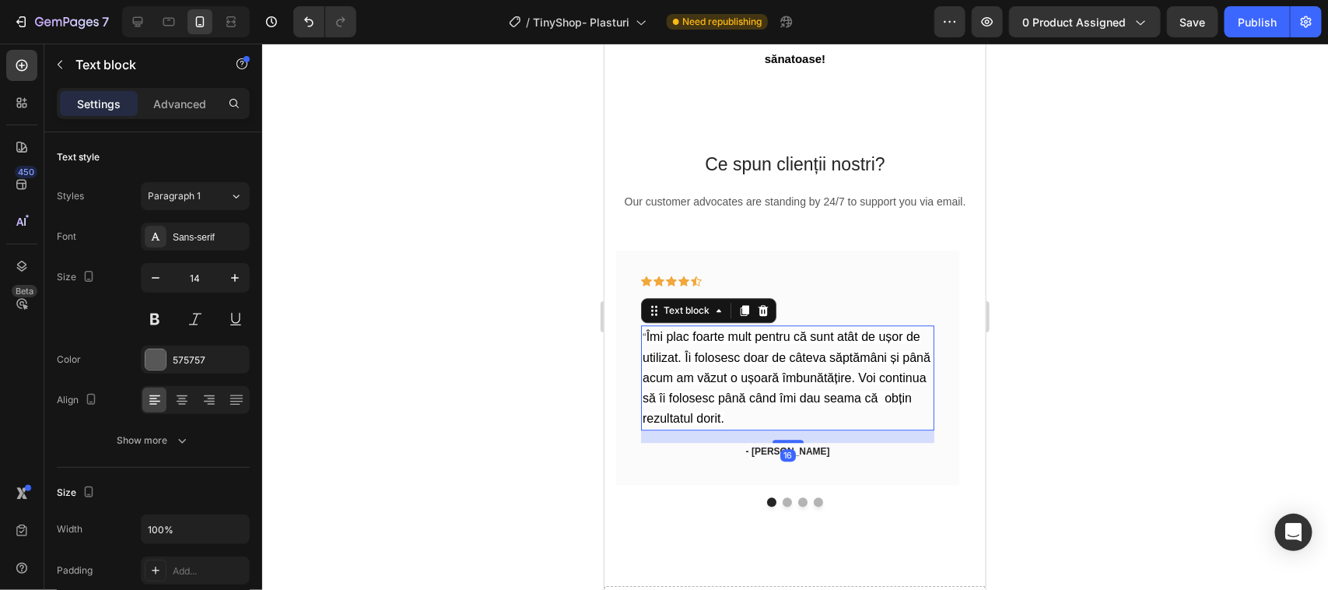
click at [841, 442] on div "16" at bounding box center [786, 435] width 293 height 12
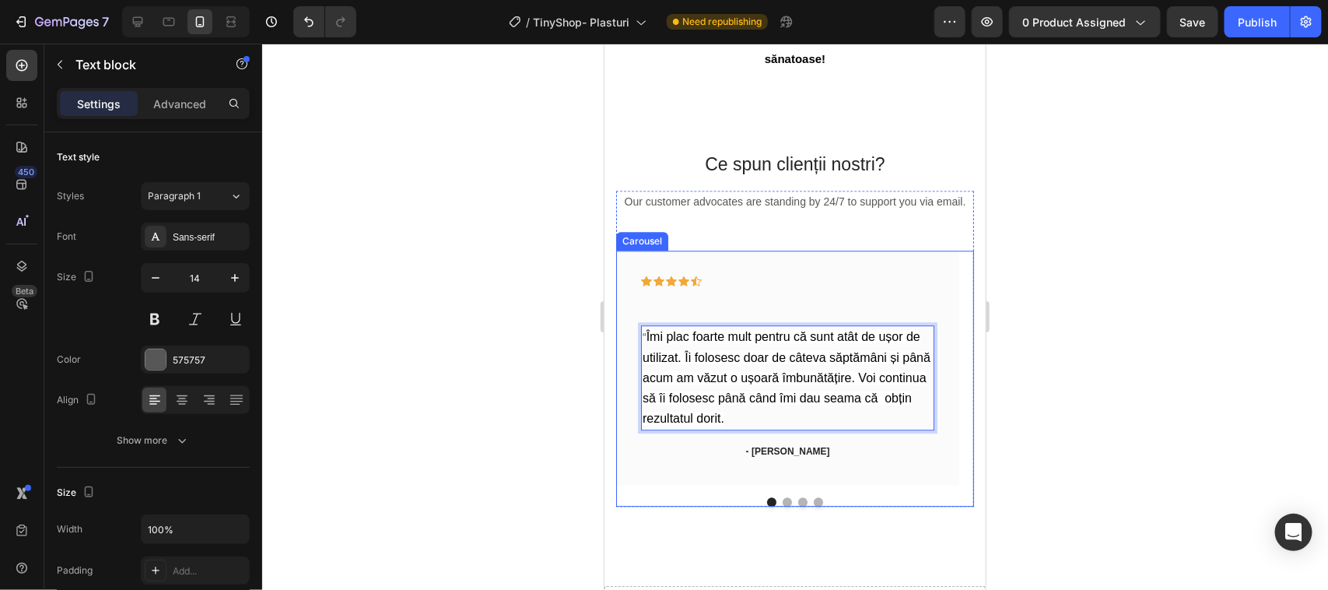
click at [782, 506] on button "Dot" at bounding box center [786, 500] width 9 height 9
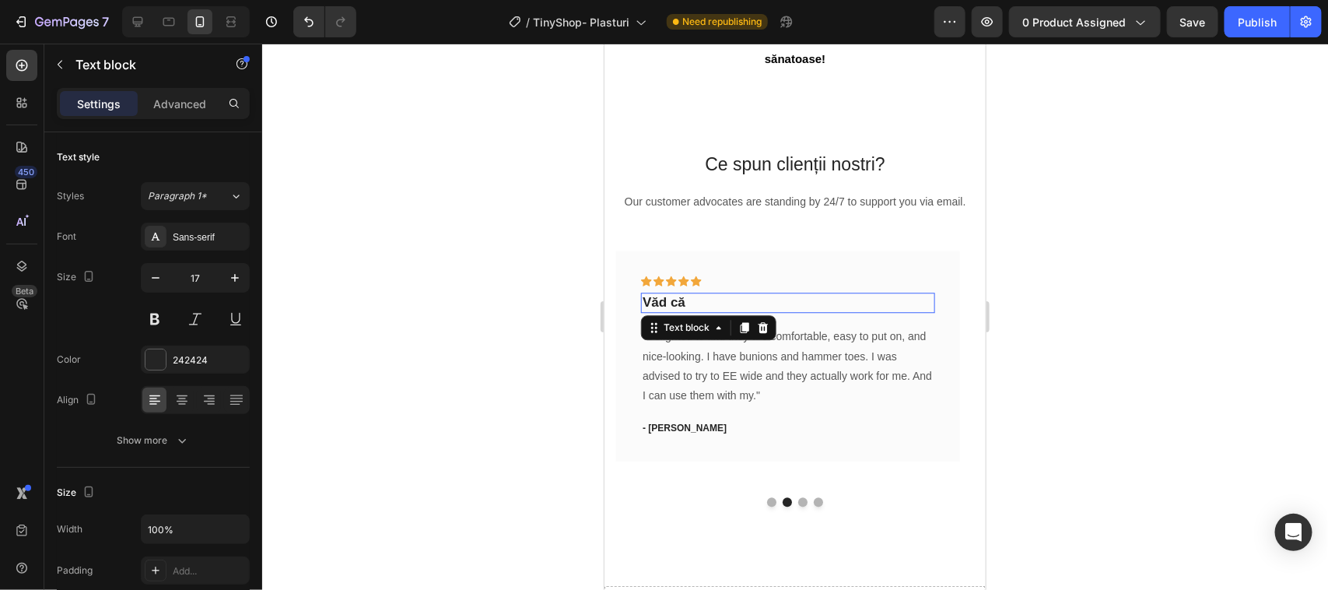
click at [691, 310] on p "Văd că" at bounding box center [787, 301] width 290 height 17
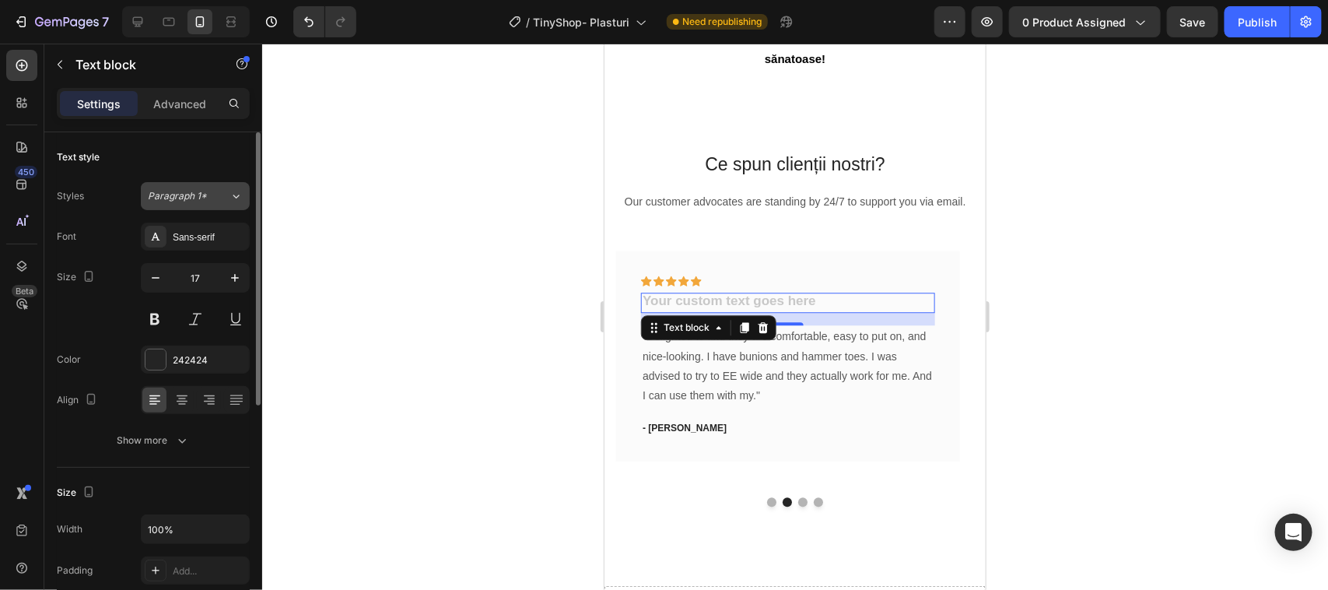
click at [233, 195] on icon at bounding box center [236, 196] width 6 height 4
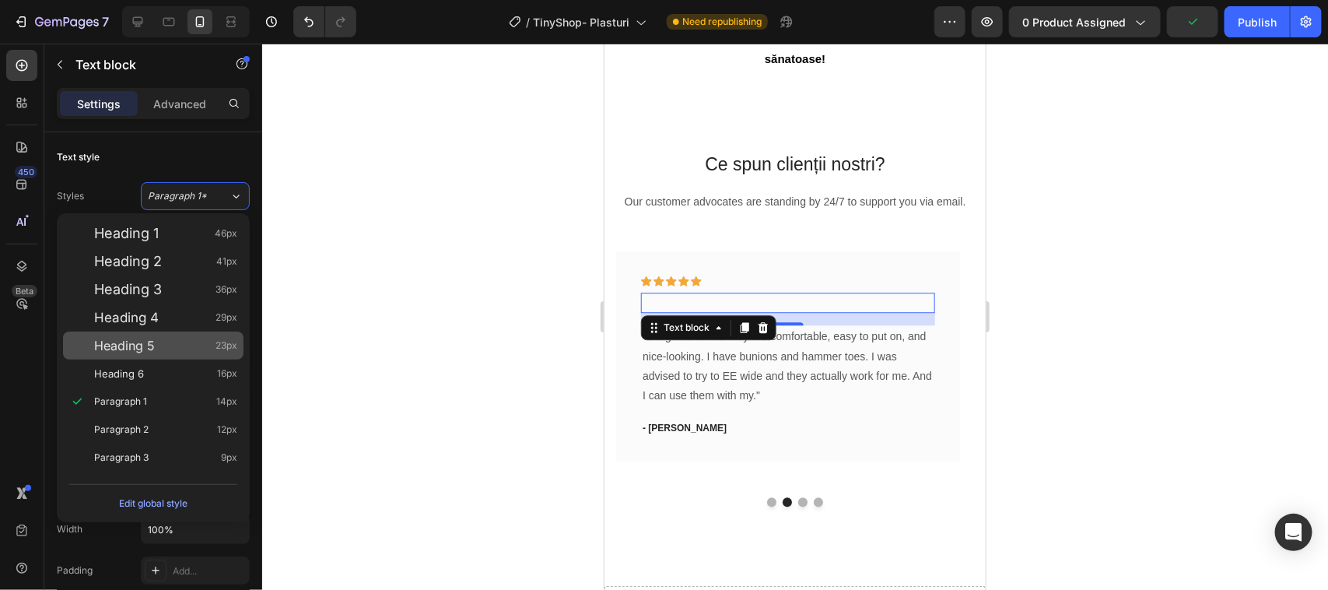
click at [156, 341] on div "Heading 5 23px" at bounding box center [165, 346] width 143 height 16
type input "23"
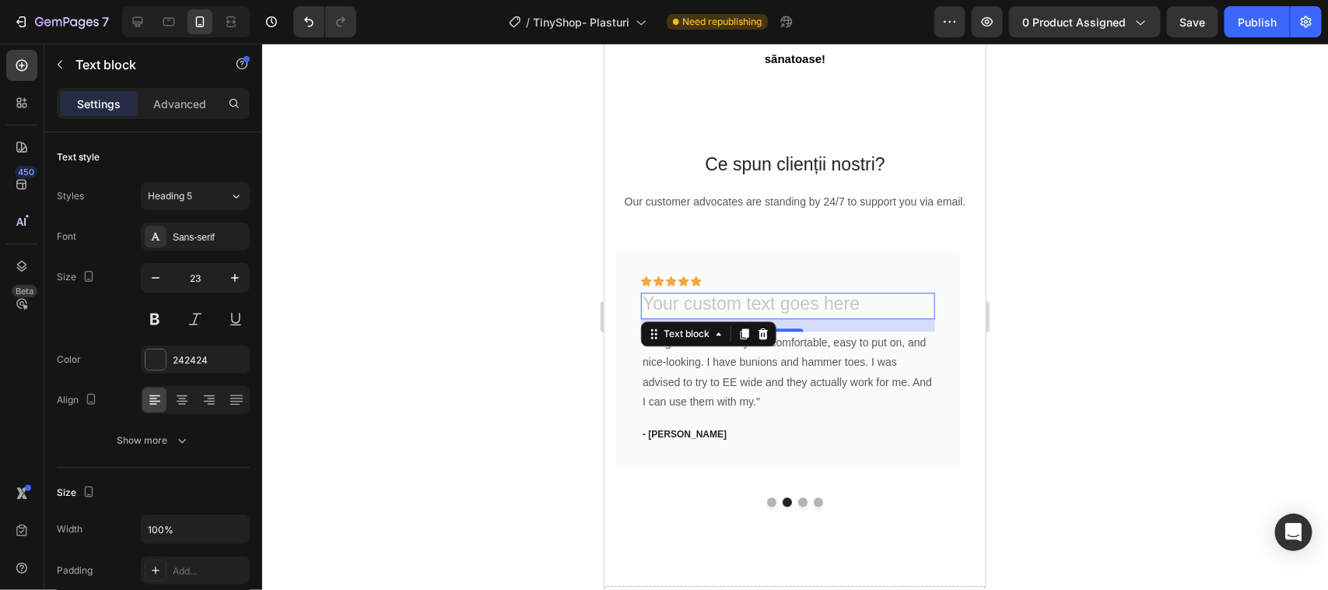
click at [685, 318] on div "Rich Text Editor. Editing area: main" at bounding box center [786, 305] width 293 height 26
click at [689, 318] on div "Rich Text Editor. Editing area: main" at bounding box center [786, 305] width 293 height 26
click at [663, 318] on div "Rich Text Editor. Editing area: main" at bounding box center [786, 305] width 293 height 26
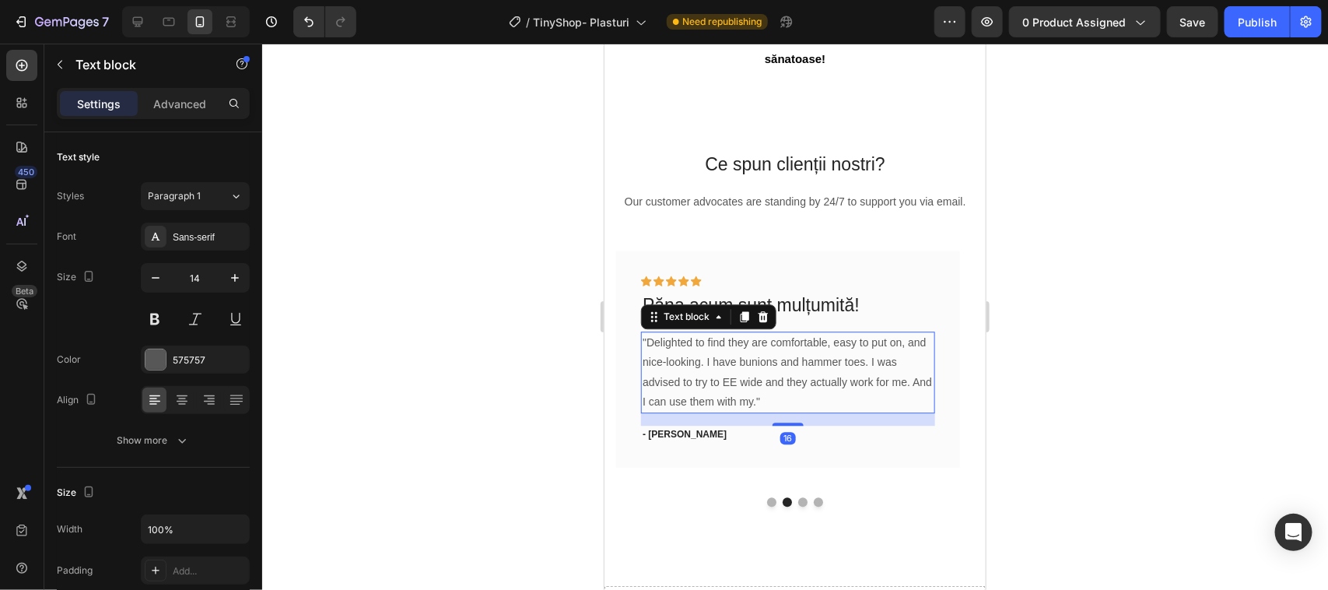
click at [814, 400] on p ""Delighted to find they are comfortable, easy to put on, and nice-looking. I ha…" at bounding box center [787, 371] width 290 height 79
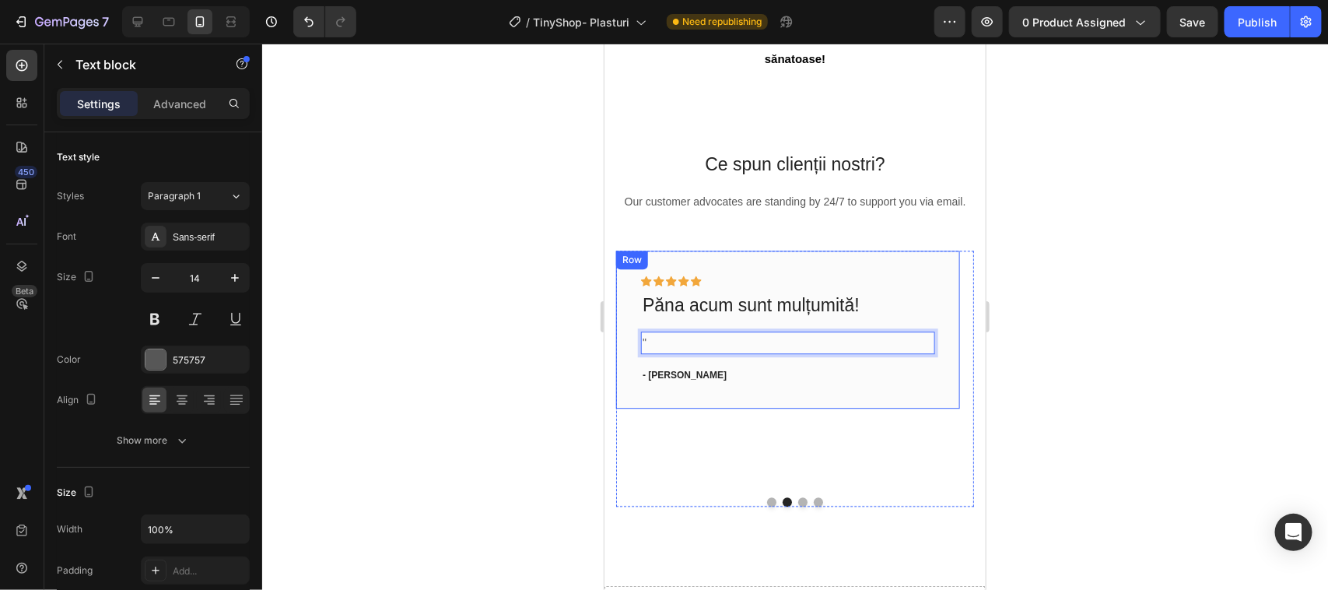
drag, startPoint x: 758, startPoint y: 427, endPoint x: 683, endPoint y: 384, distance: 86.7
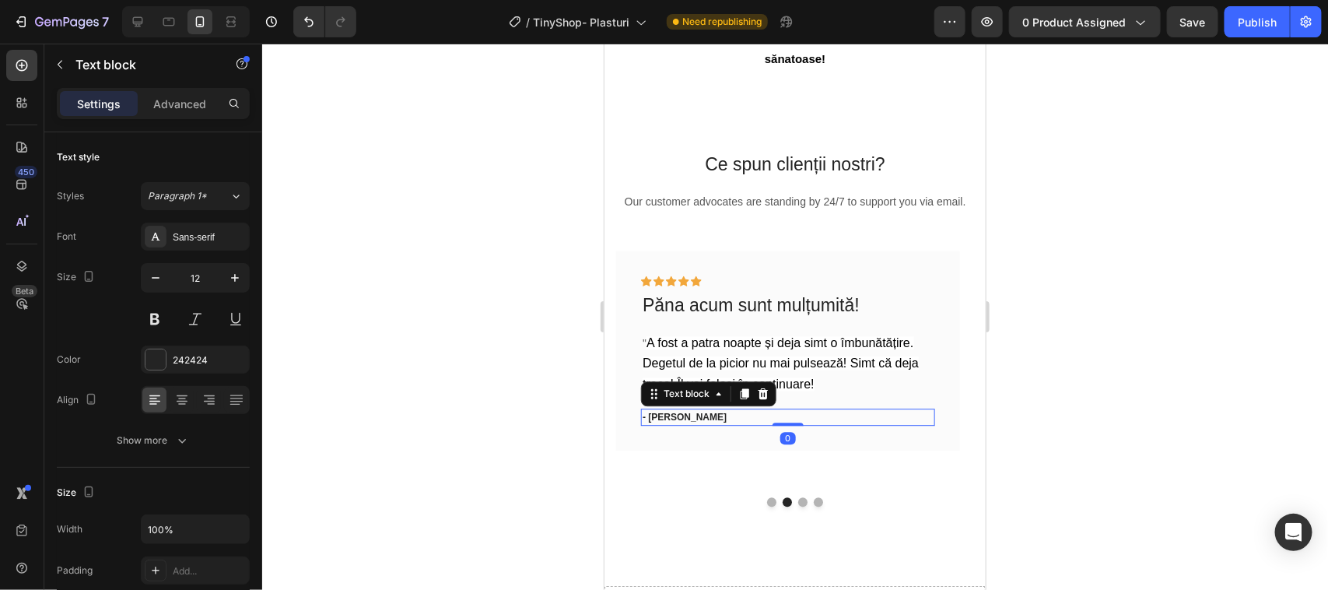
click at [685, 423] on p "- [PERSON_NAME]" at bounding box center [787, 416] width 290 height 14
drag, startPoint x: 101, startPoint y: 393, endPoint x: 60, endPoint y: 63, distance: 332.4
click at [60, 63] on icon "button" at bounding box center [60, 64] width 12 height 12
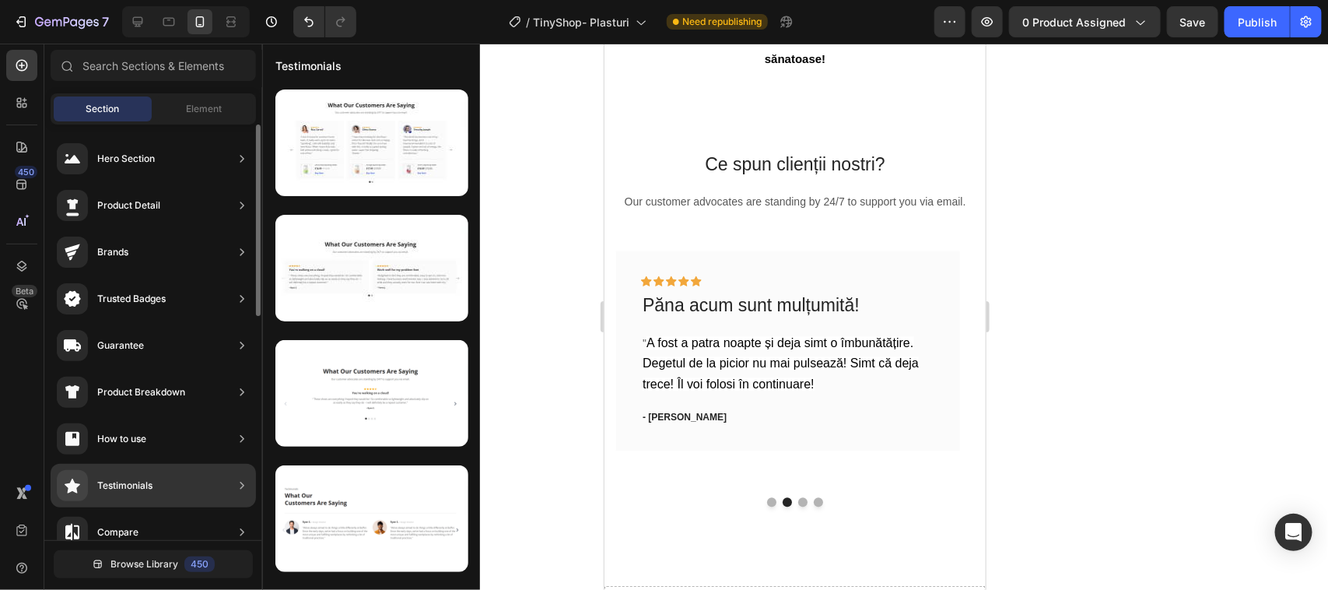
scroll to position [97, 0]
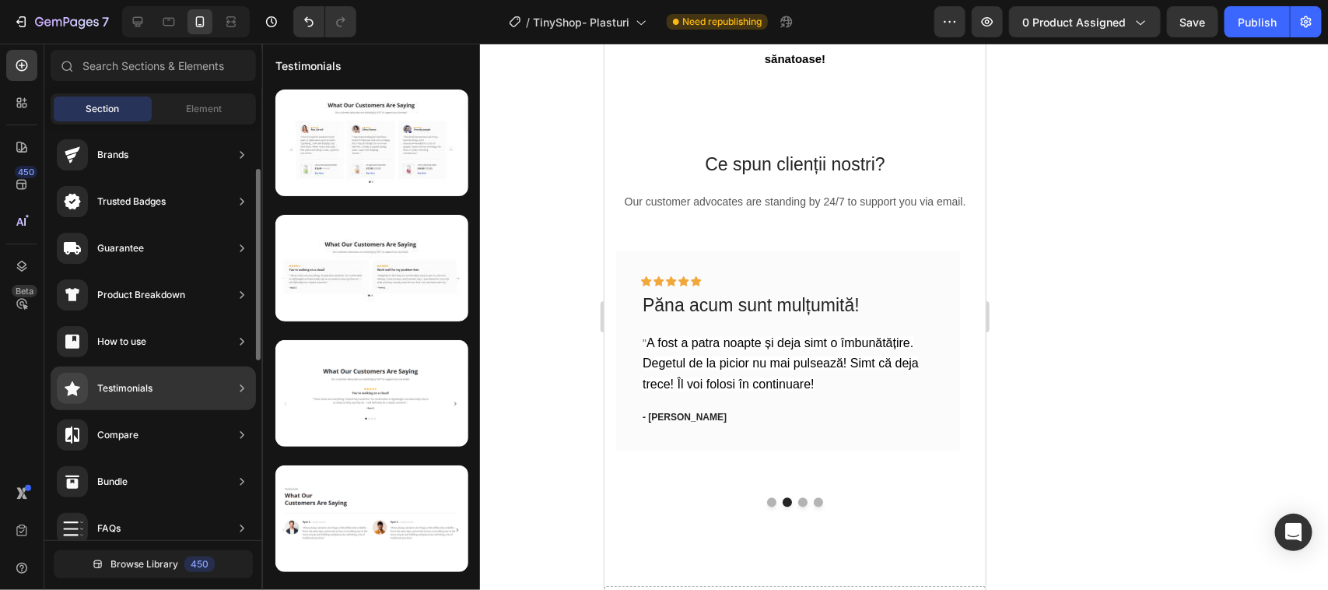
click at [136, 380] on div "Testimonials" at bounding box center [124, 388] width 55 height 16
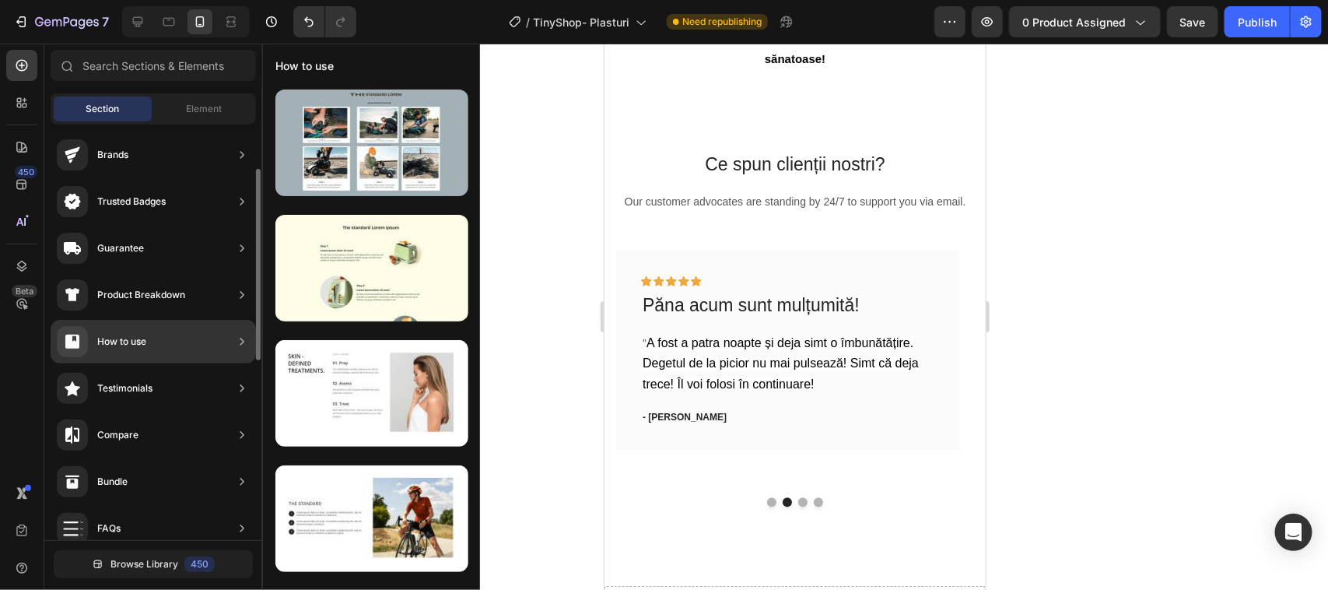
click at [241, 337] on icon at bounding box center [242, 342] width 16 height 16
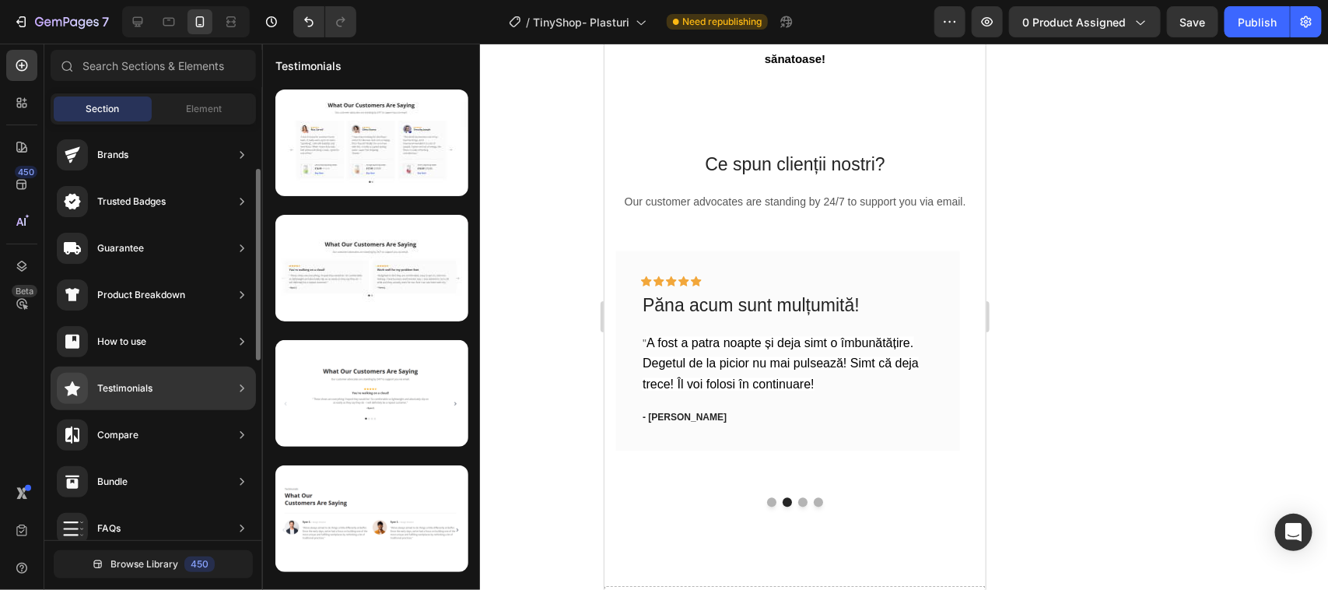
scroll to position [194, 0]
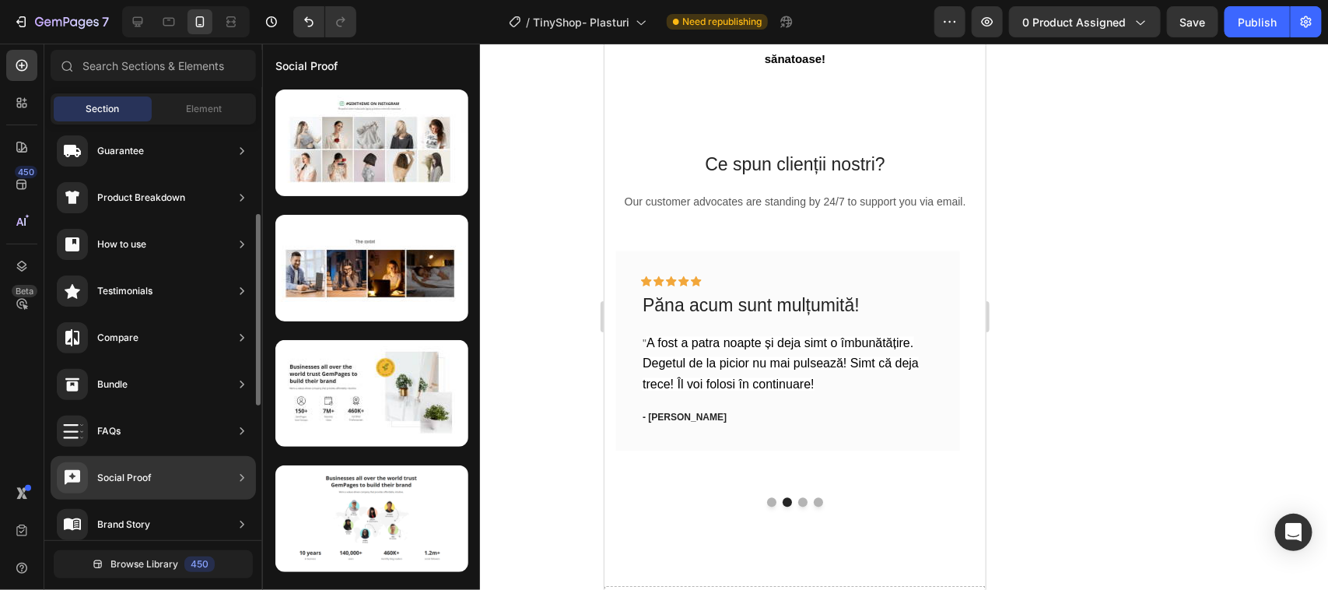
click at [168, 475] on div "Social Proof" at bounding box center [153, 478] width 205 height 44
click at [243, 475] on icon at bounding box center [242, 478] width 16 height 16
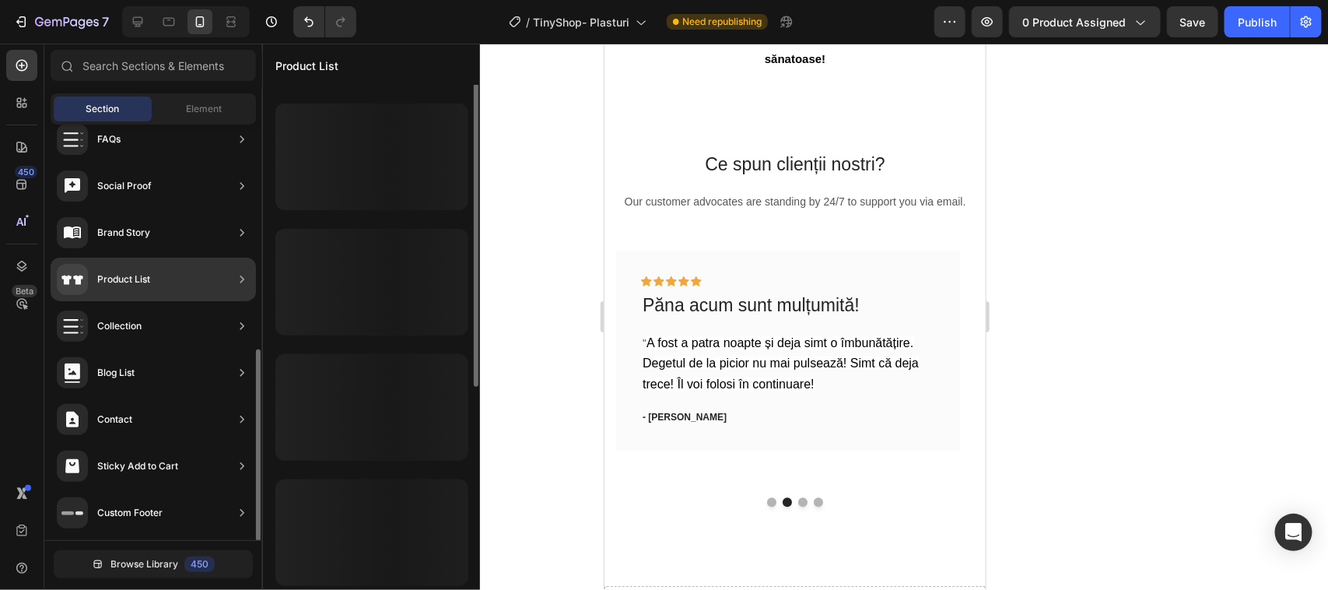
scroll to position [0, 0]
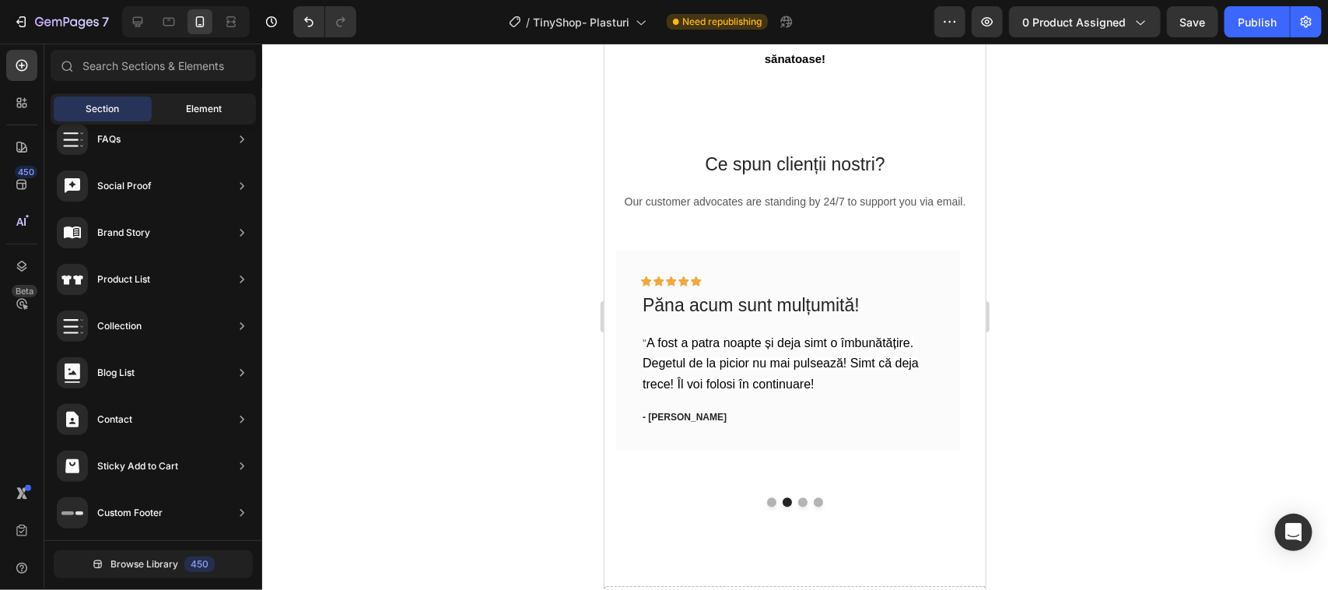
click at [202, 103] on span "Element" at bounding box center [204, 109] width 36 height 14
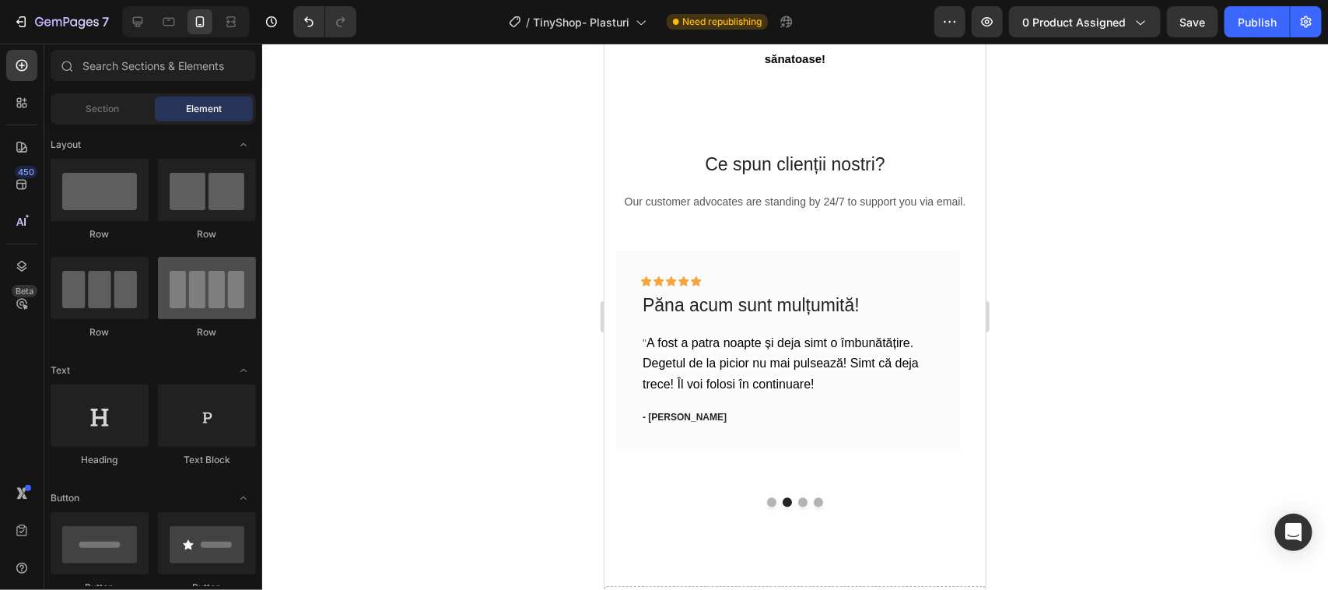
click at [206, 300] on div at bounding box center [207, 288] width 98 height 62
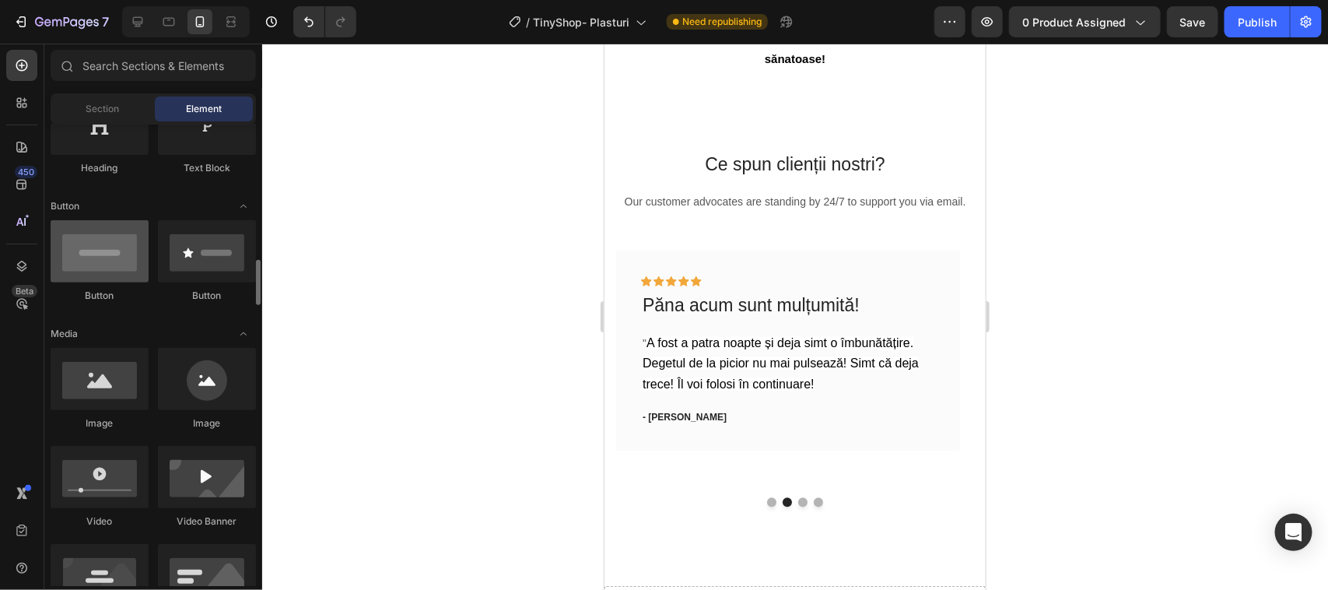
scroll to position [389, 0]
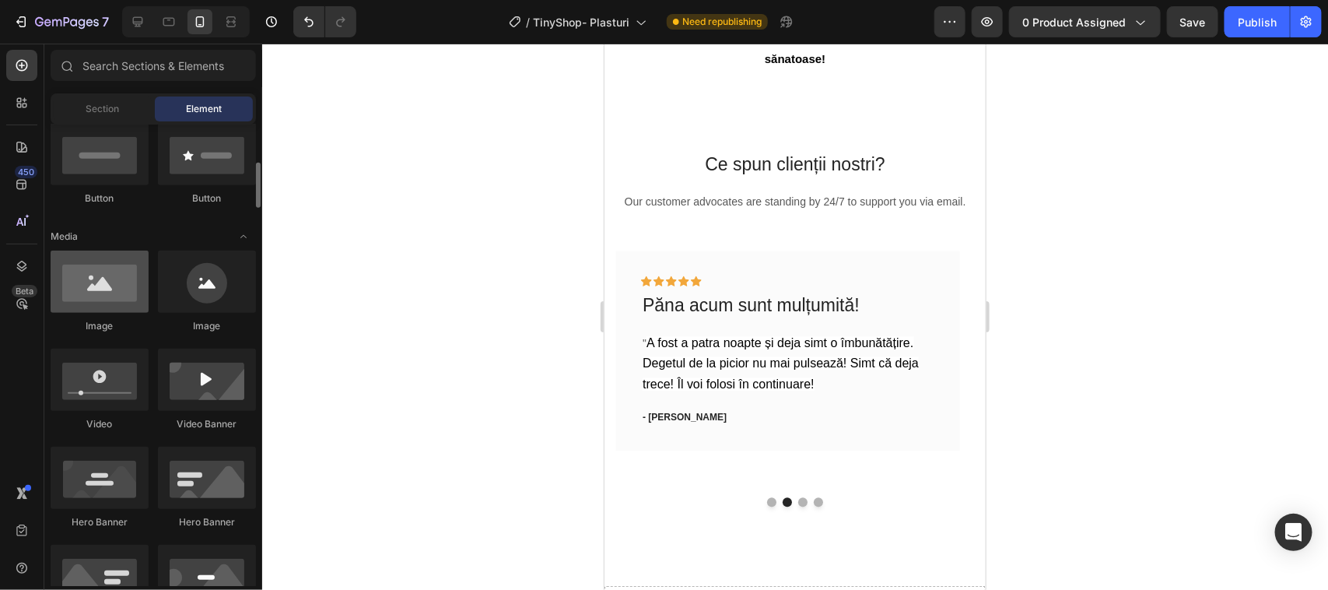
click at [106, 285] on div at bounding box center [100, 281] width 98 height 62
click at [90, 285] on div at bounding box center [100, 281] width 98 height 62
click at [68, 232] on span "Media" at bounding box center [64, 236] width 27 height 14
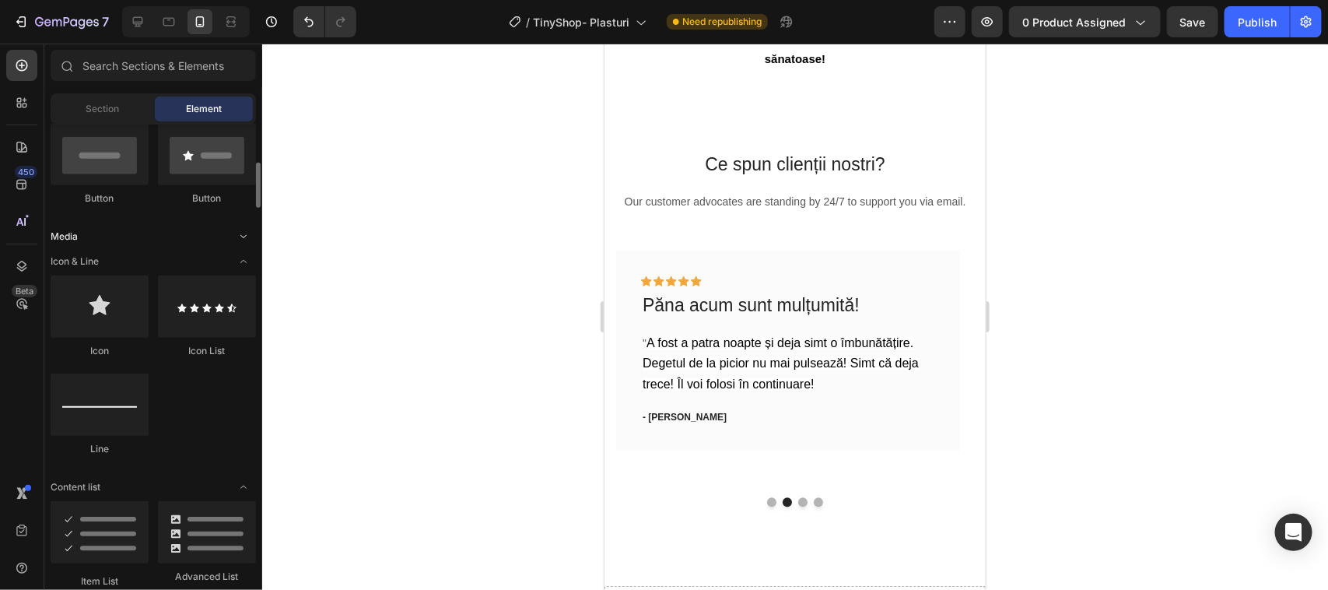
click at [68, 231] on span "Media" at bounding box center [64, 236] width 27 height 14
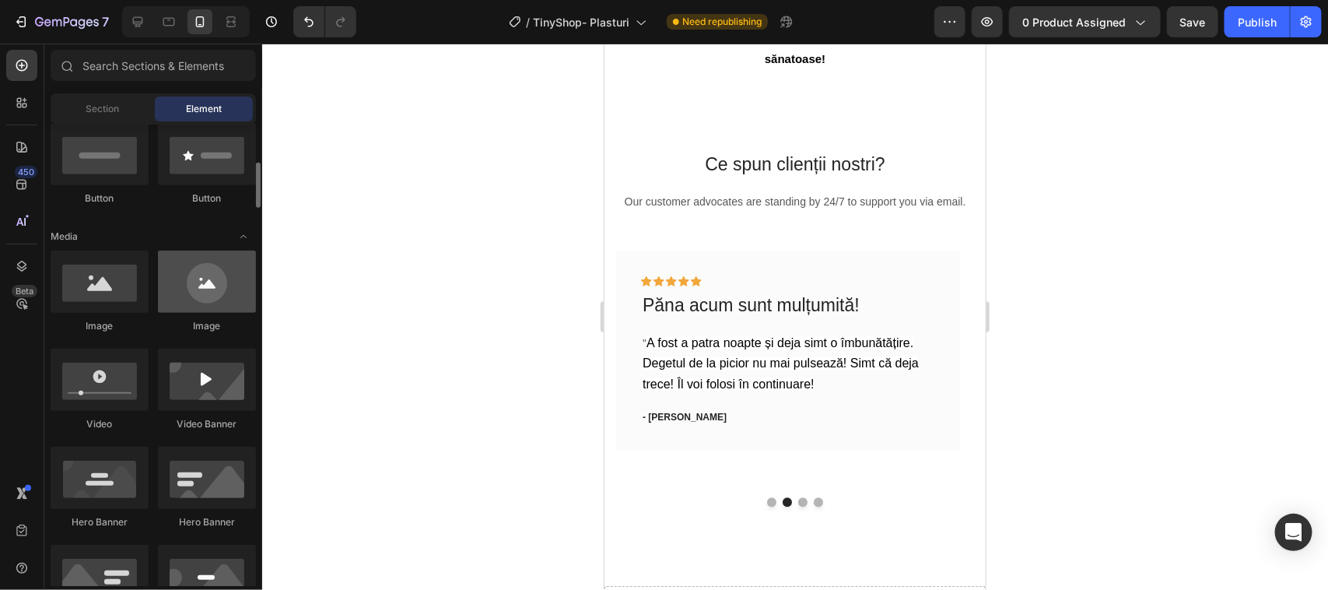
click at [201, 292] on div at bounding box center [207, 281] width 98 height 62
click at [202, 289] on div at bounding box center [207, 281] width 98 height 62
click at [21, 63] on icon at bounding box center [22, 65] width 6 height 6
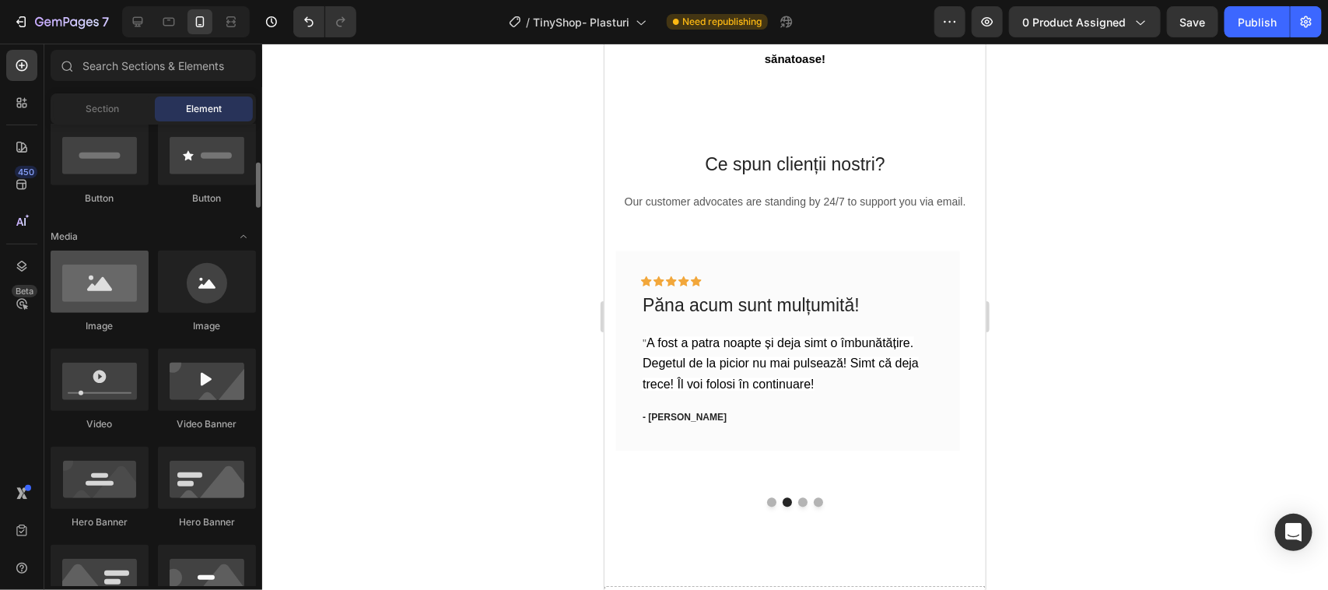
click at [97, 289] on div at bounding box center [100, 281] width 98 height 62
click at [98, 285] on div at bounding box center [100, 281] width 98 height 62
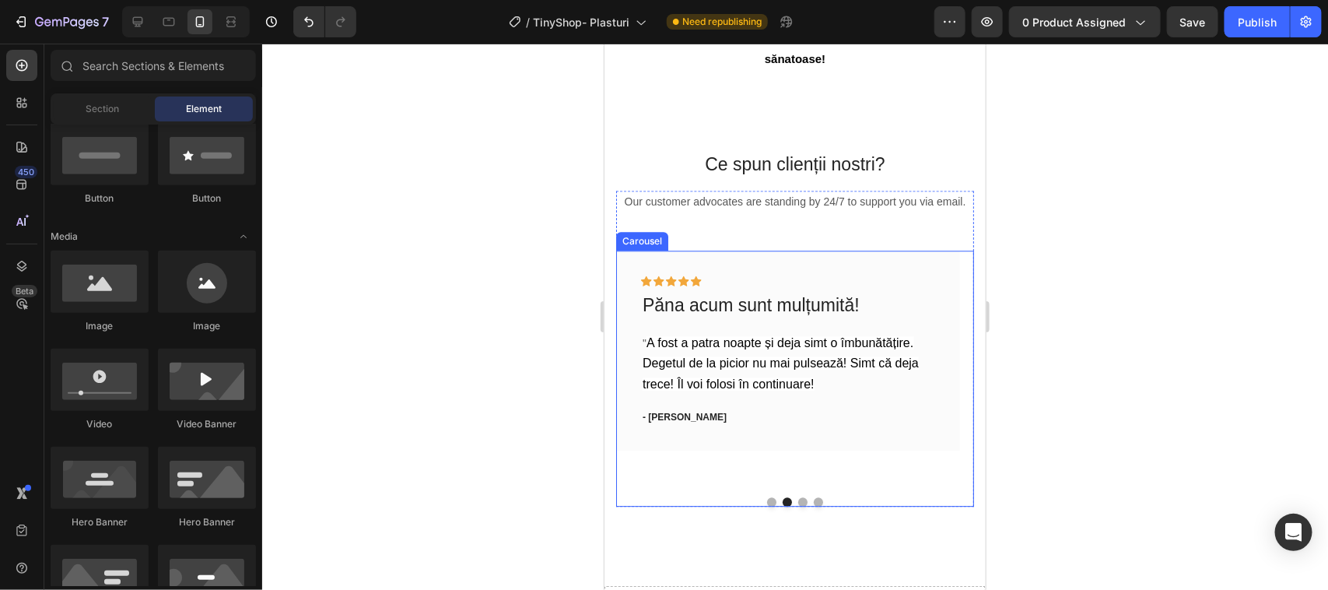
click at [797, 506] on button "Dot" at bounding box center [801, 500] width 9 height 9
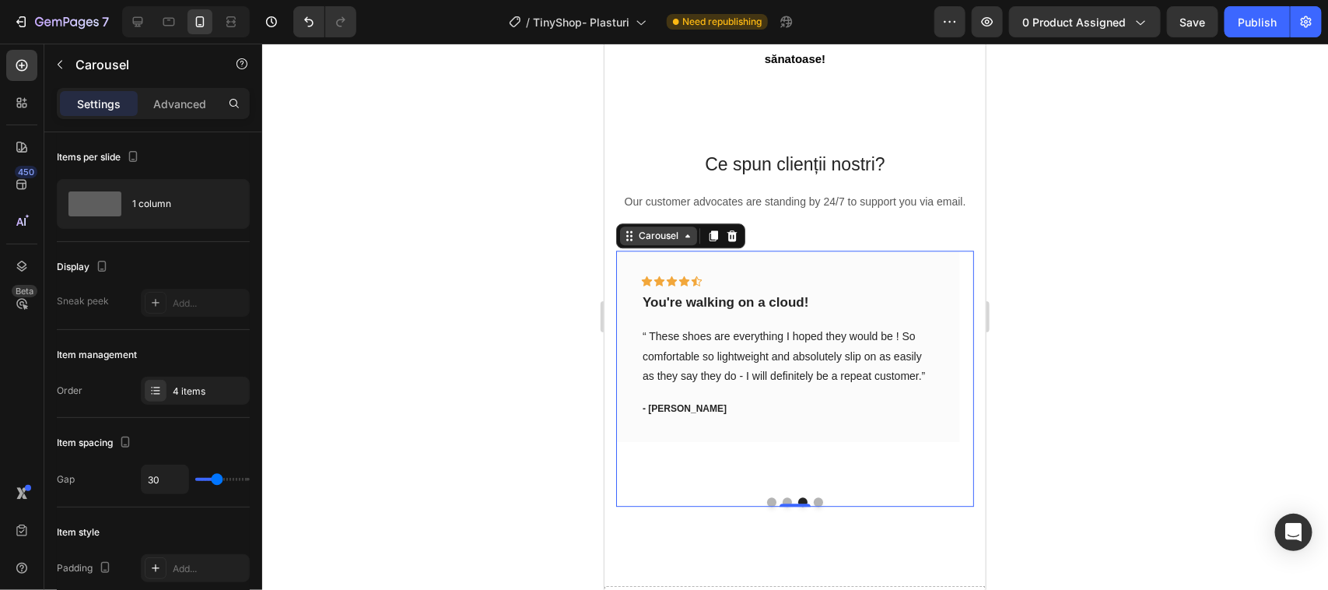
click at [687, 244] on div "Carousel" at bounding box center [657, 235] width 77 height 19
click at [629, 244] on div "Carousel" at bounding box center [657, 235] width 77 height 19
click at [811, 310] on p "You're walking on a cloud!" at bounding box center [787, 301] width 290 height 17
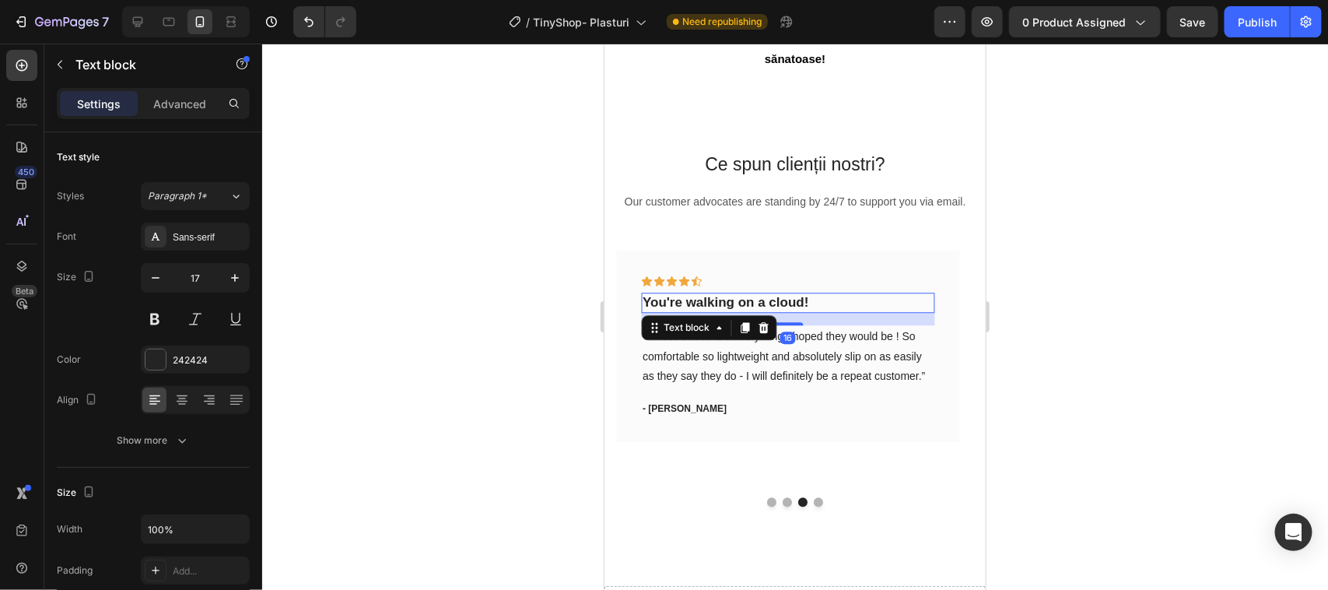
click at [811, 310] on p "You're walking on a cloud!" at bounding box center [787, 301] width 290 height 17
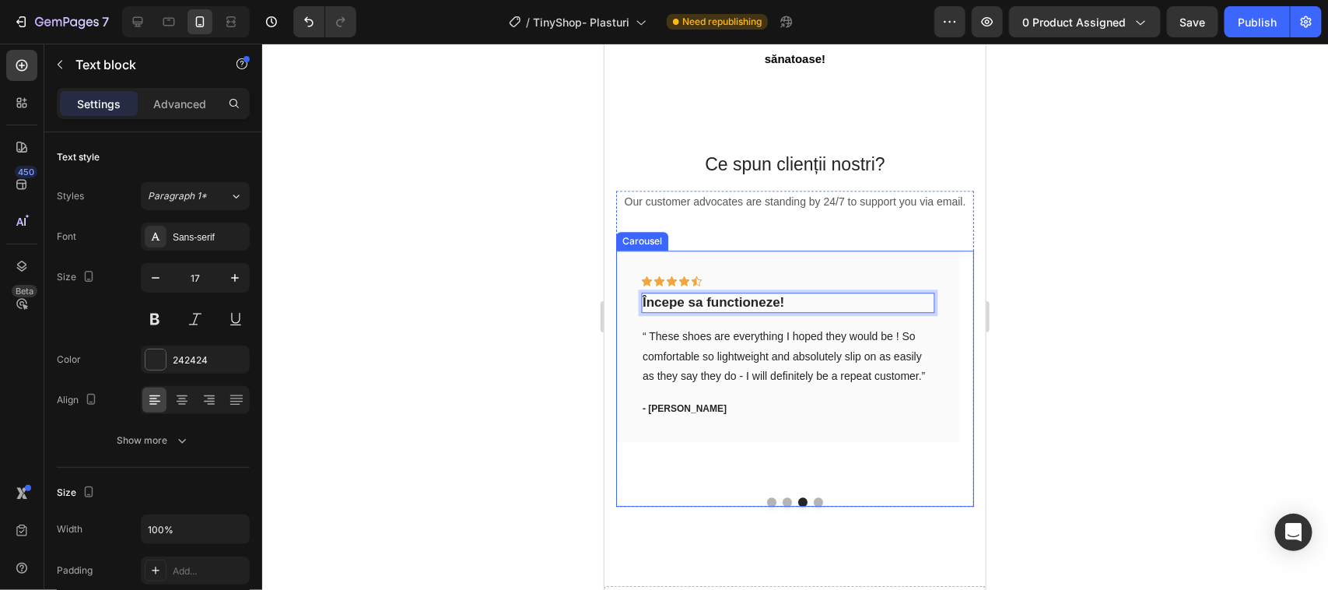
click at [783, 532] on div "Ce spun clienții nostri? Heading Our customer advocates are standing by 24/7 to…" at bounding box center [794, 328] width 381 height 464
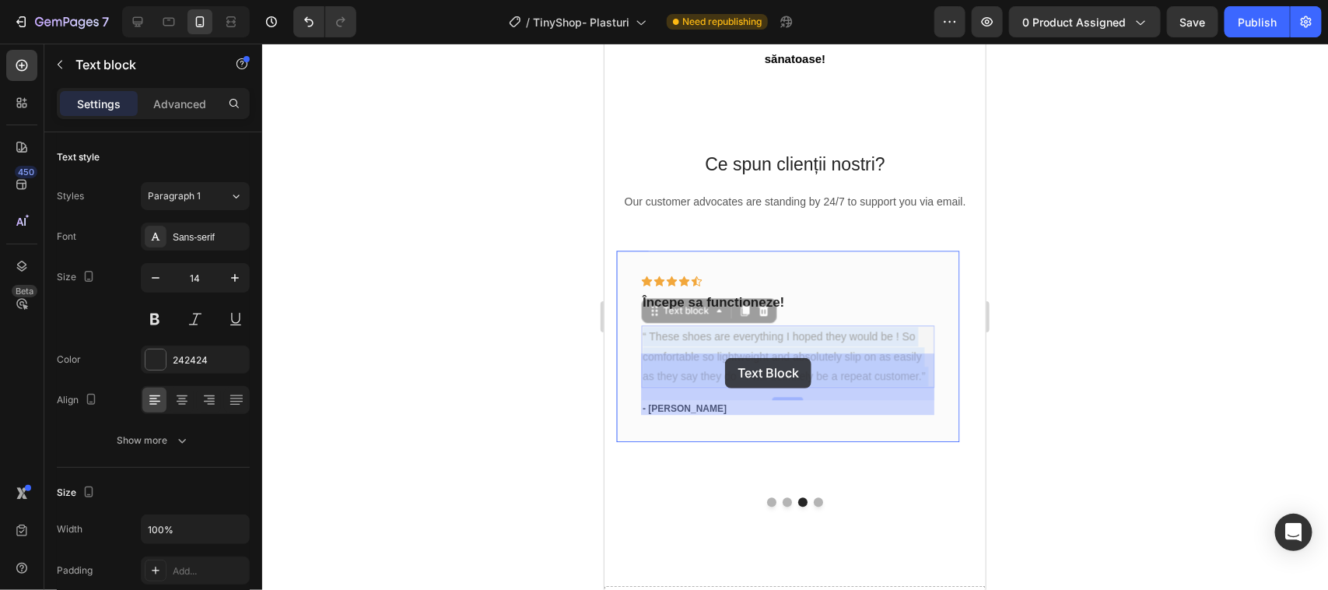
drag, startPoint x: 772, startPoint y: 358, endPoint x: 724, endPoint y: 357, distance: 48.2
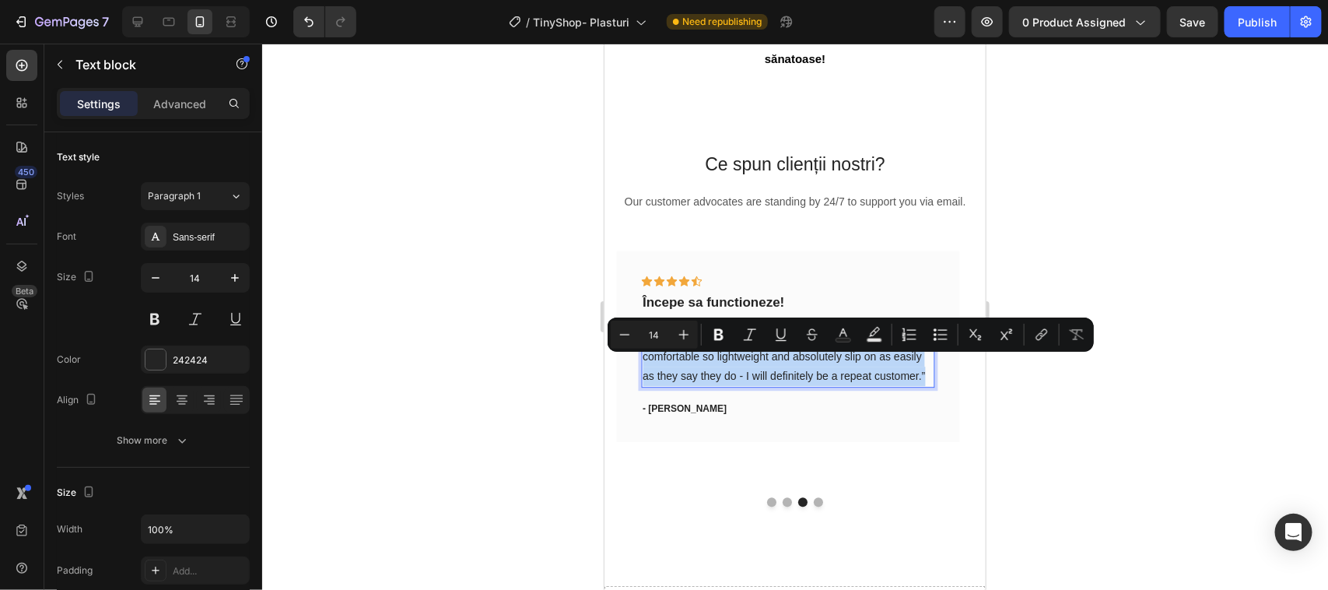
drag, startPoint x: 650, startPoint y: 358, endPoint x: 915, endPoint y: 396, distance: 268.0
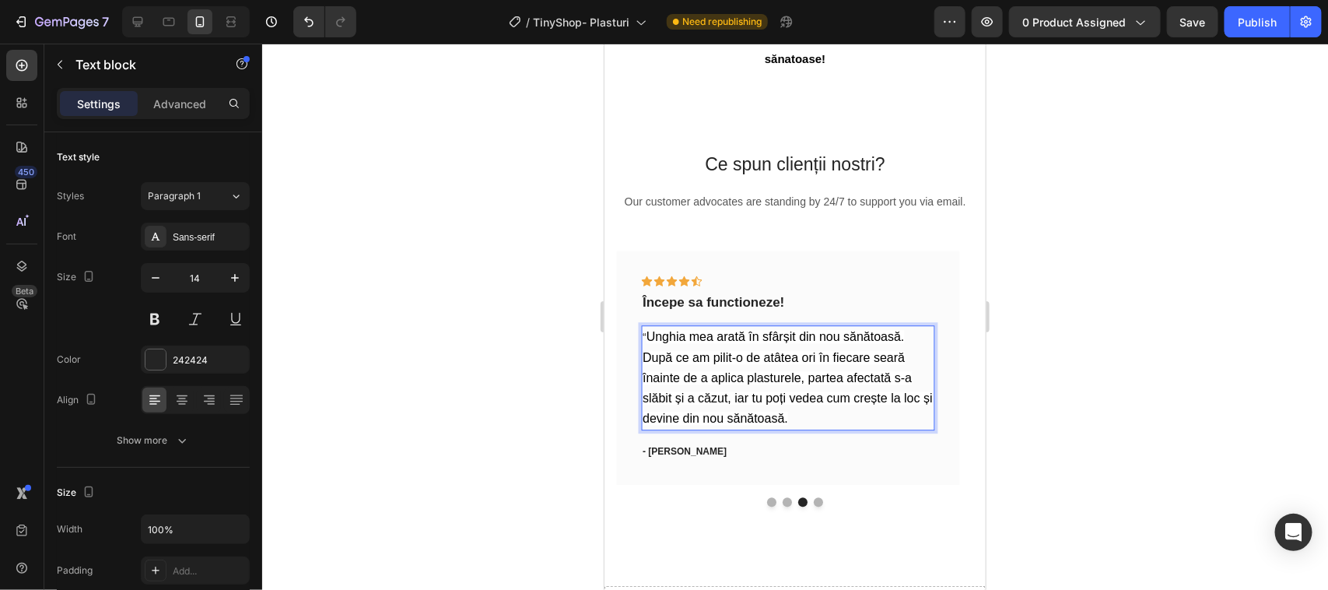
click at [899, 404] on span "Unghia mea arată în sfârșit din nou sănătoasă. După ce am pilit-o de atâtea ori…" at bounding box center [787, 376] width 290 height 95
click at [733, 419] on span "Unghia mea arată în sfârșit din nou sănătoasă. După ce am pilit-o de atâtea ori…" at bounding box center [787, 376] width 290 height 95
click at [825, 420] on span "Unghia mea arată în sfârșit din nou sănătoasă. După ce am pilit-o de atâtea ori…" at bounding box center [787, 376] width 290 height 95
click at [849, 420] on span "Unghia mea arată în sfârșit din nou sănătoasă. După ce am pilit-o de atâtea ori…" at bounding box center [781, 376] width 278 height 95
click at [705, 428] on p "“ Unghia mea arată în sfârșit din nou sănătoasă. După ce am pilit-o de atâtea o…" at bounding box center [787, 377] width 290 height 102
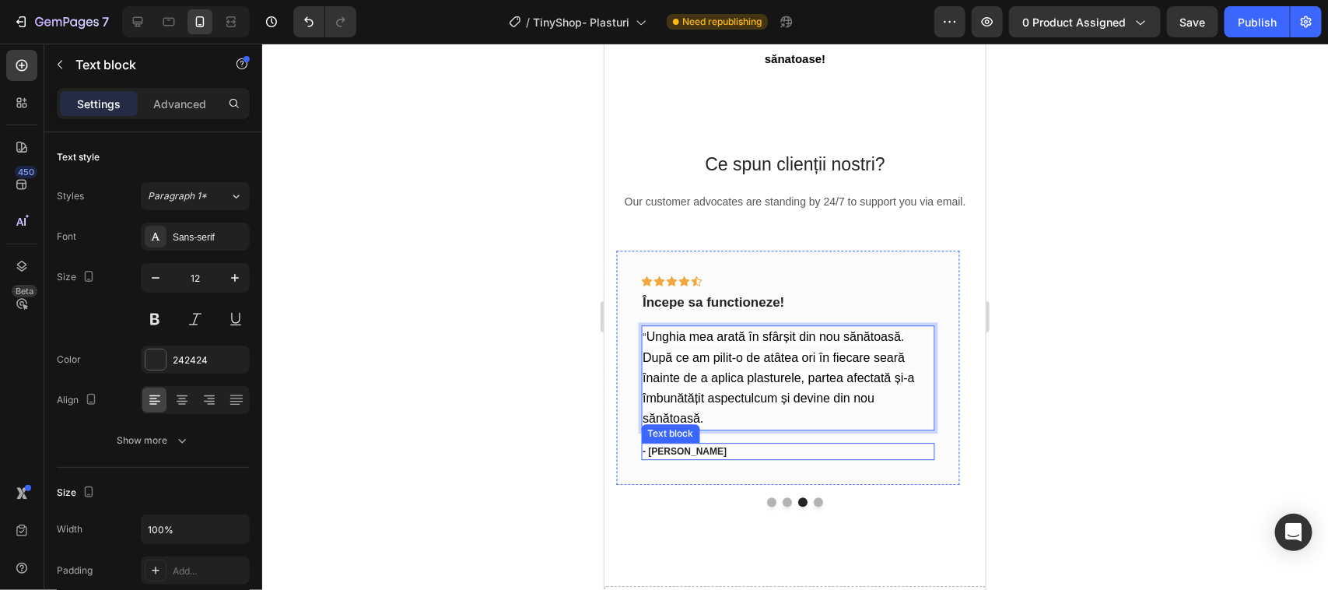
click at [681, 457] on p "- [PERSON_NAME]" at bounding box center [787, 450] width 290 height 14
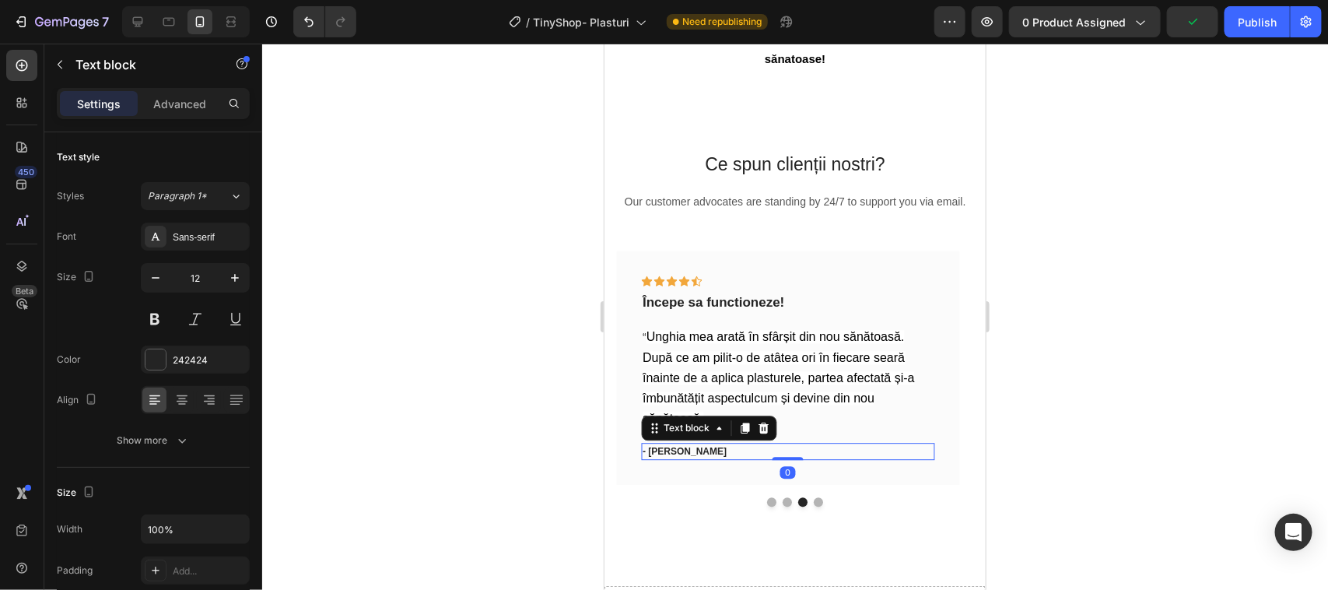
click at [678, 457] on p "- [PERSON_NAME]" at bounding box center [787, 450] width 290 height 14
click at [662, 457] on p "-M." at bounding box center [787, 450] width 290 height 14
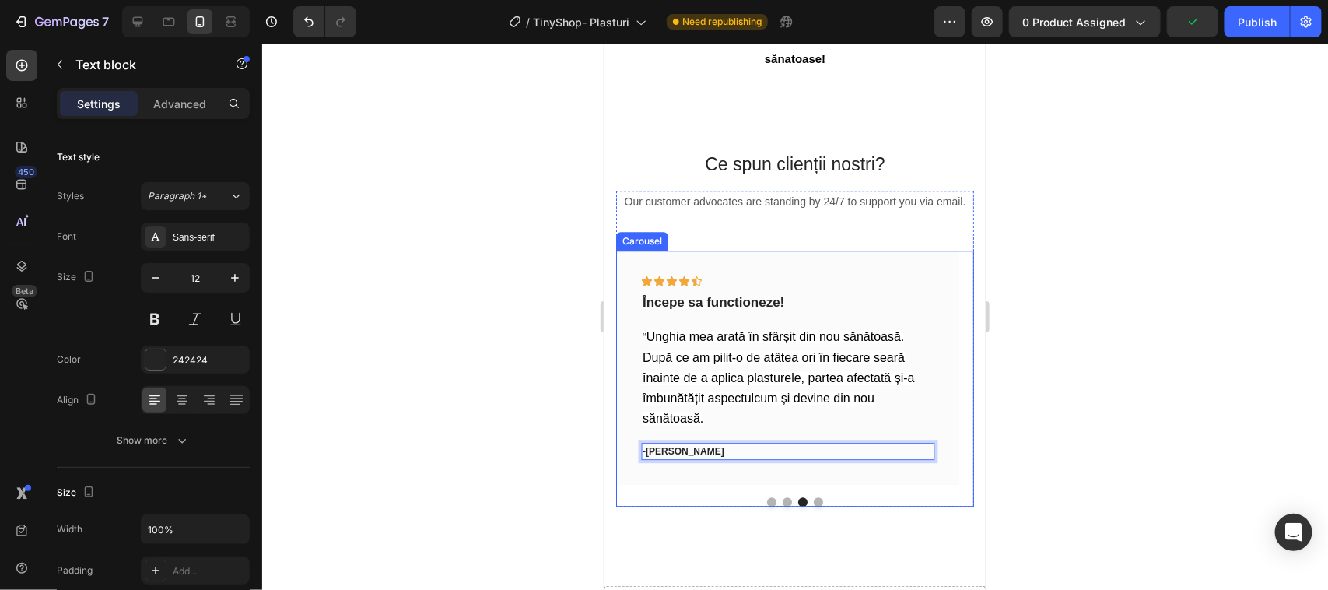
click at [786, 506] on div at bounding box center [794, 500] width 358 height 9
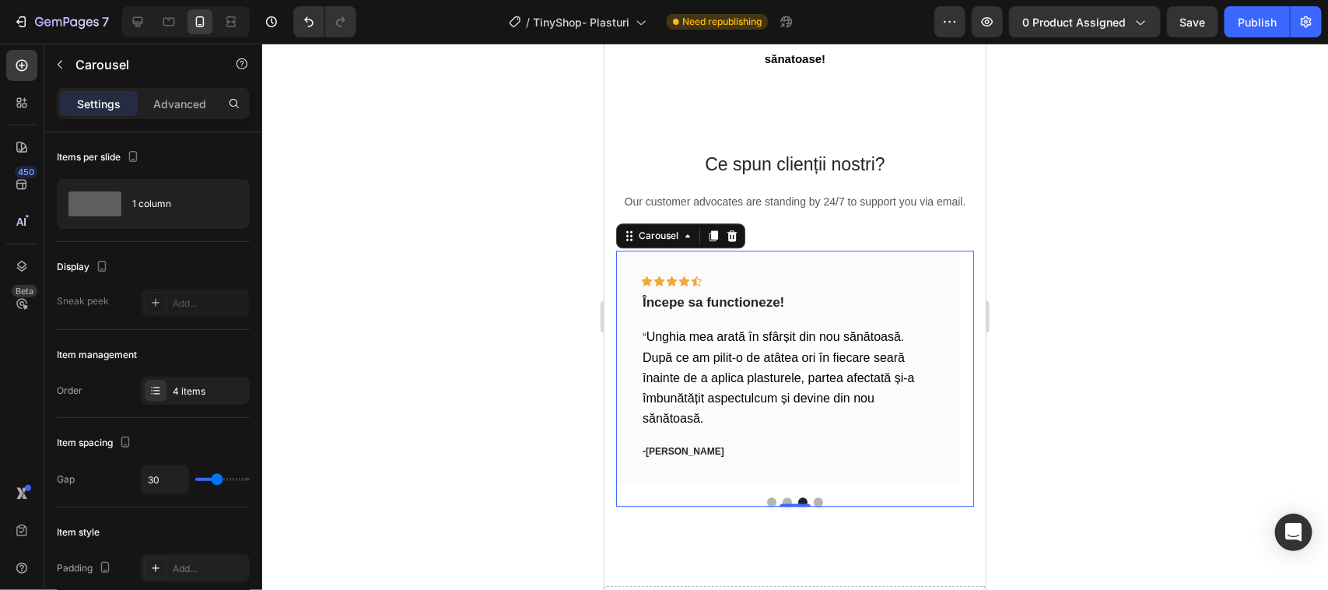
click at [786, 512] on div "0" at bounding box center [794, 505] width 16 height 12
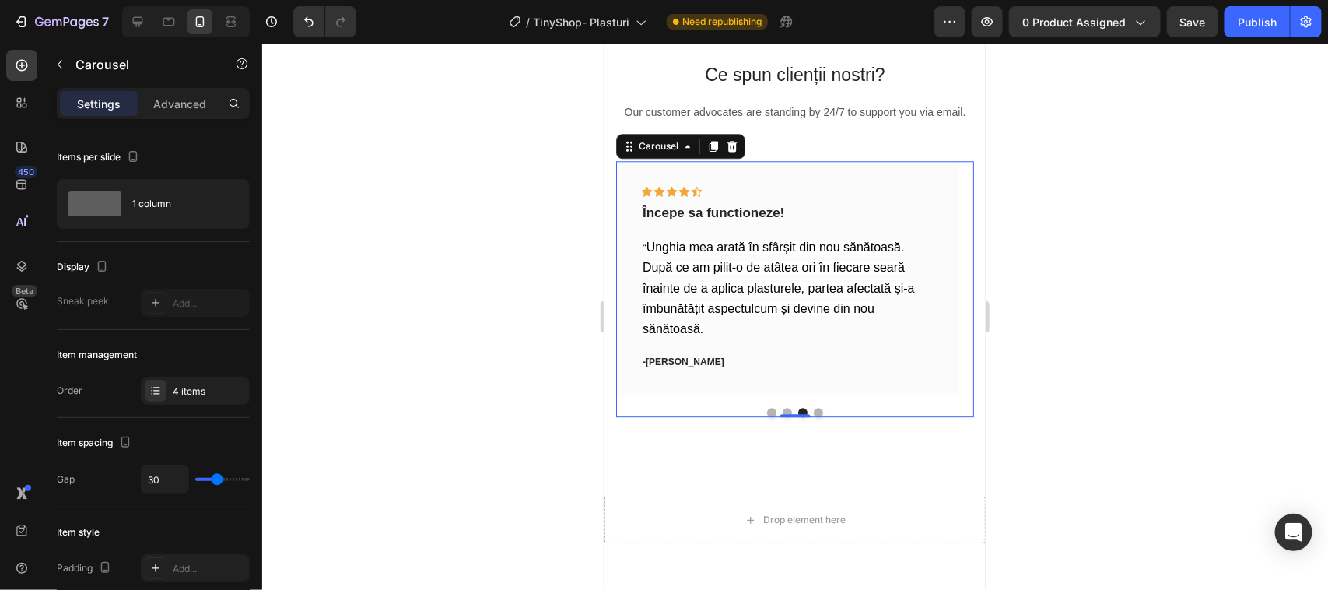
click at [782, 416] on button "Dot" at bounding box center [786, 411] width 9 height 9
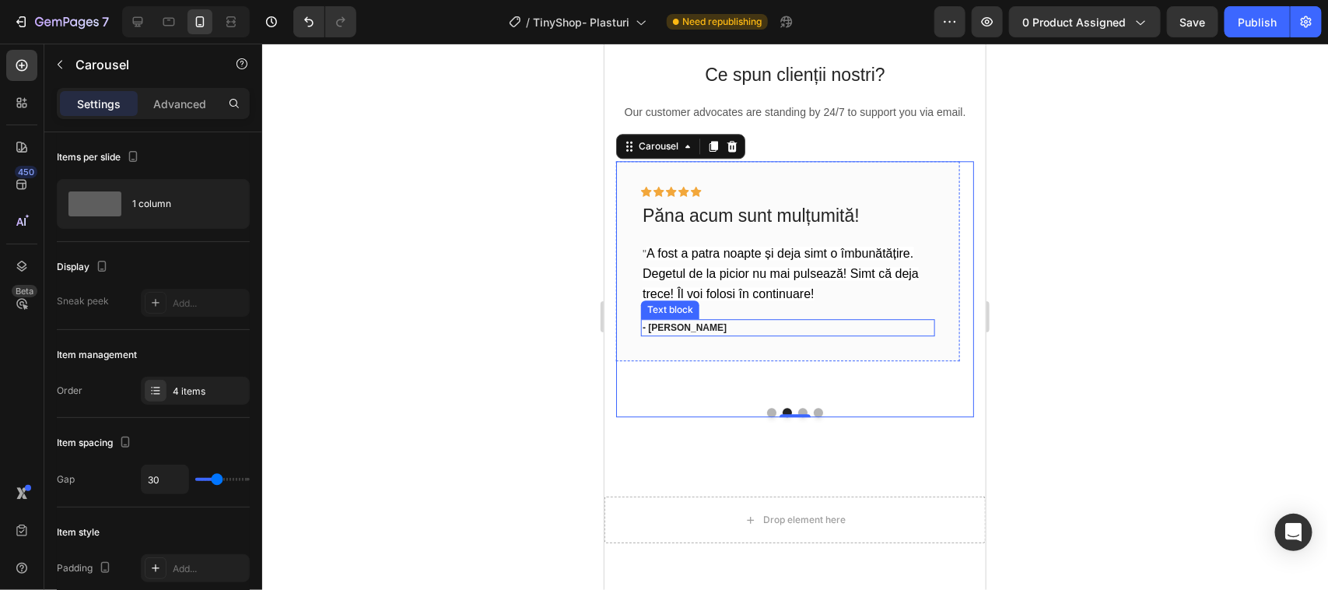
click at [690, 334] on p "- [PERSON_NAME]" at bounding box center [787, 327] width 290 height 14
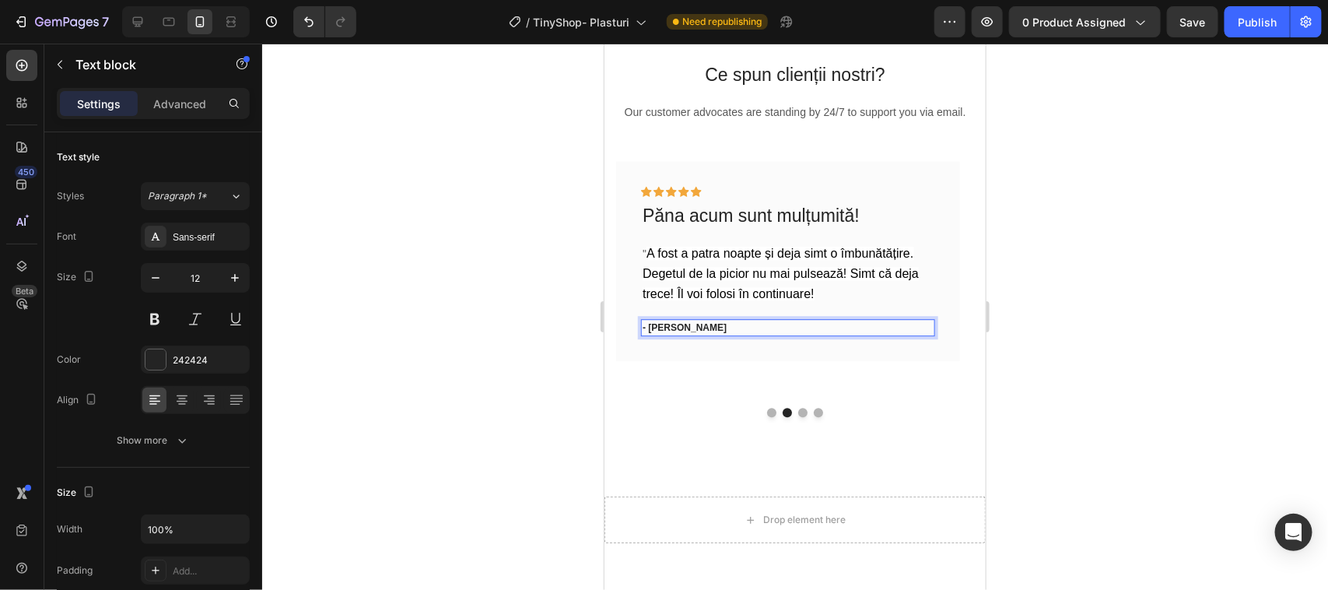
click at [685, 334] on p "- [PERSON_NAME]" at bounding box center [787, 327] width 290 height 14
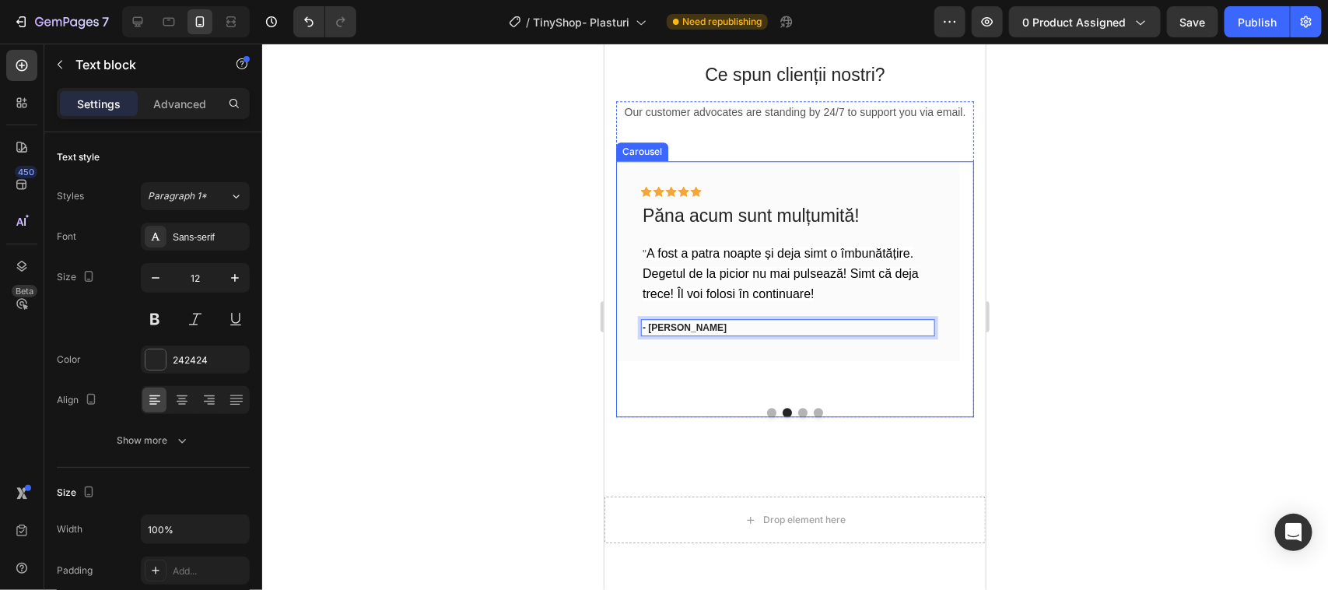
click at [769, 416] on div at bounding box center [794, 411] width 358 height 9
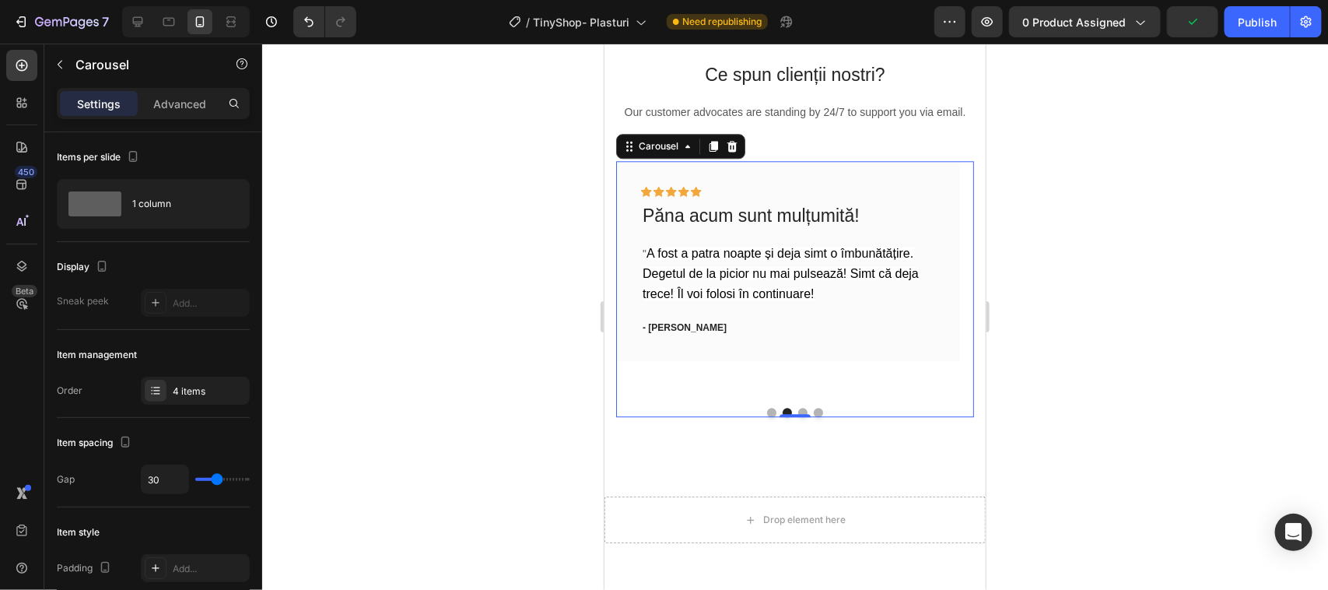
click at [766, 416] on button "Dot" at bounding box center [770, 411] width 9 height 9
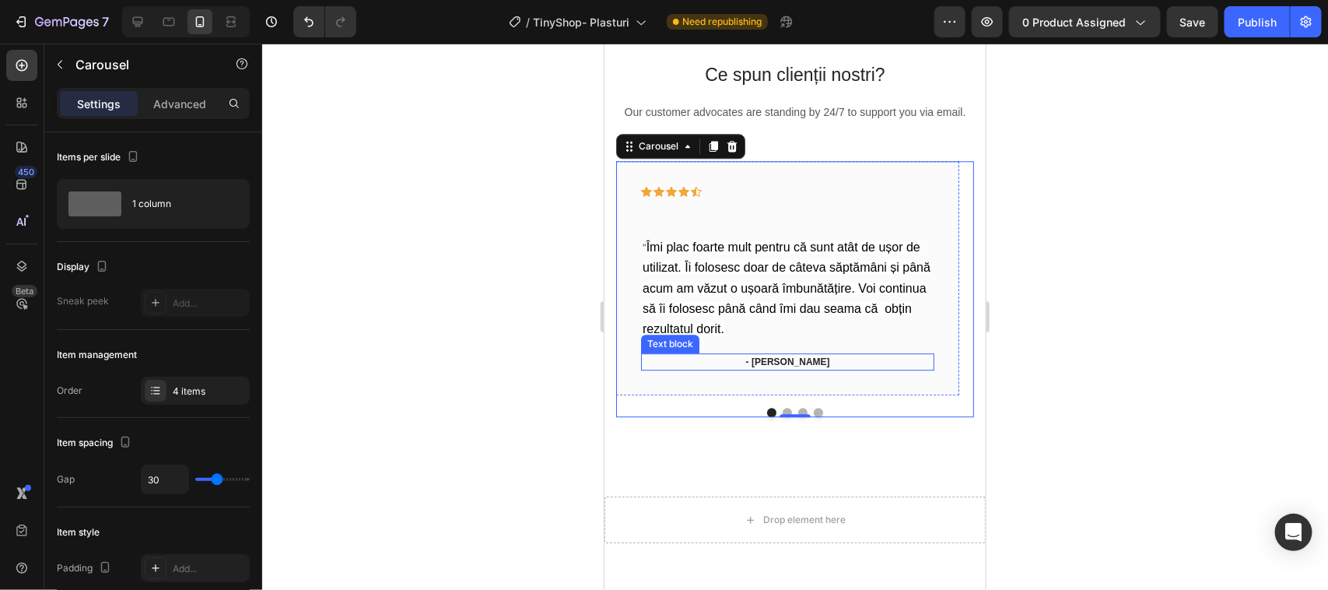
click at [807, 368] on p "- [PERSON_NAME]" at bounding box center [787, 361] width 290 height 14
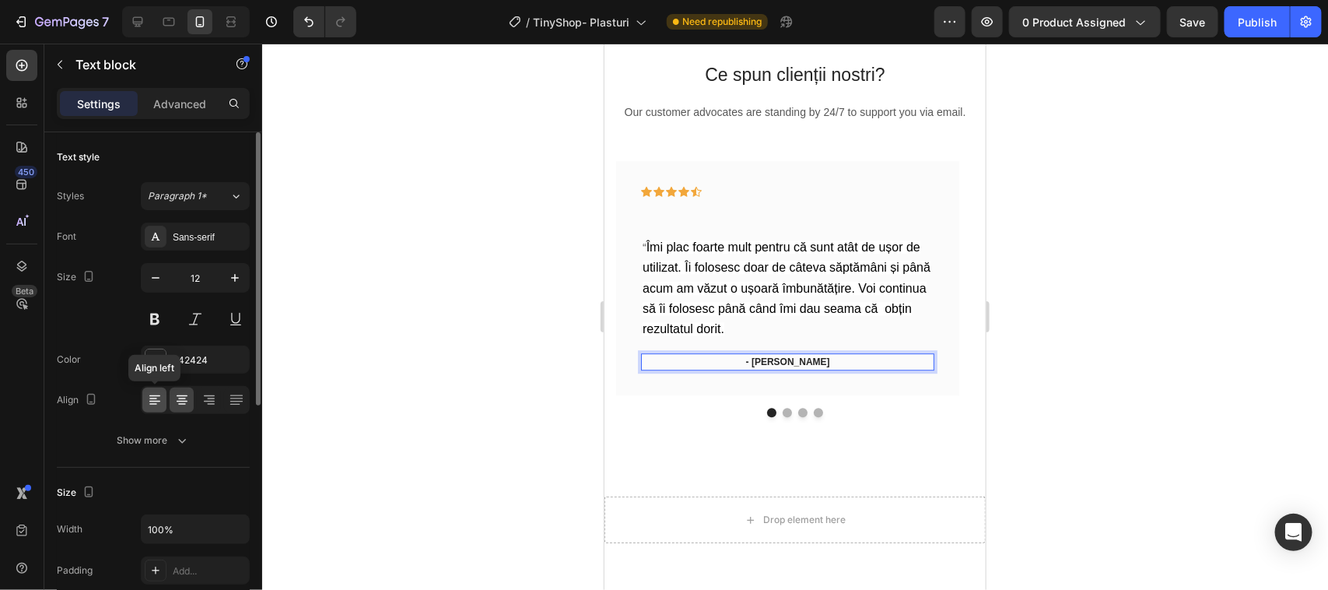
click at [156, 398] on icon at bounding box center [155, 400] width 16 height 16
click at [708, 368] on p "- [PERSON_NAME]" at bounding box center [787, 361] width 290 height 14
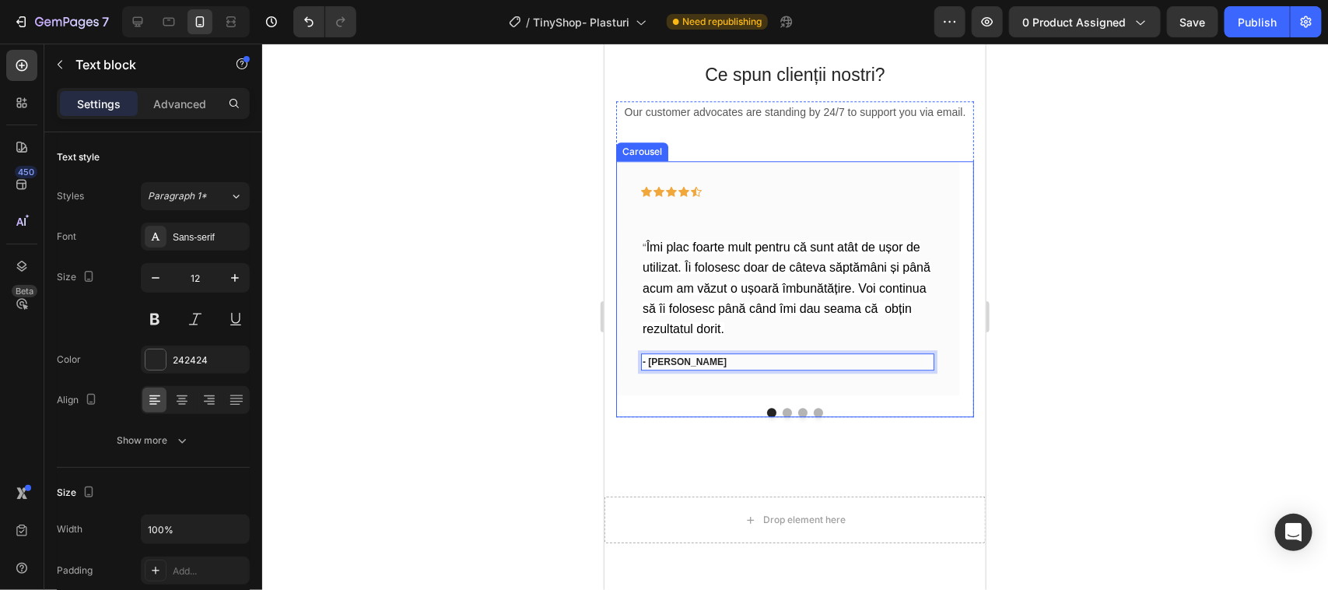
click at [782, 416] on button "Dot" at bounding box center [786, 411] width 9 height 9
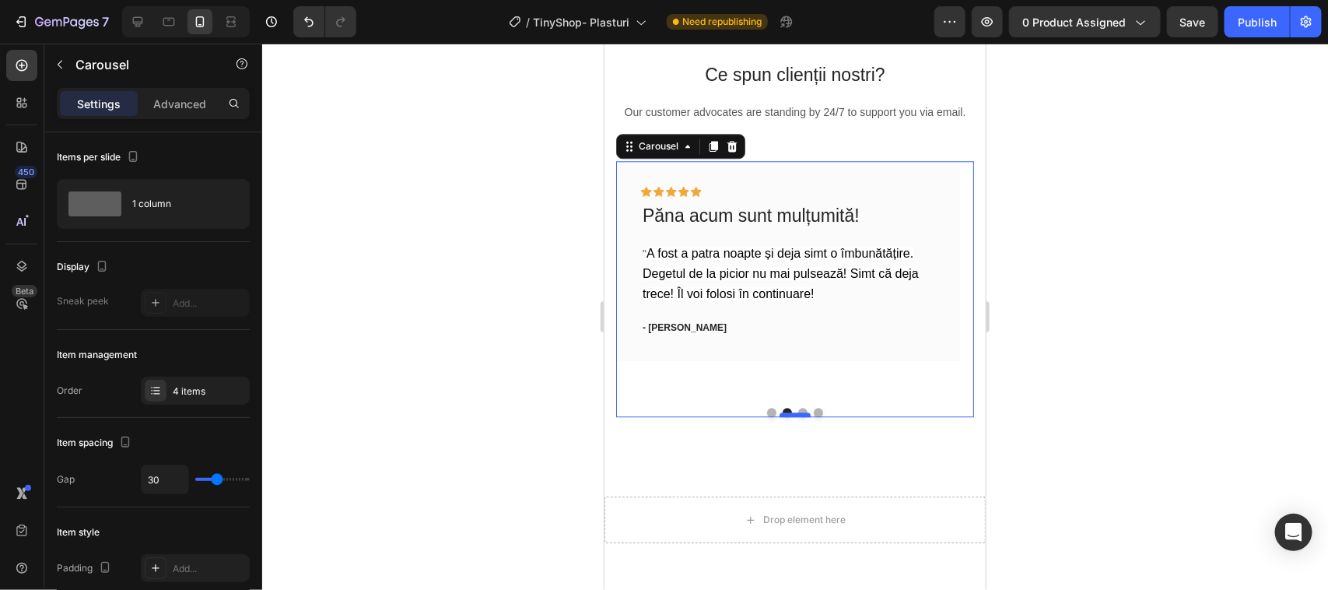
click at [796, 416] on div at bounding box center [794, 414] width 31 height 5
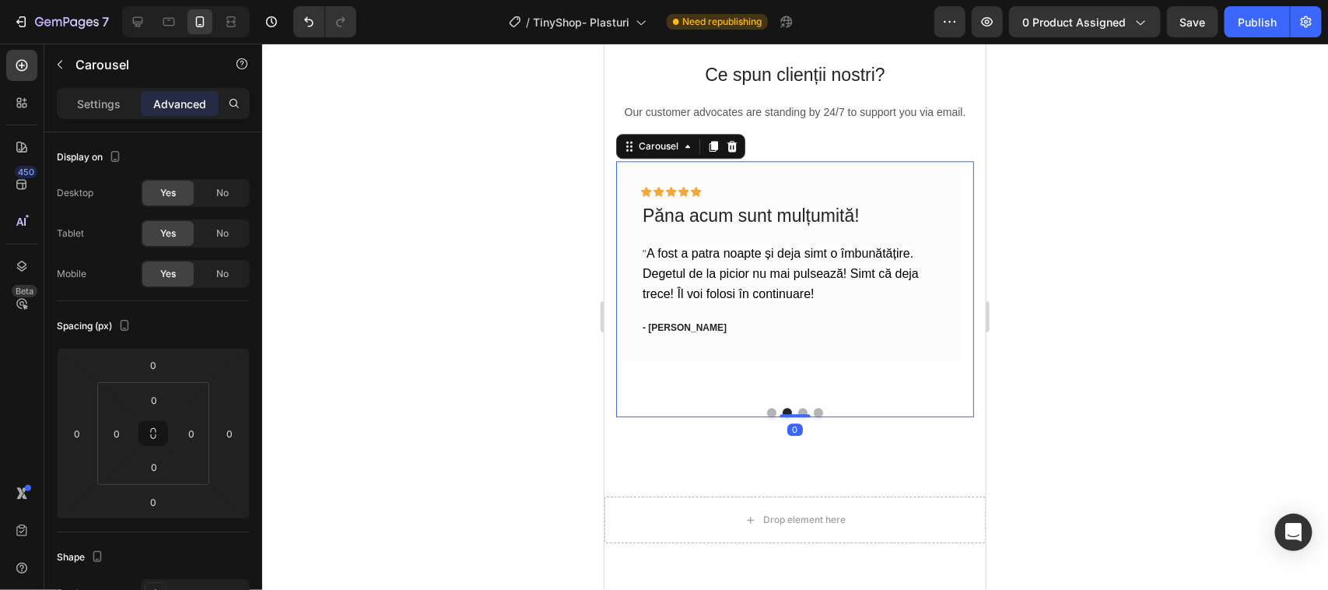
click at [813, 416] on button "Dot" at bounding box center [817, 411] width 9 height 9
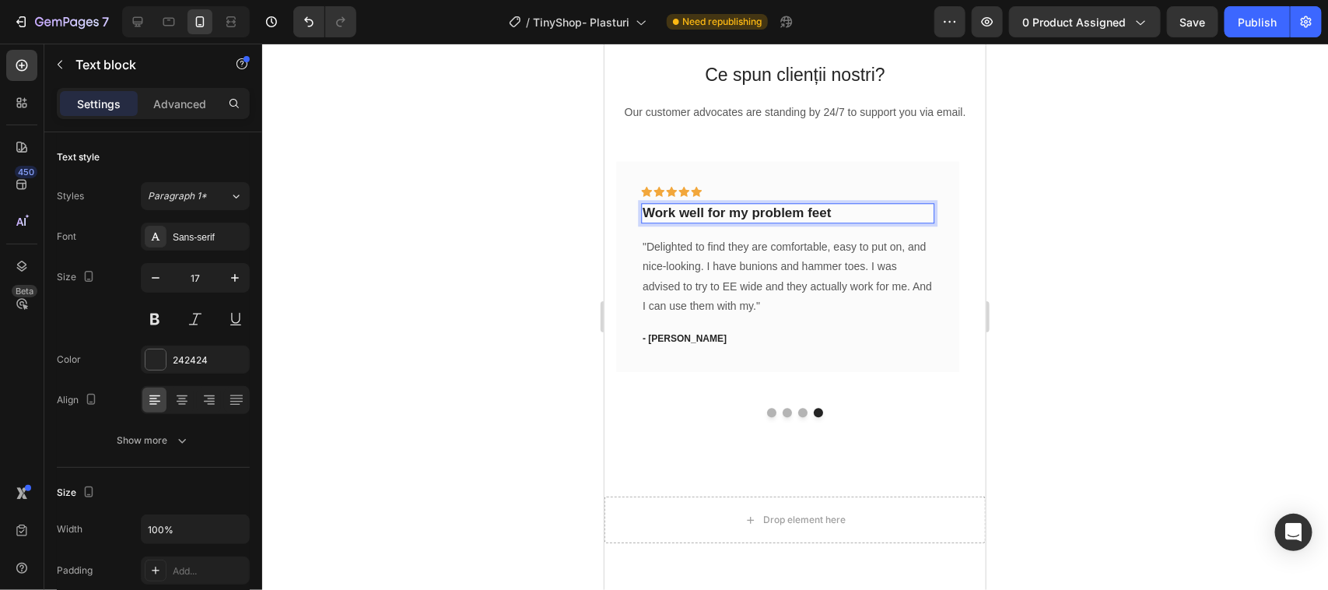
click at [827, 221] on p "Work well for my problem feet" at bounding box center [787, 212] width 290 height 17
click at [830, 221] on p "Work well for my problem feet" at bounding box center [787, 212] width 290 height 17
click at [748, 221] on p "Recomand" at bounding box center [787, 212] width 290 height 17
click at [731, 221] on p "Recomand" at bounding box center [787, 212] width 290 height 17
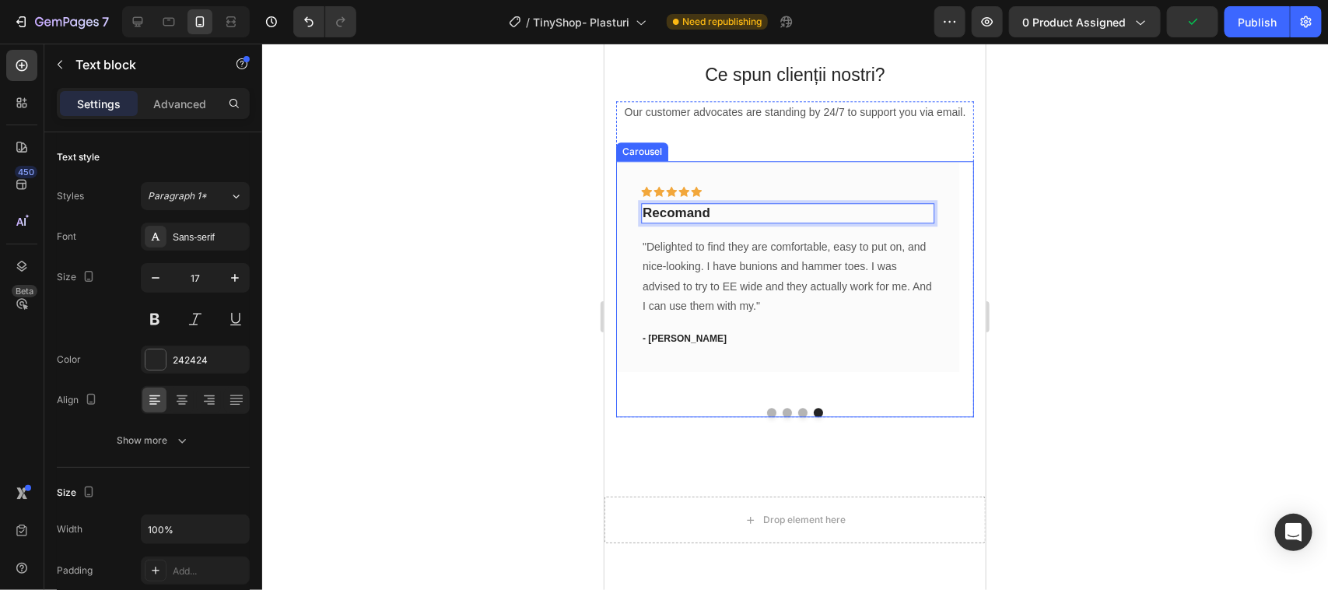
click at [797, 416] on button "Dot" at bounding box center [801, 411] width 9 height 9
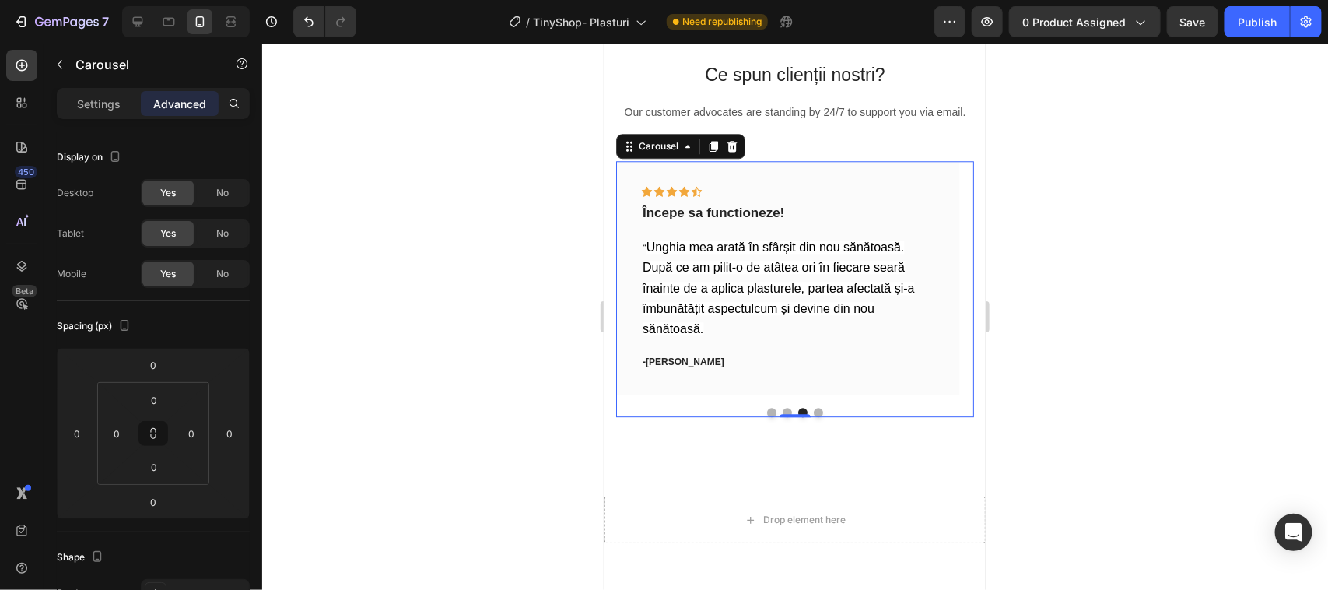
click at [813, 416] on button "Dot" at bounding box center [817, 411] width 9 height 9
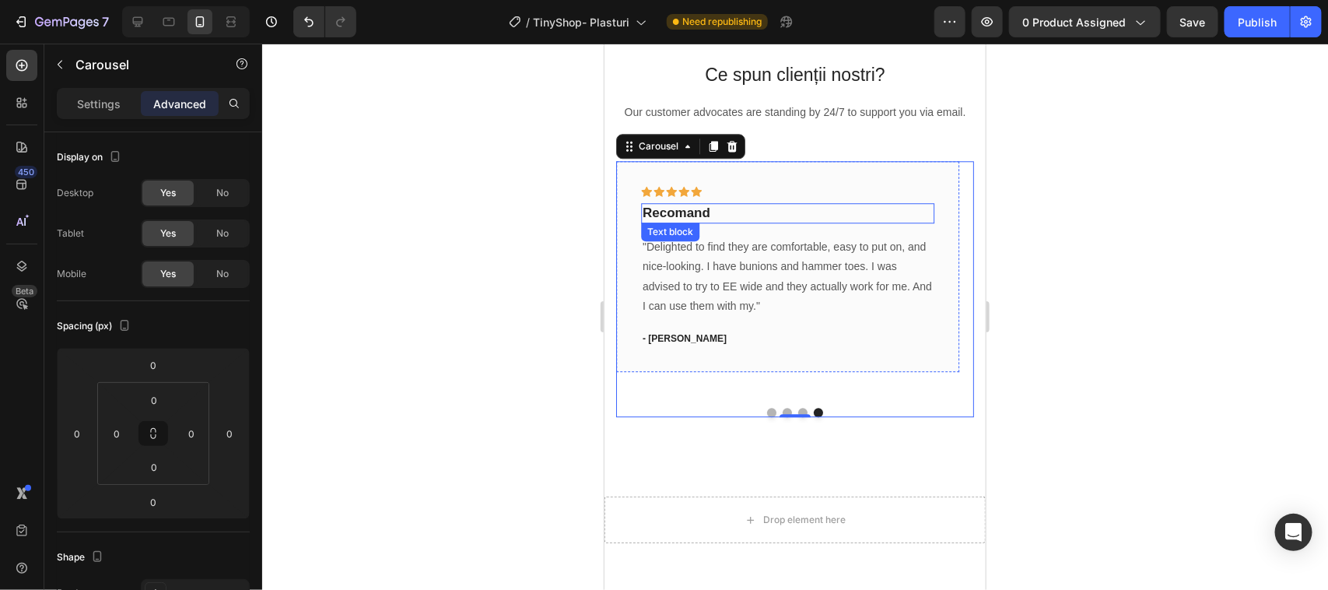
click at [709, 221] on p "Recomand" at bounding box center [787, 212] width 290 height 17
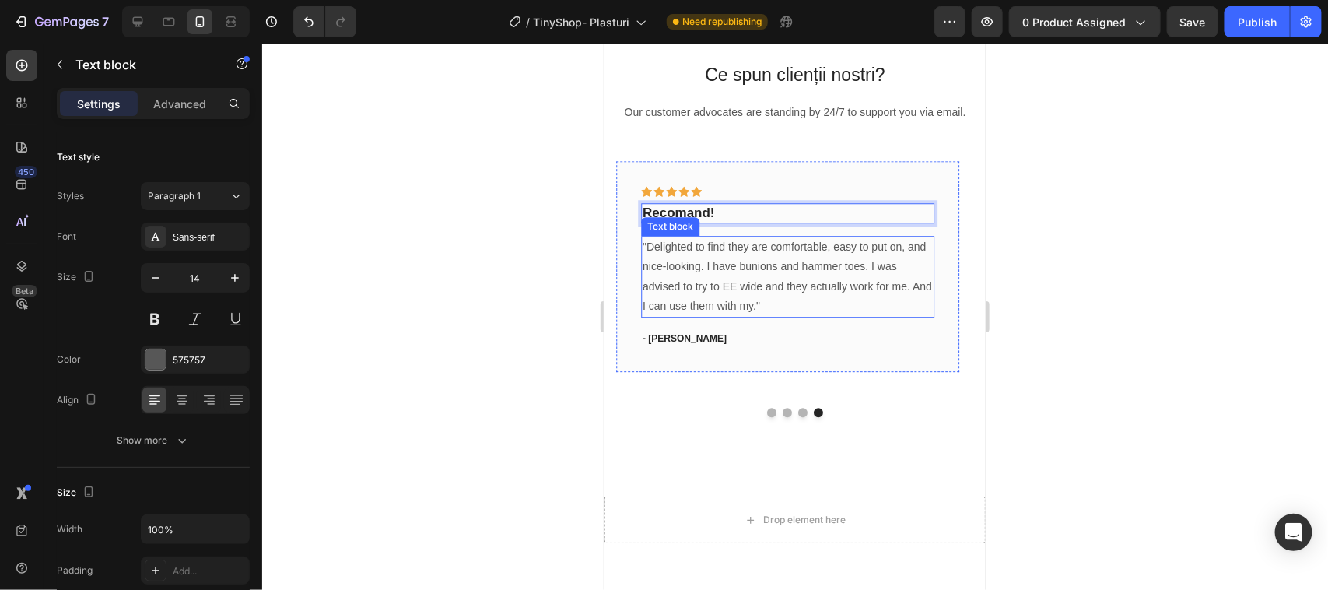
click at [752, 315] on p ""Delighted to find they are comfortable, easy to put on, and nice-looking. I ha…" at bounding box center [787, 275] width 290 height 79
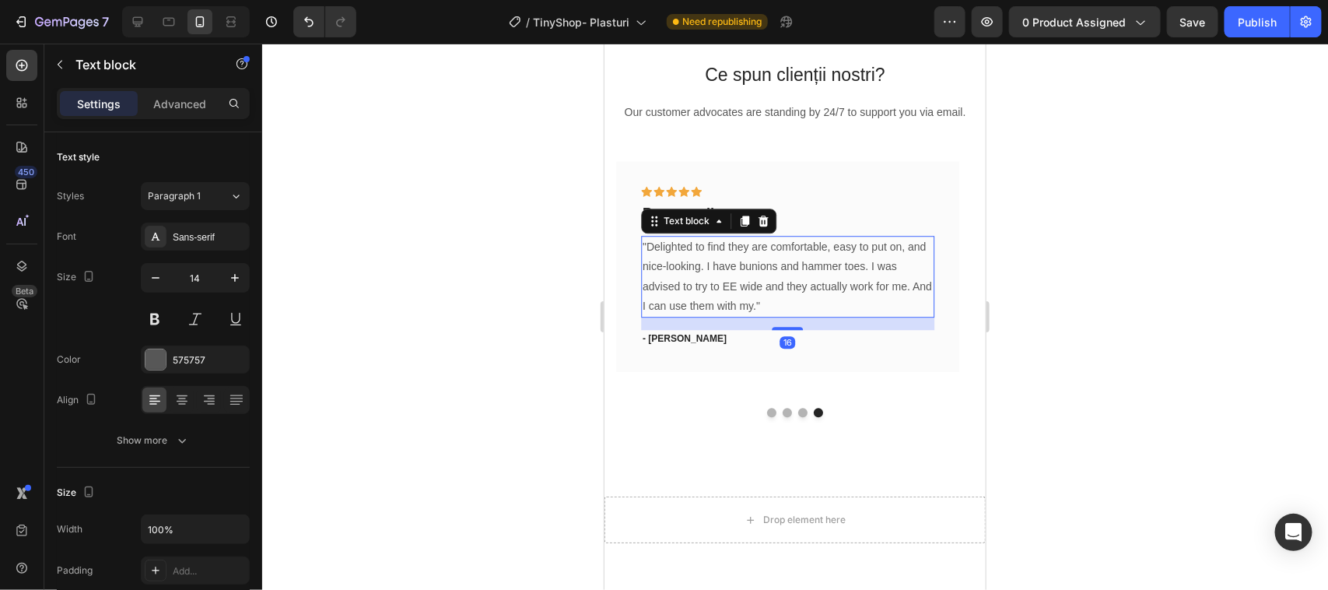
click at [753, 315] on p ""Delighted to find they are comfortable, easy to put on, and nice-looking. I ha…" at bounding box center [787, 275] width 290 height 79
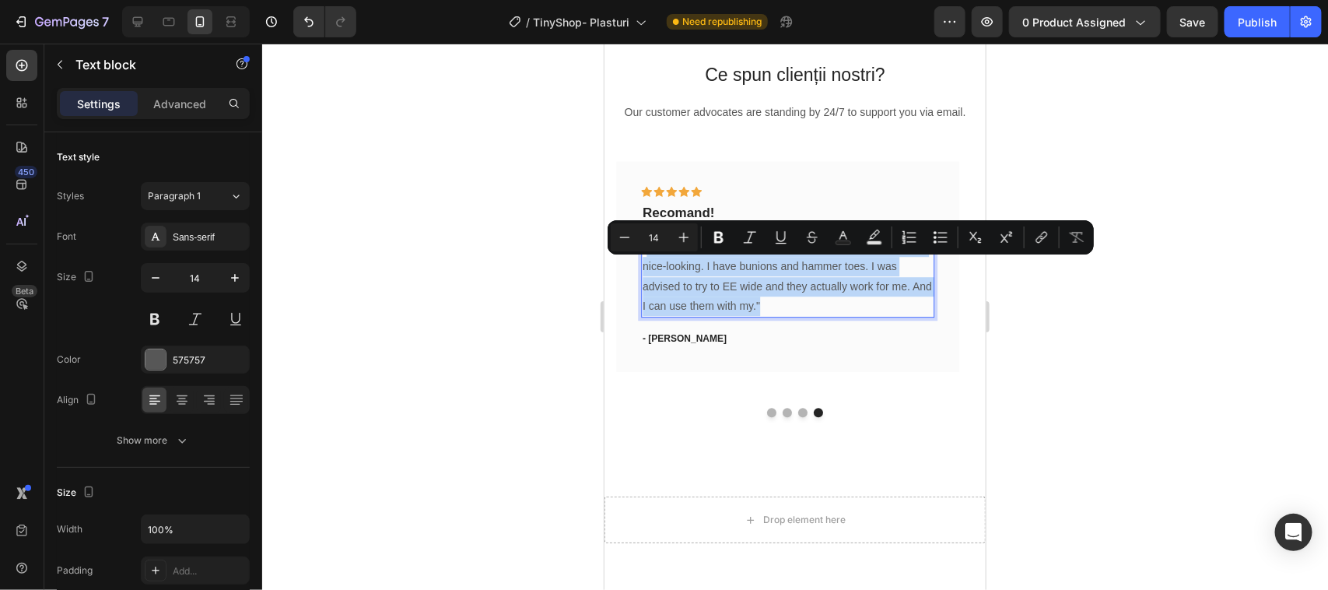
drag, startPoint x: 646, startPoint y: 261, endPoint x: 763, endPoint y: 322, distance: 132.6
click at [763, 315] on p ""Delighted to find they are comfortable, easy to put on, and nice-looking. I ha…" at bounding box center [787, 275] width 290 height 79
copy p "Delighted to find they are comfortable, easy to put on, and nice-looking. I hav…"
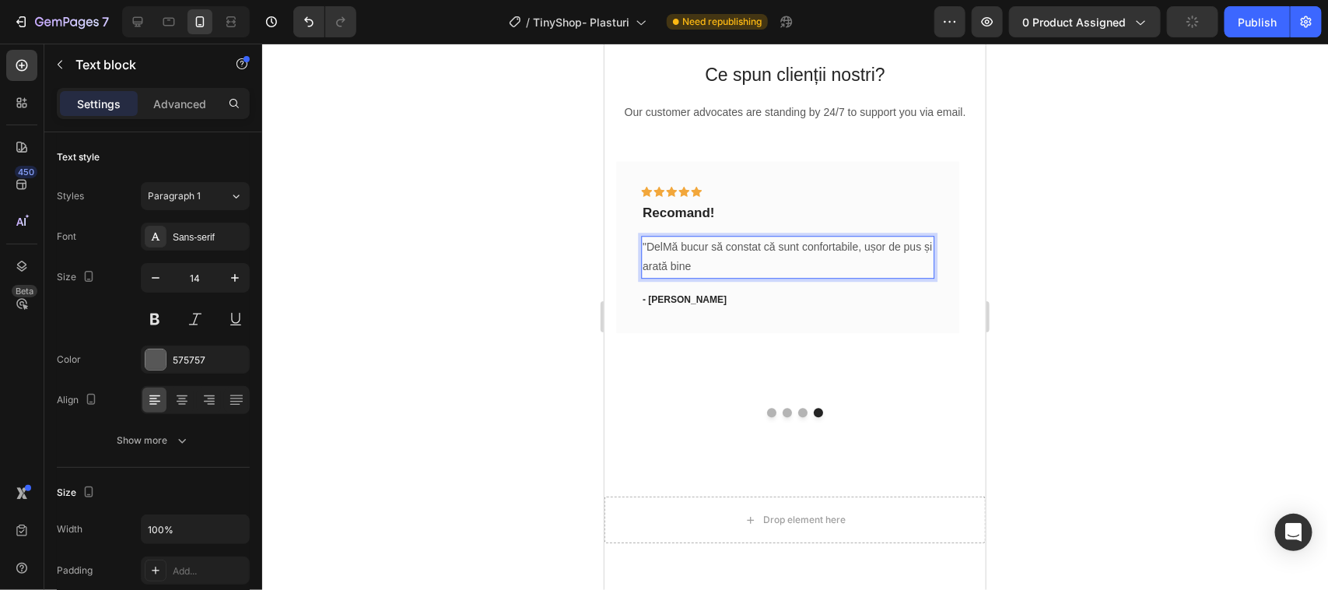
click at [661, 269] on p ""DelMă bucur să constat că sunt confortabile, ușor de pus și arată bine" at bounding box center [787, 255] width 290 height 39
click at [696, 275] on p ""Mă bucur să constat că sunt confortabile, ușor de pus și arată bine" at bounding box center [787, 255] width 290 height 39
click at [840, 270] on p ""Mă bucur să constat că sunt confortabile, ușor de pus și arată bine" at bounding box center [787, 255] width 290 height 39
click at [691, 275] on p ""Mă bucur să constat că sunt confortabili, ușor de pus și arată bine" at bounding box center [787, 255] width 290 height 39
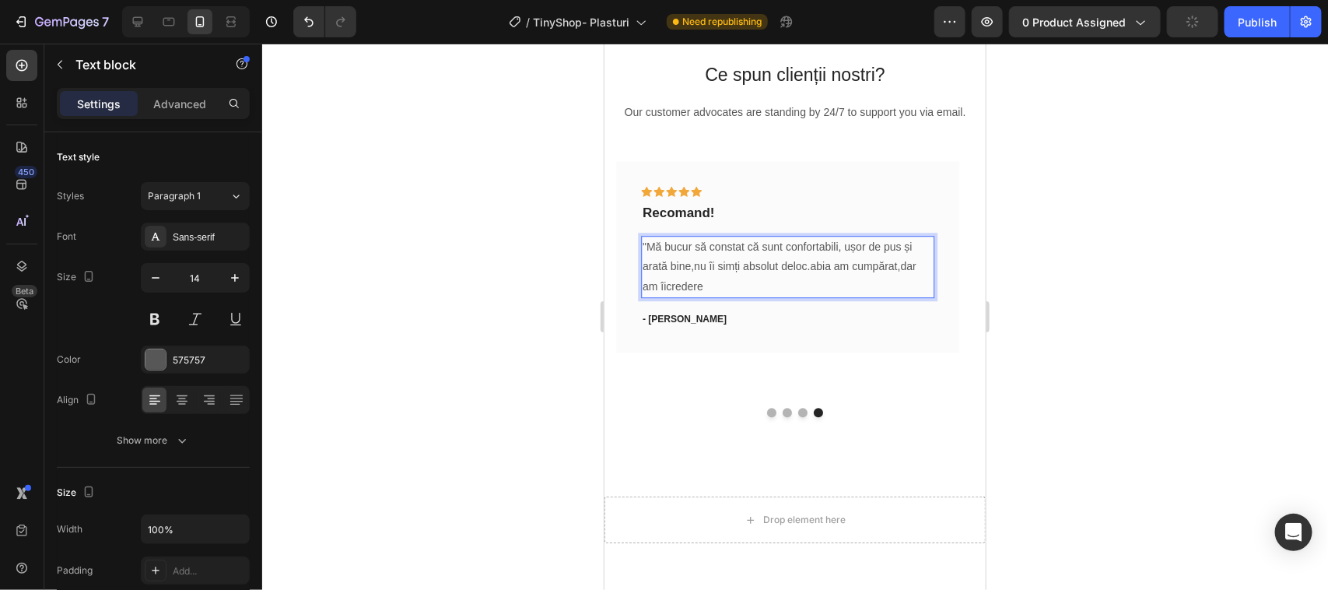
click at [665, 296] on p ""Mă bucur să constat că sunt confortabili, ușor de pus și arată bine,nu îi simț…" at bounding box center [787, 265] width 290 height 59
click at [708, 296] on p ""Mă bucur să constat că sunt confortabili, ușor de pus și arată bine,nu îi simț…" at bounding box center [787, 265] width 290 height 59
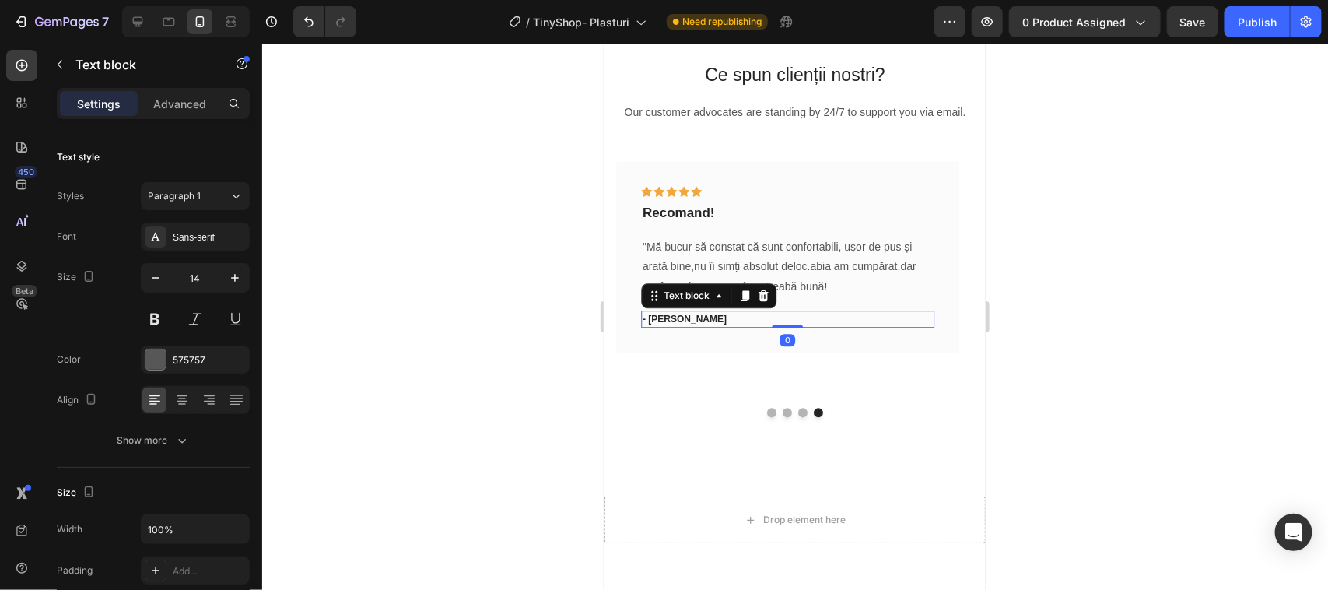
click at [683, 325] on p "- [PERSON_NAME]" at bounding box center [787, 318] width 290 height 14
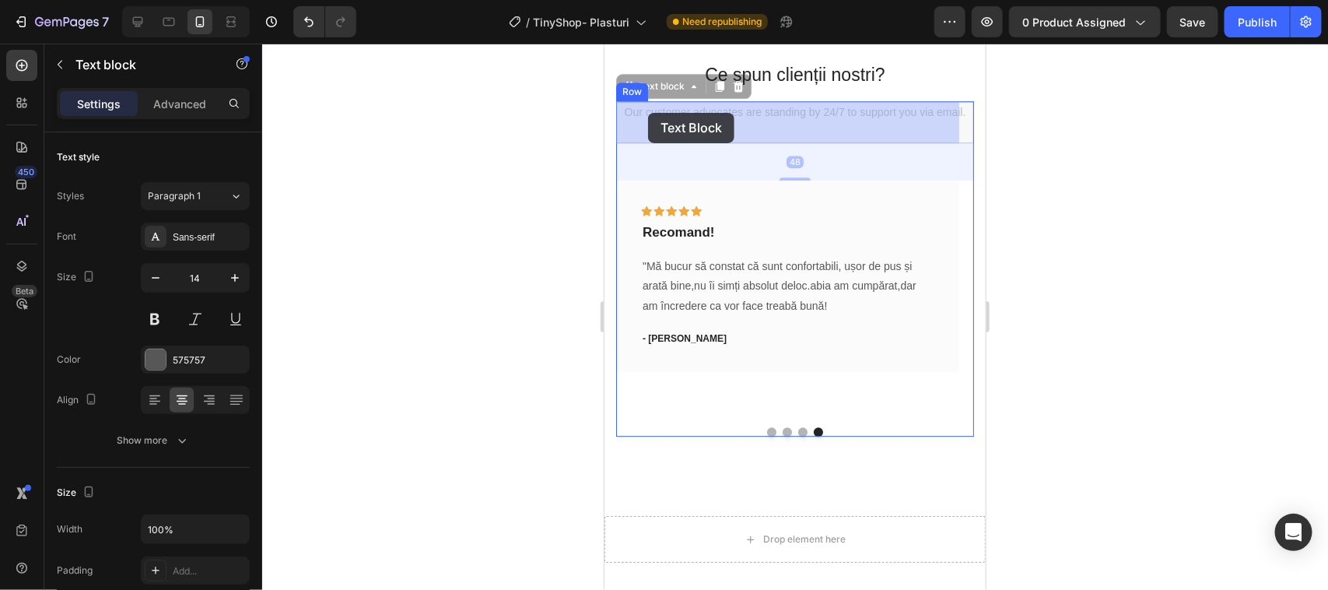
drag, startPoint x: 632, startPoint y: 105, endPoint x: 647, endPoint y: 112, distance: 16.4
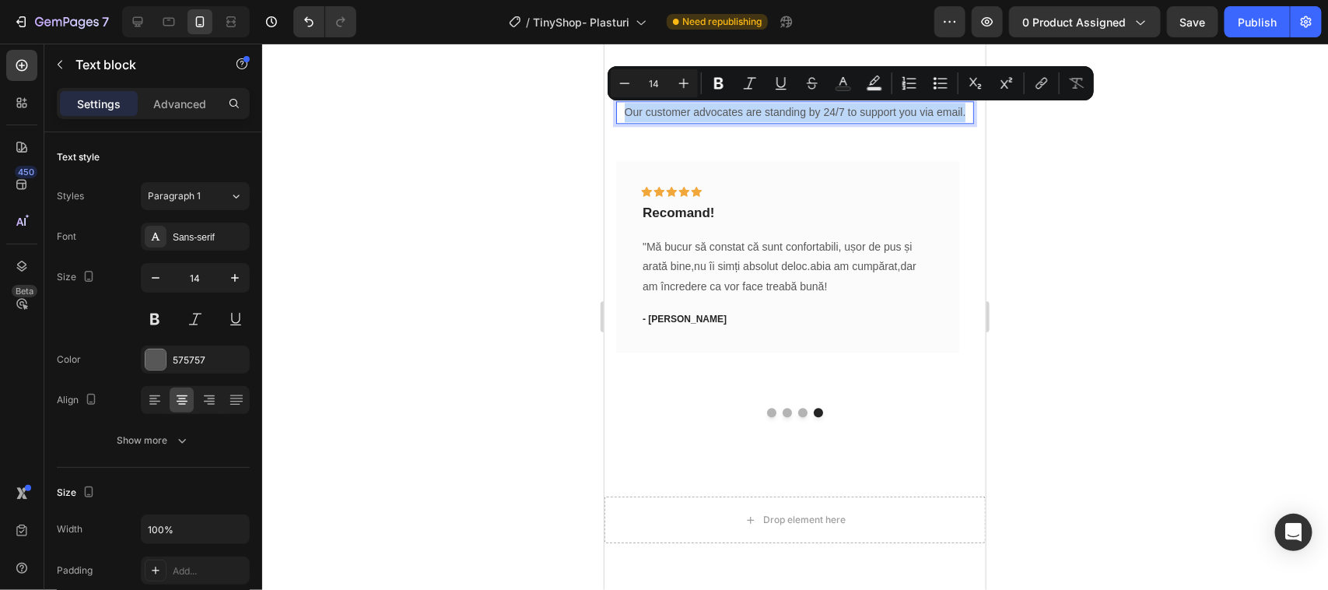
drag, startPoint x: 634, startPoint y: 109, endPoint x: 810, endPoint y: 128, distance: 176.9
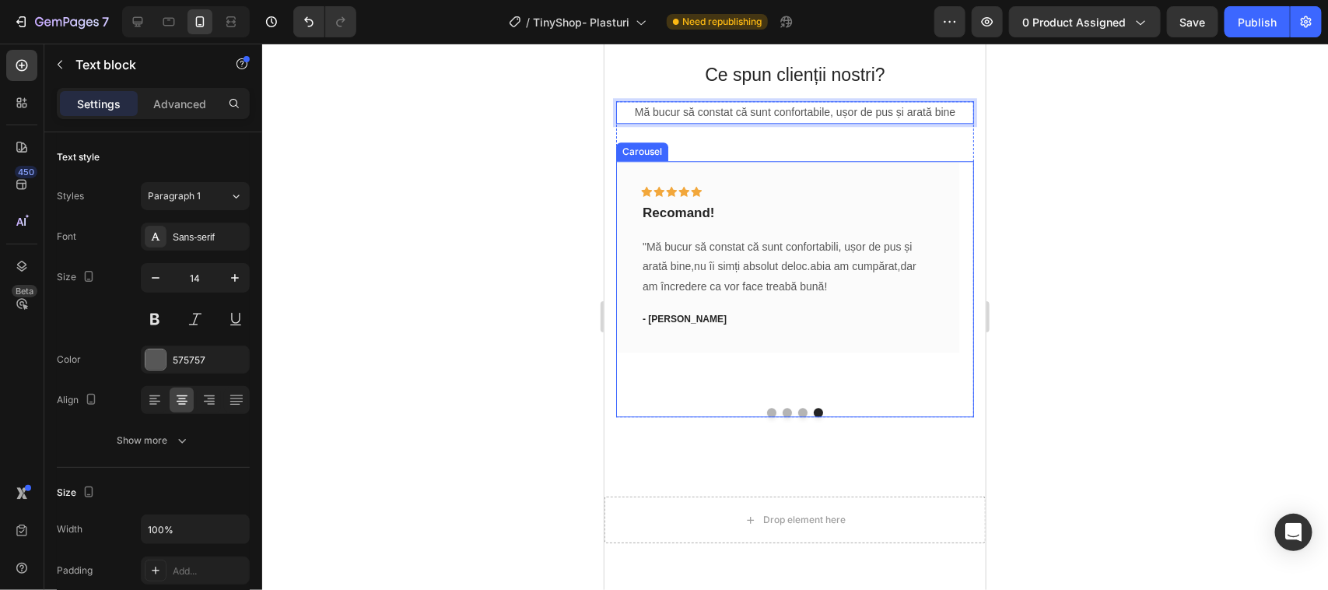
click at [766, 407] on button "Dot" at bounding box center [770, 411] width 9 height 9
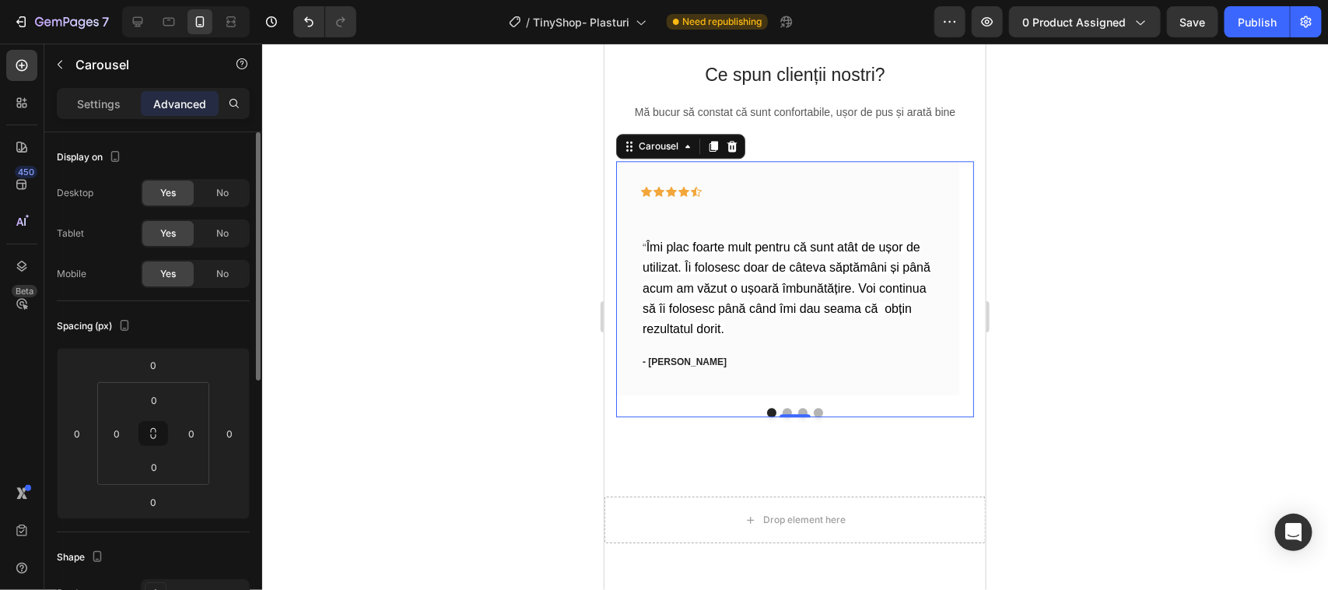
click at [160, 276] on span "Yes" at bounding box center [168, 274] width 16 height 14
click at [216, 232] on span "No" at bounding box center [222, 233] width 12 height 14
click at [222, 197] on span "No" at bounding box center [222, 193] width 12 height 14
click at [166, 277] on span "Yes" at bounding box center [168, 274] width 16 height 14
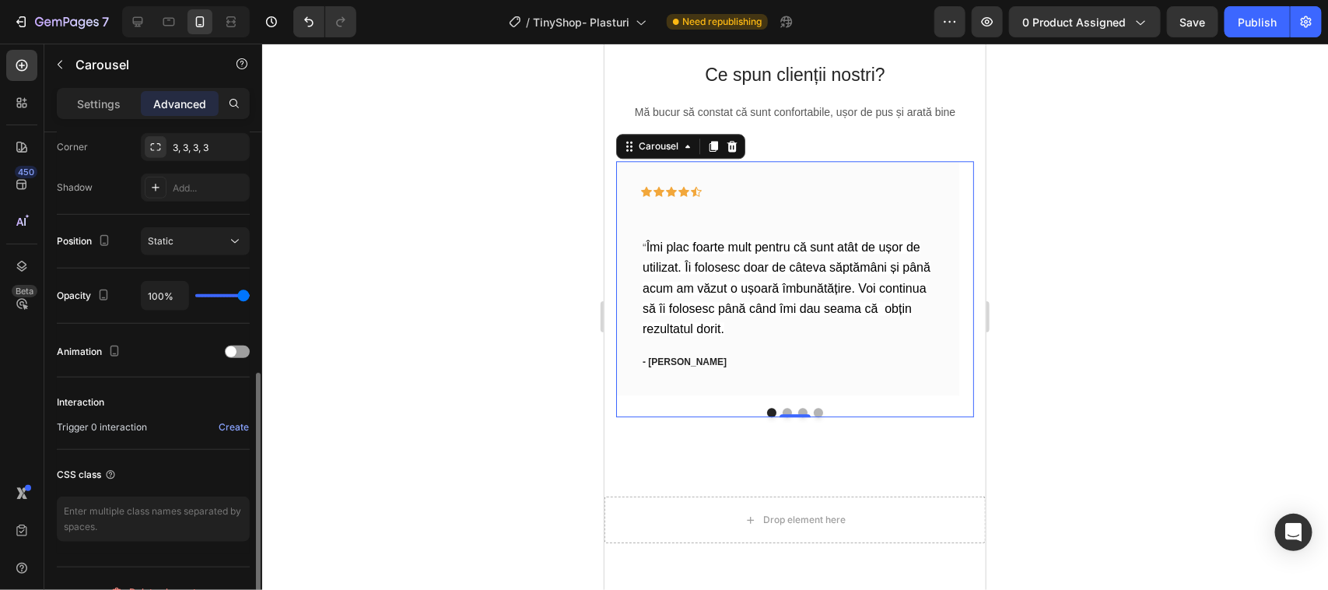
scroll to position [514, 0]
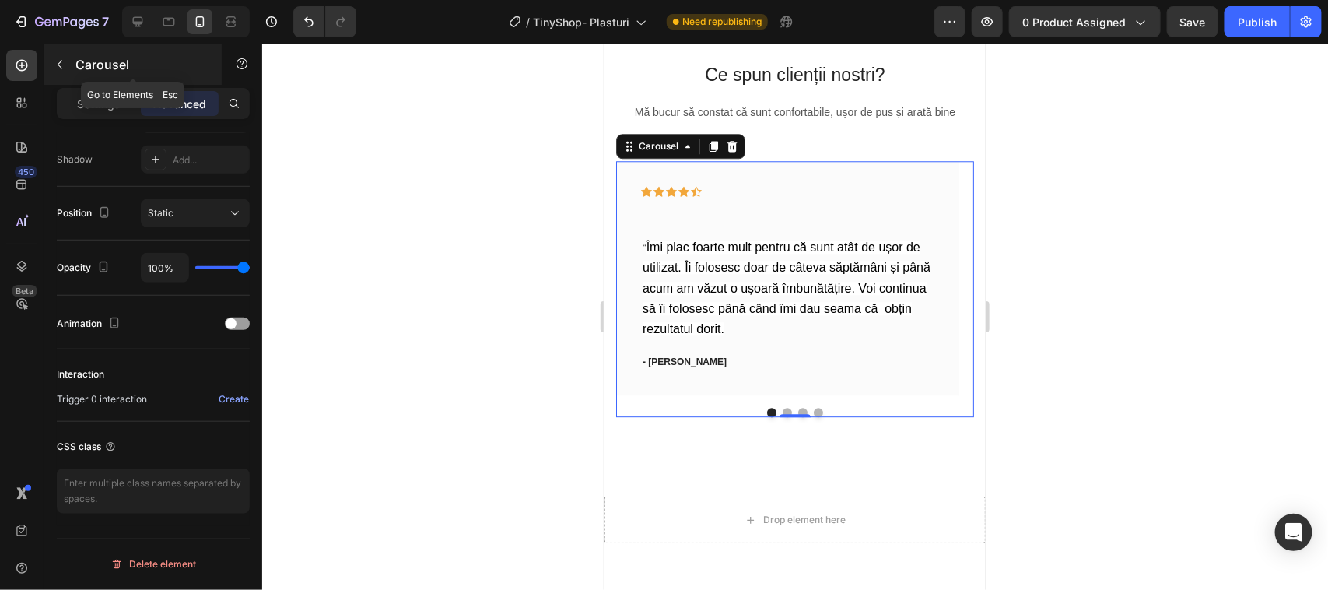
click at [61, 64] on icon "button" at bounding box center [60, 64] width 12 height 12
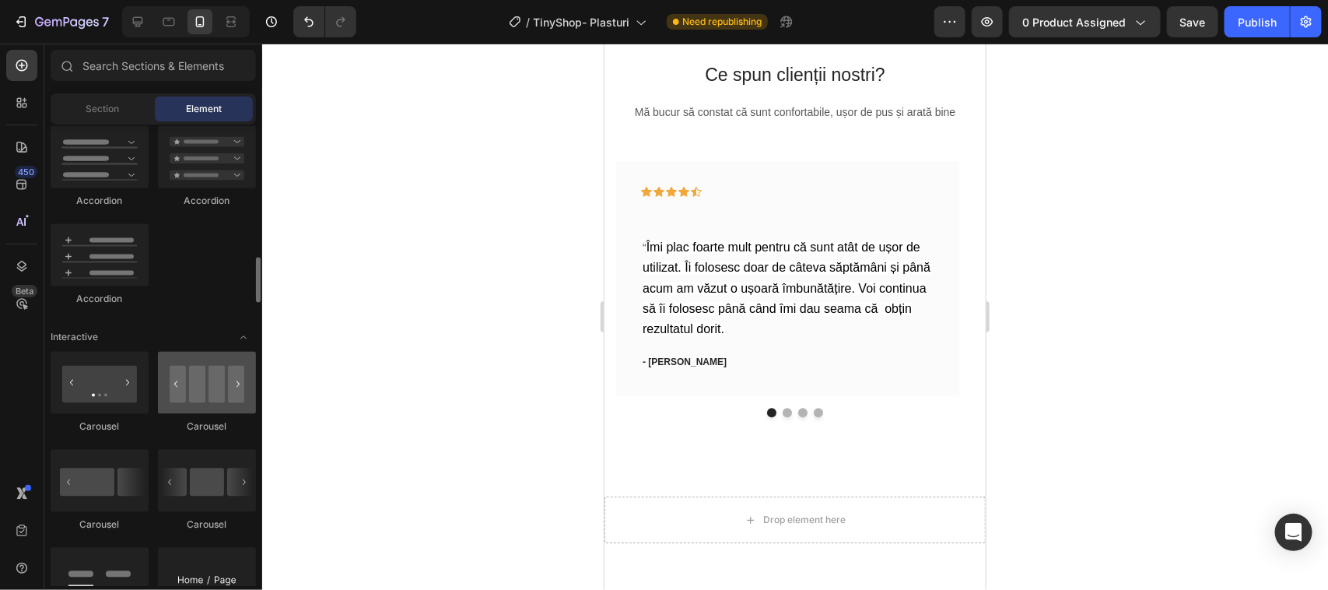
scroll to position [1556, 0]
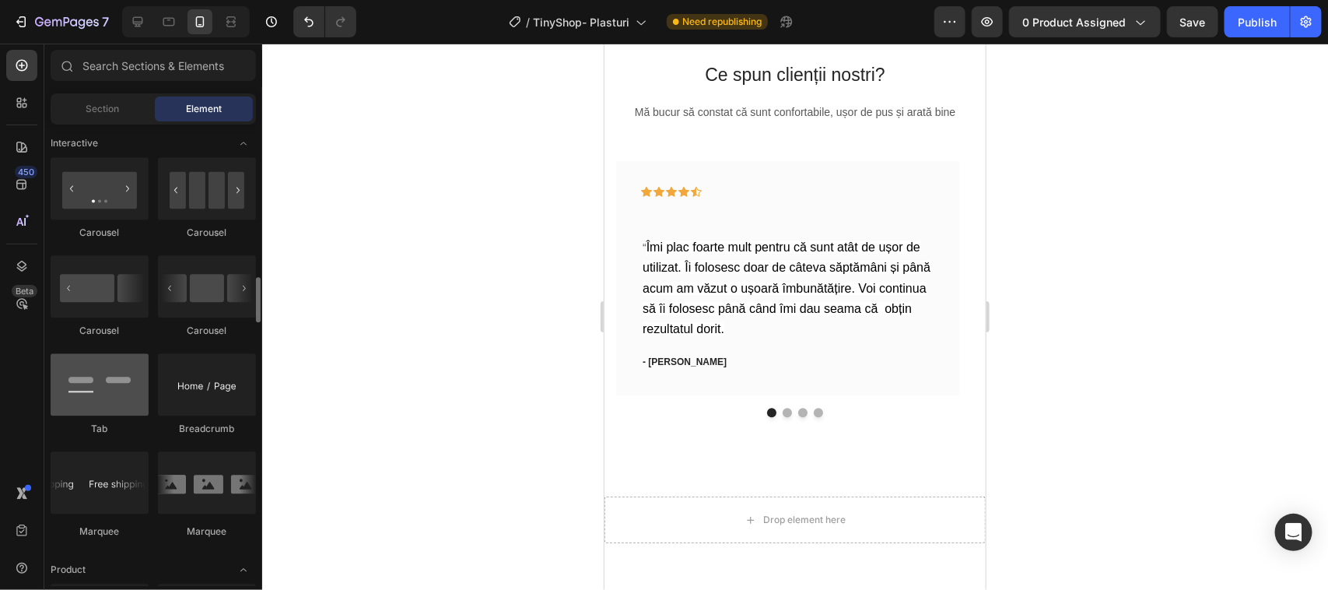
click at [101, 387] on div at bounding box center [100, 384] width 98 height 62
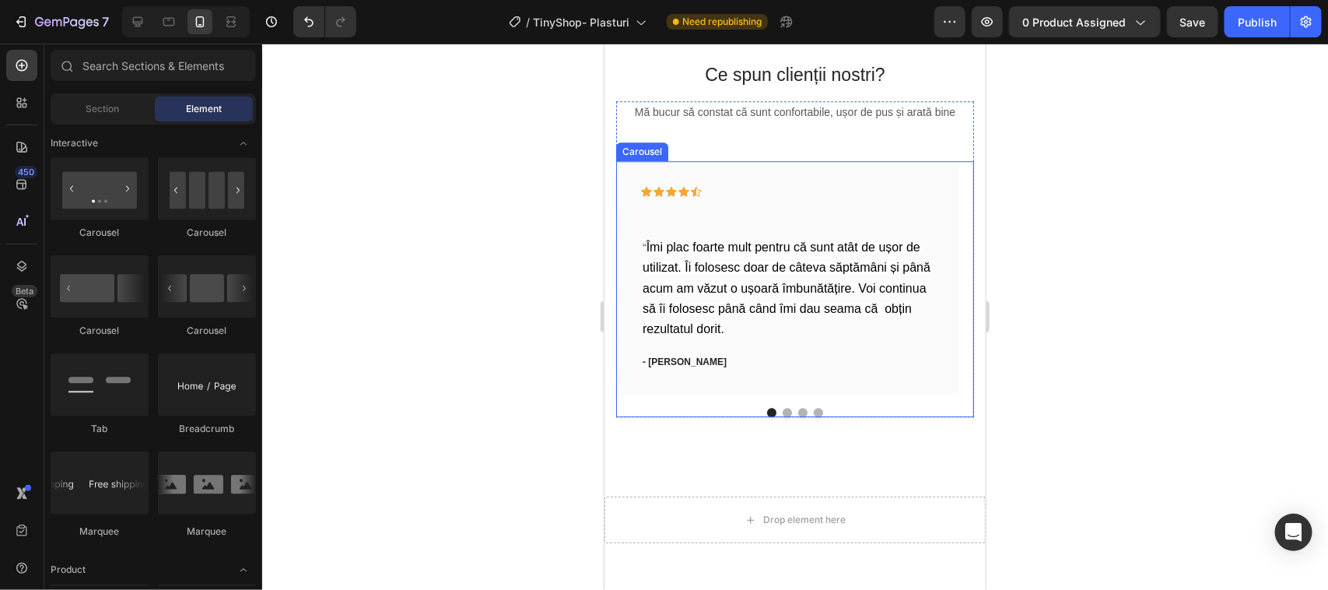
click at [782, 407] on button "Dot" at bounding box center [786, 411] width 9 height 9
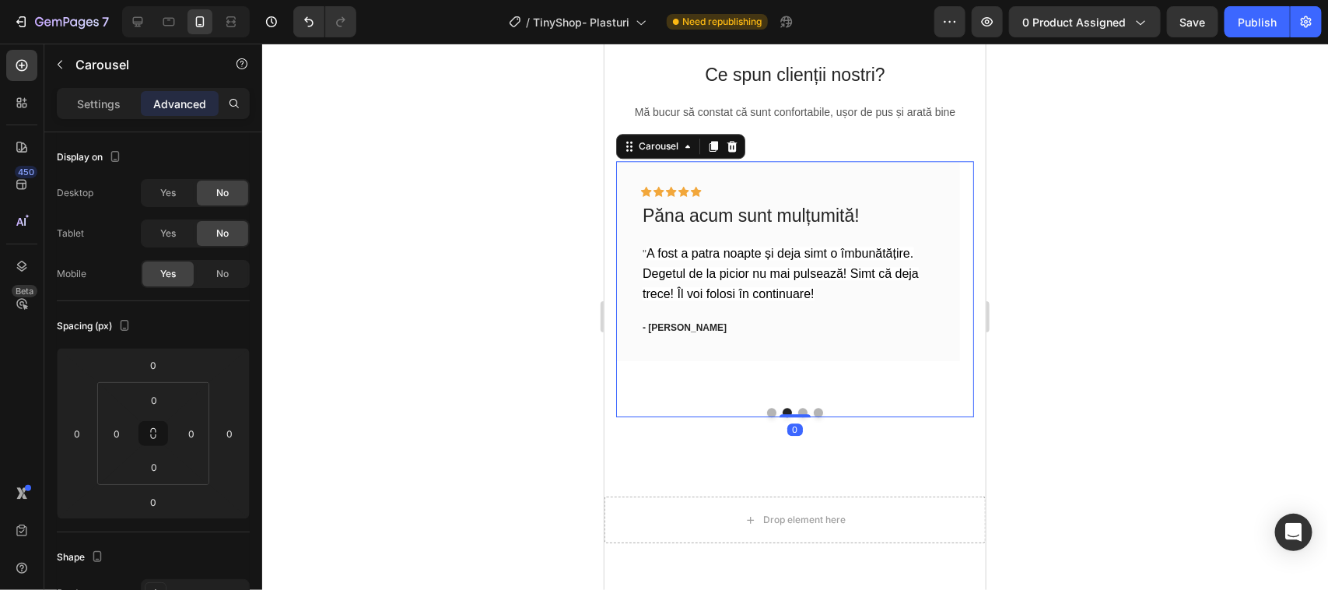
click at [797, 408] on button "Dot" at bounding box center [801, 411] width 9 height 9
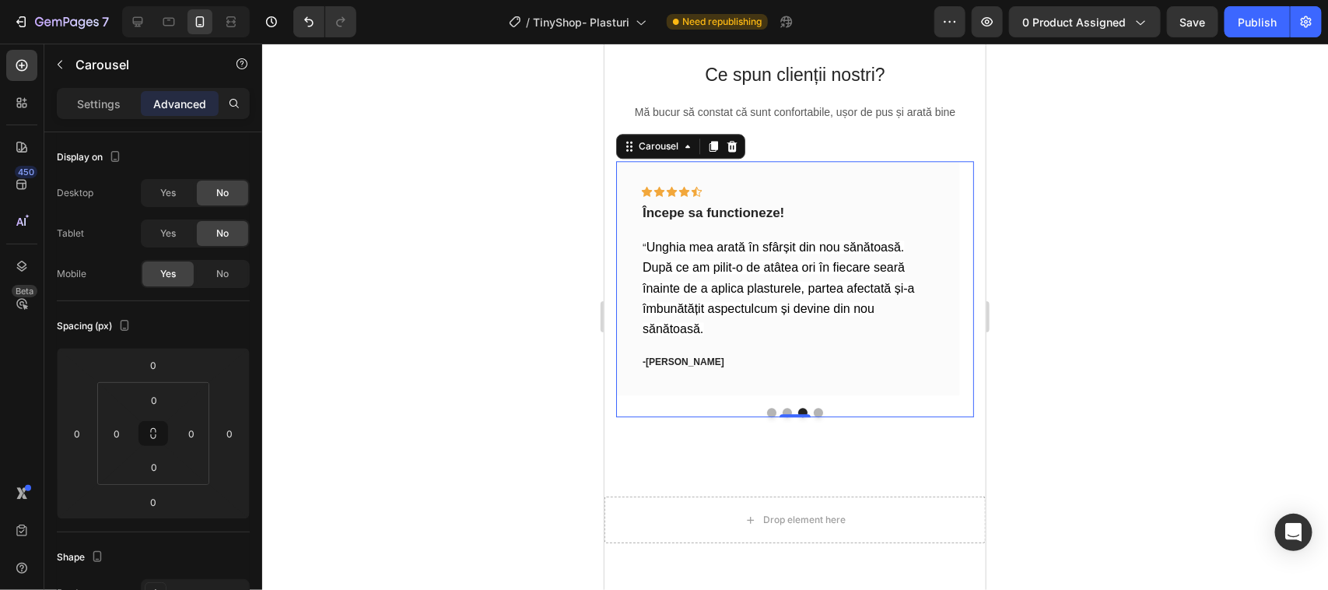
click at [813, 408] on button "Dot" at bounding box center [817, 411] width 9 height 9
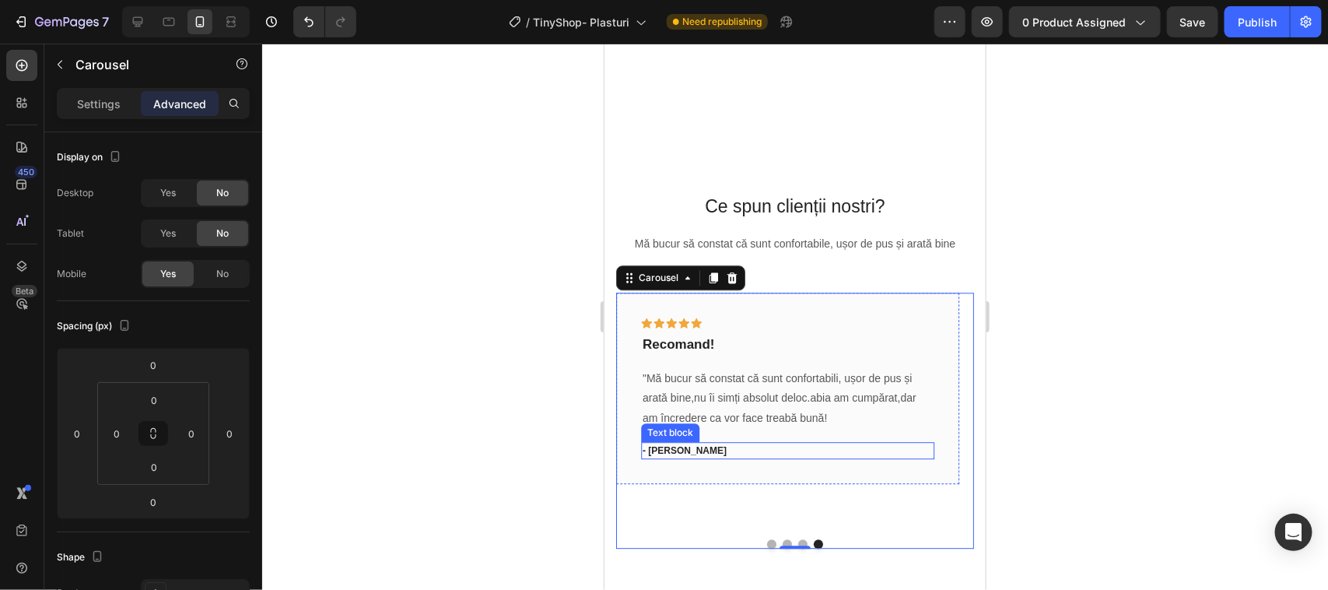
scroll to position [1653, 0]
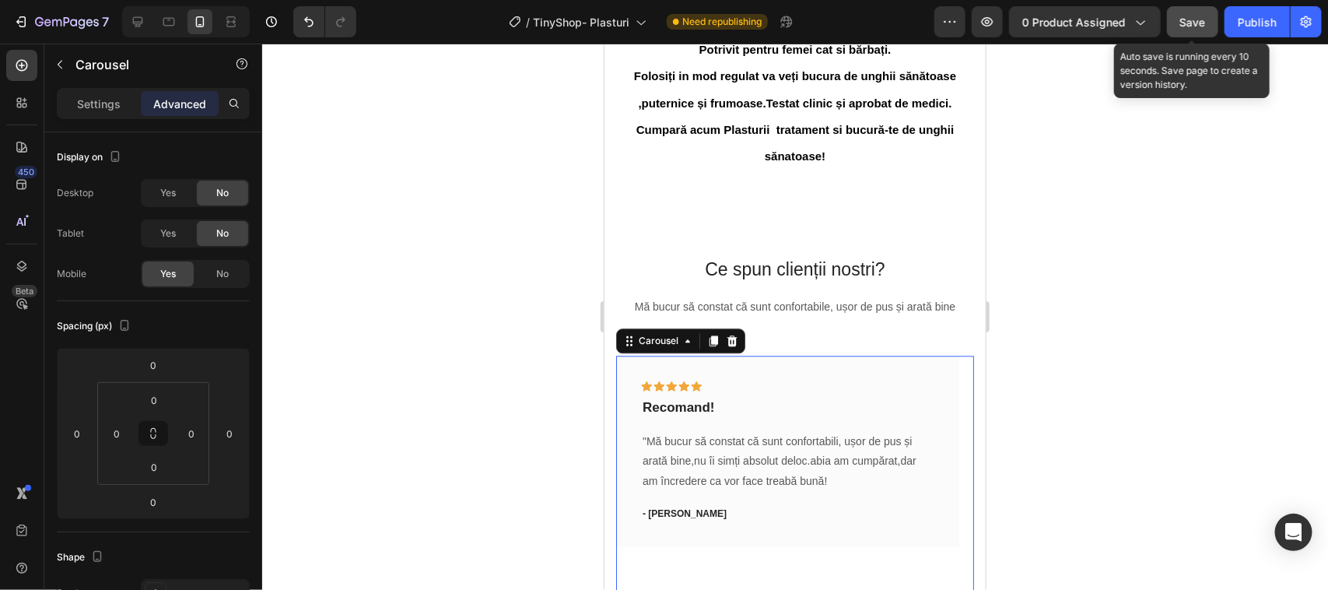
click at [1188, 16] on span "Save" at bounding box center [1193, 22] width 26 height 13
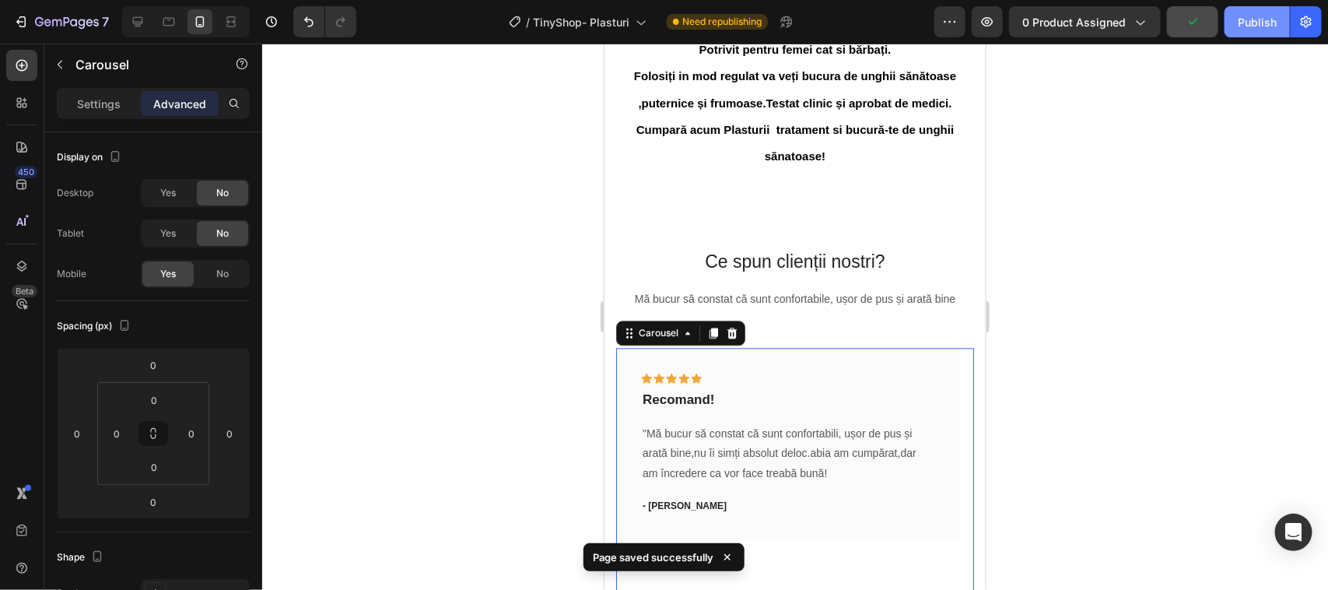
click at [1249, 23] on div "Publish" at bounding box center [1257, 22] width 39 height 16
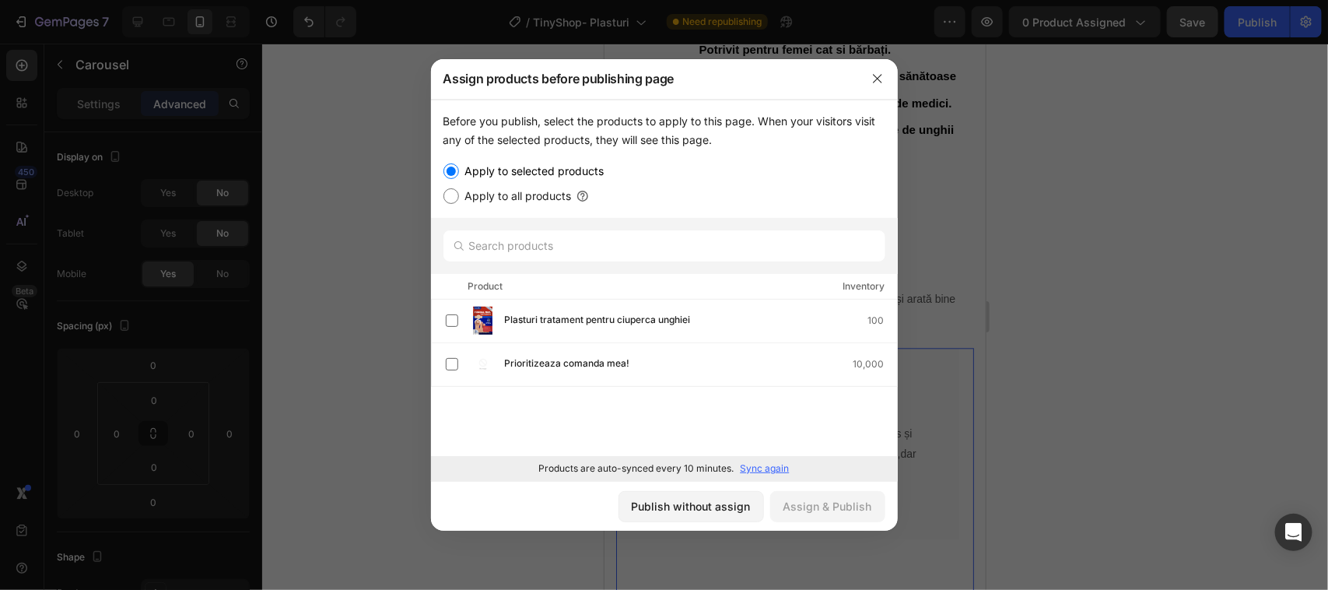
click at [451, 194] on input "Apply to all products" at bounding box center [451, 196] width 16 height 16
radio input "true"
click at [828, 499] on div "Assign & Publish" at bounding box center [827, 506] width 89 height 16
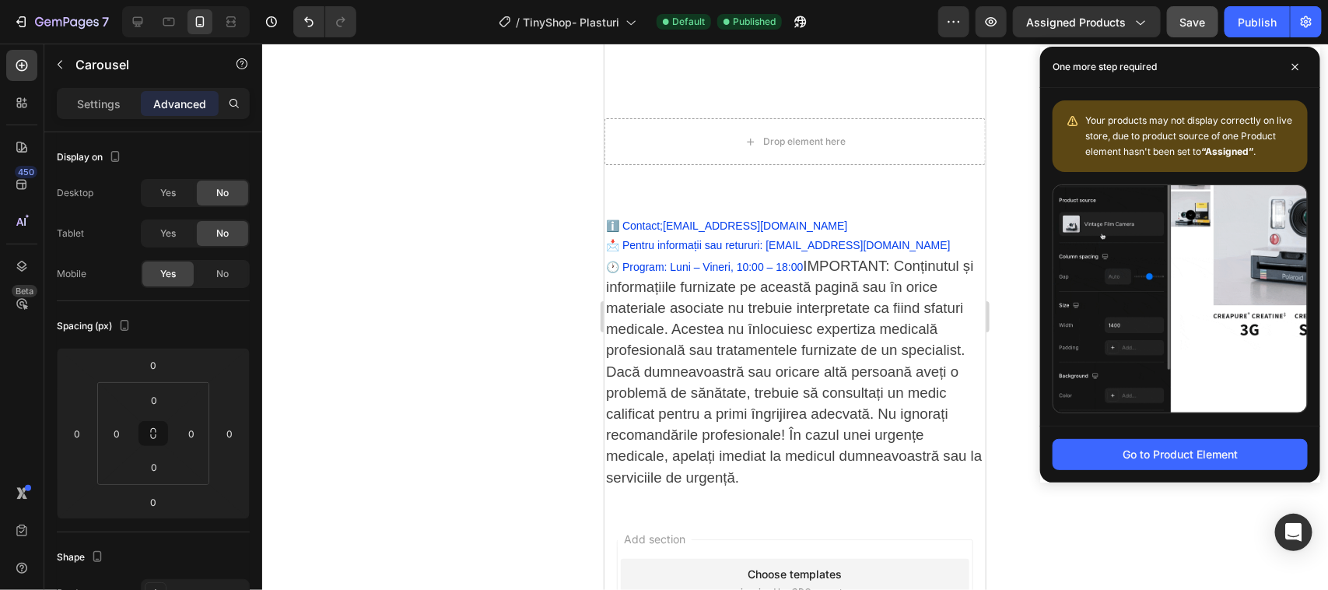
scroll to position [2236, 0]
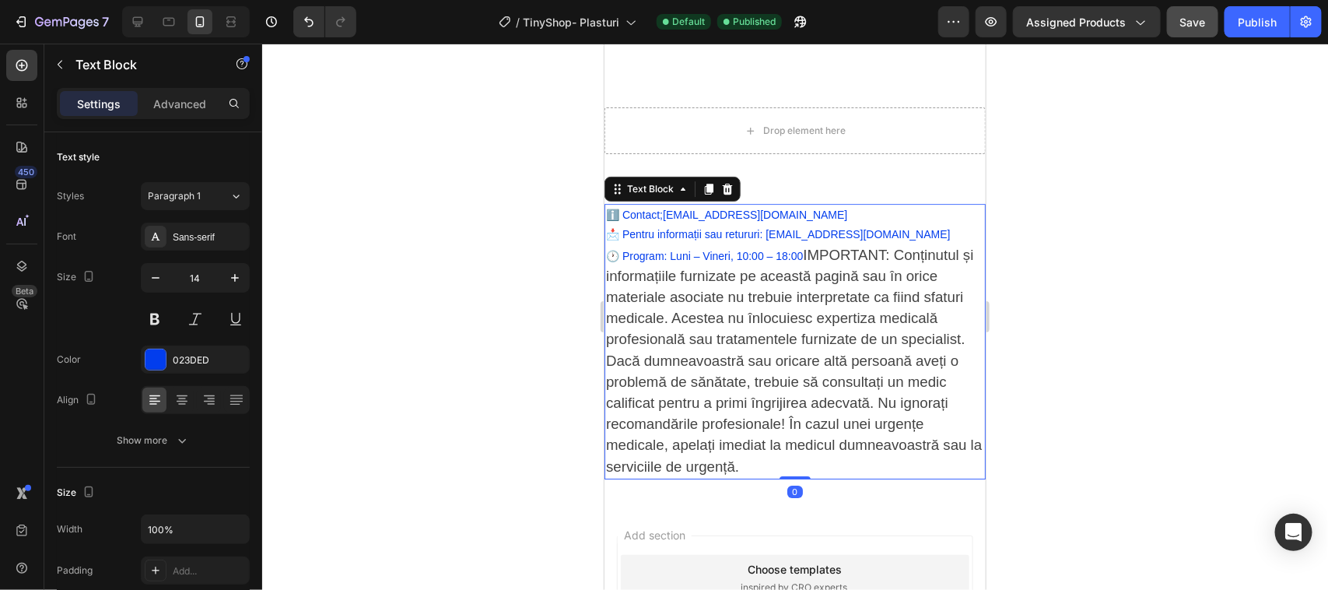
click at [849, 252] on span "IMPORTANT: Conținutul și informațiile furnizate pe această pagină sau în orice …" at bounding box center [793, 360] width 376 height 228
click at [842, 250] on p "📩 Pentru informații sau retururi: [EMAIL_ADDRESS][DOMAIN_NAME] 🕐 Program: Luni …" at bounding box center [794, 350] width 378 height 252
click at [608, 264] on span "IMPORTANT: Conținutul și informațiile furnizate pe această pagină sau în orice …" at bounding box center [793, 360] width 376 height 228
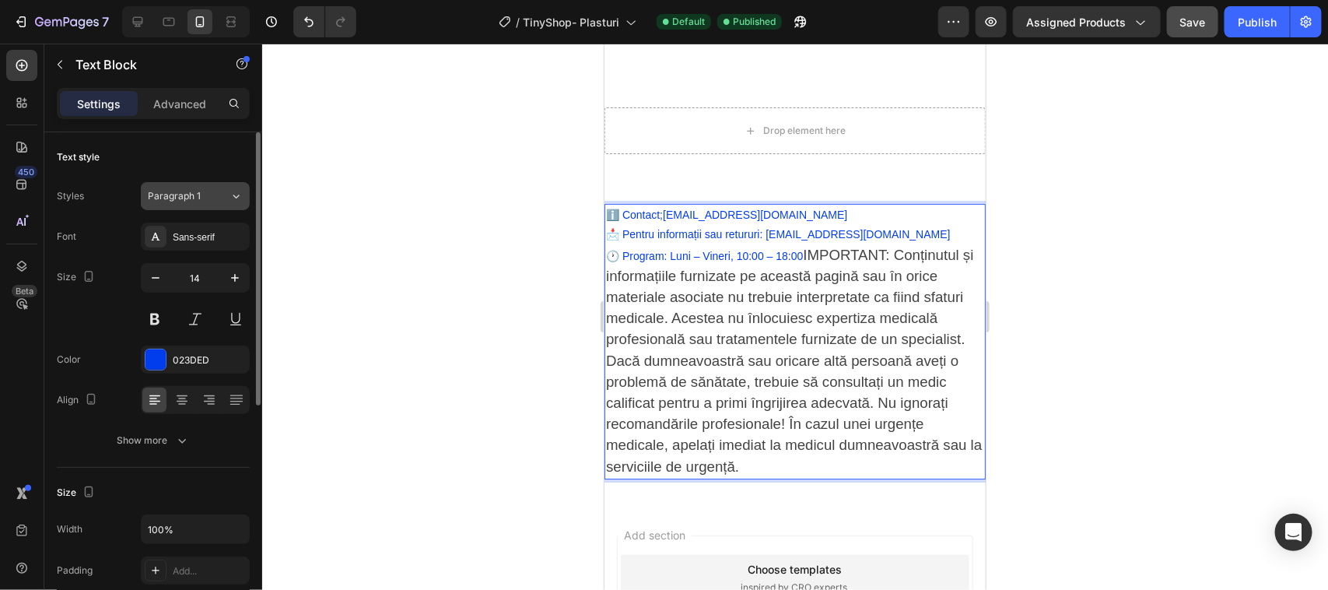
click at [238, 194] on icon at bounding box center [235, 196] width 13 height 16
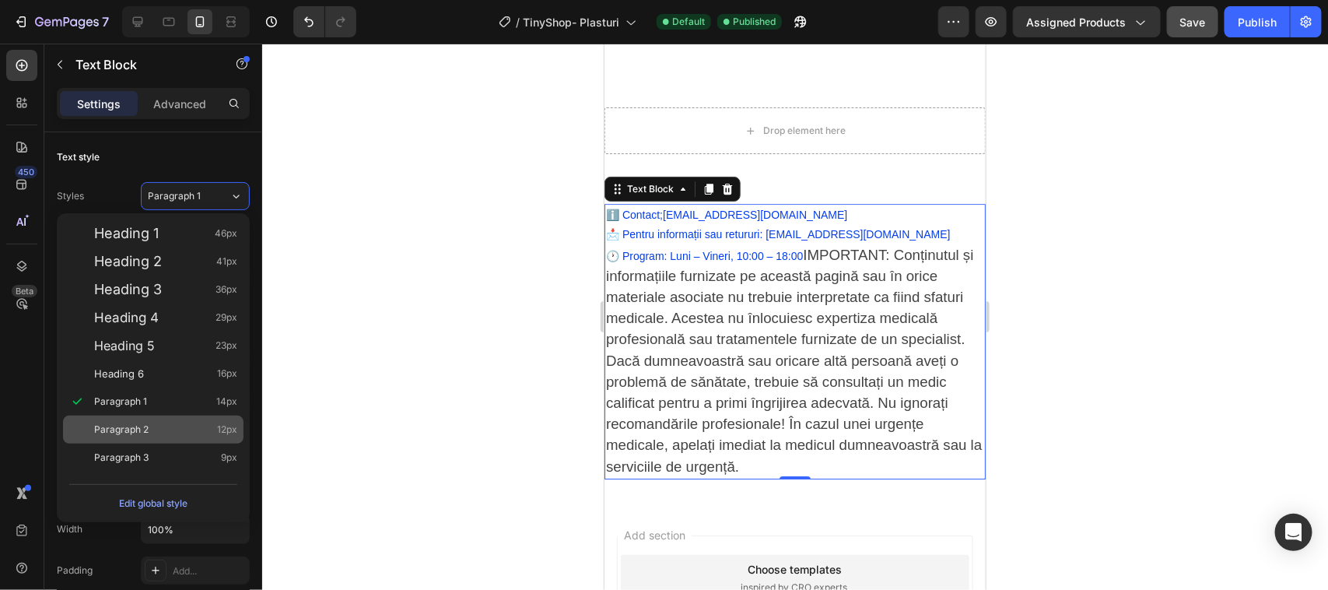
click at [130, 429] on span "Paragraph 2" at bounding box center [121, 430] width 54 height 16
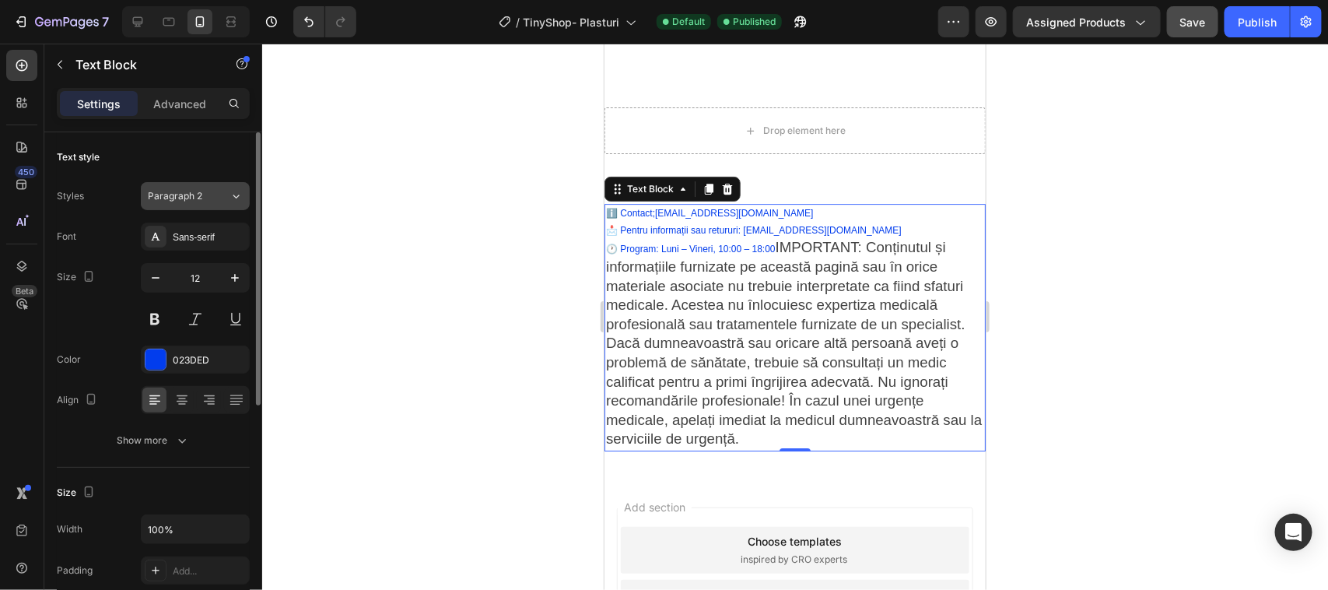
click at [233, 195] on icon at bounding box center [236, 196] width 6 height 4
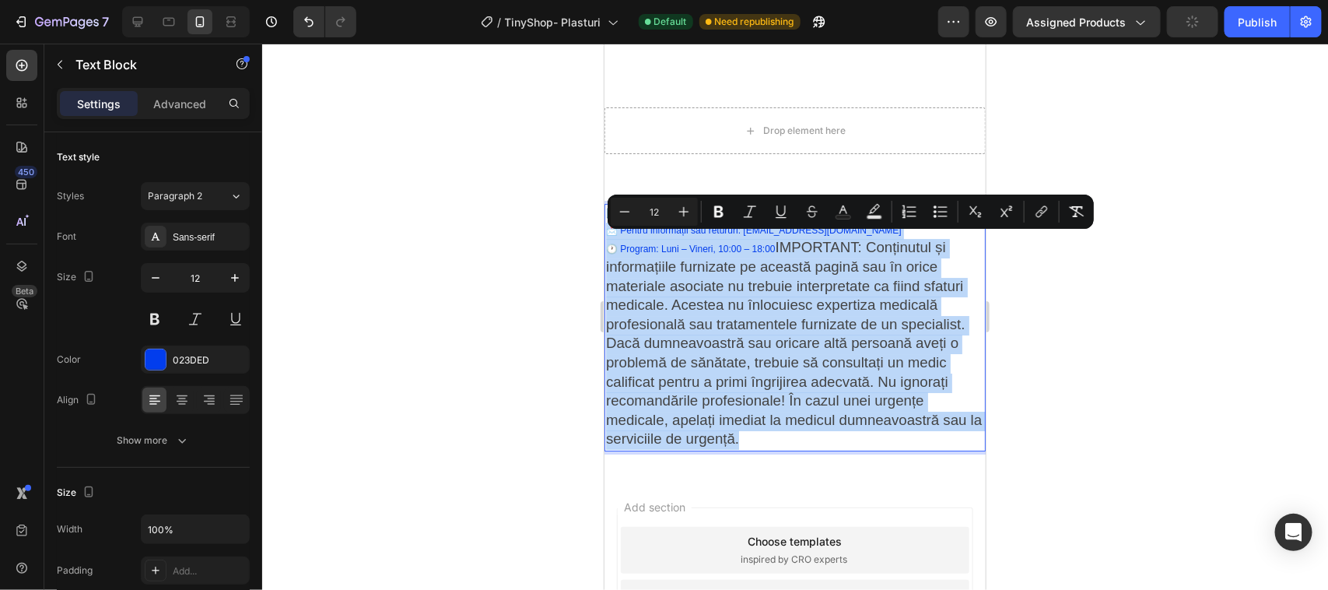
drag, startPoint x: 900, startPoint y: 229, endPoint x: 858, endPoint y: 426, distance: 200.5
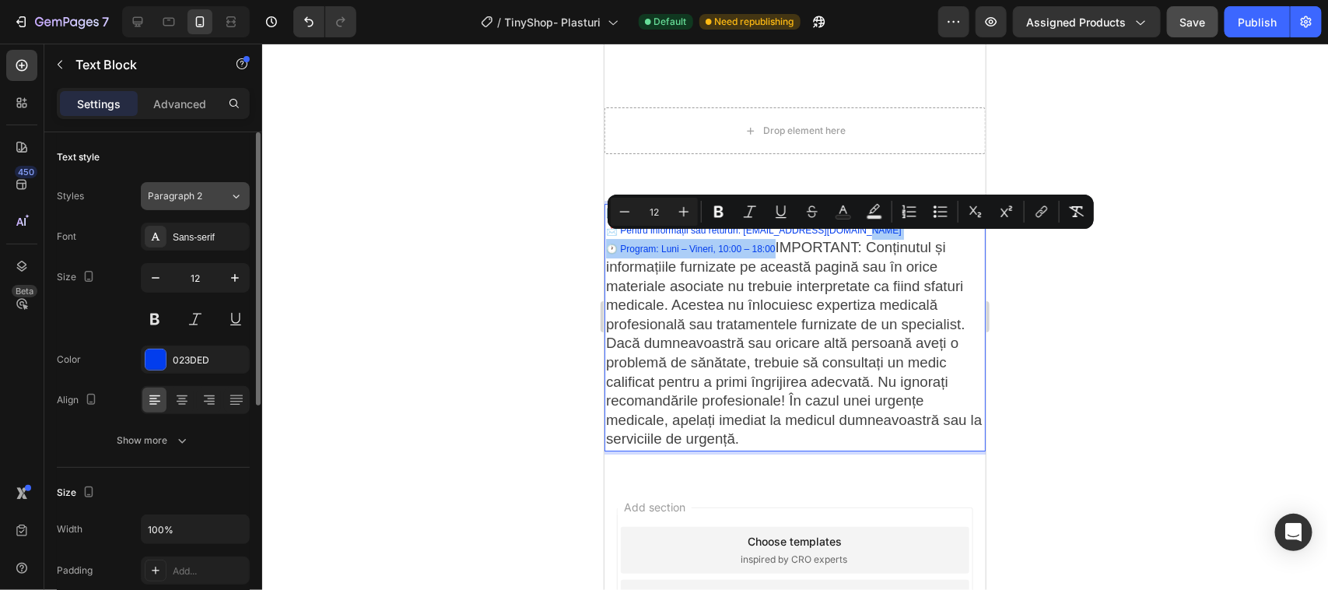
click at [235, 196] on icon at bounding box center [235, 196] width 13 height 16
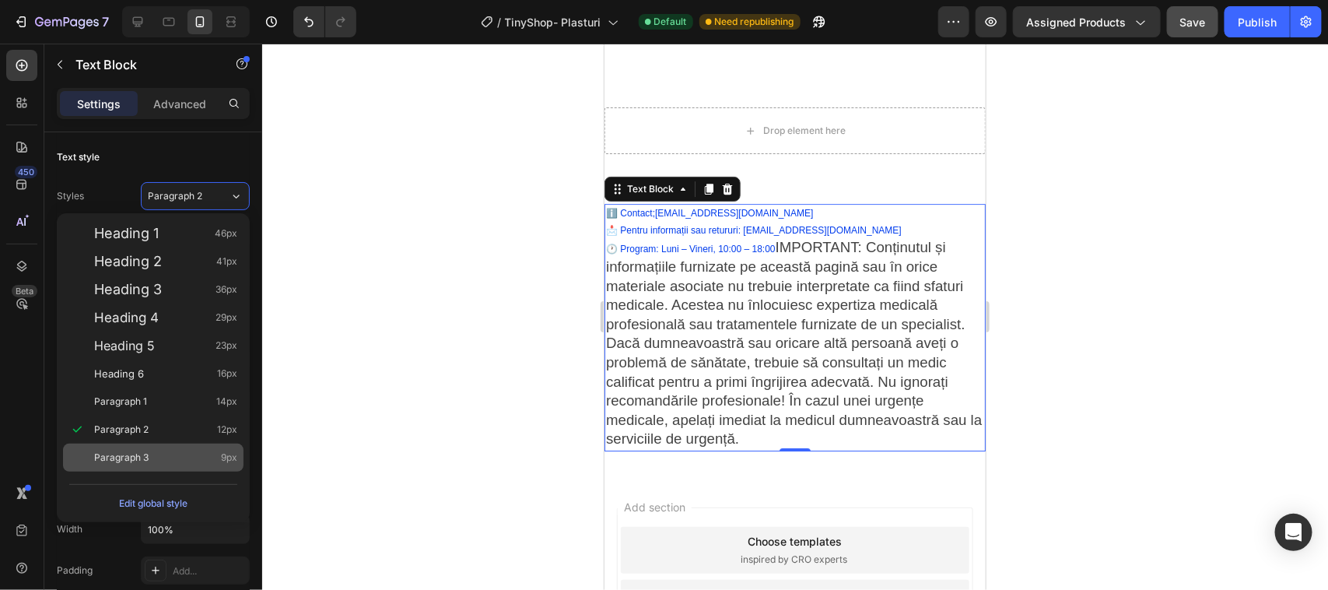
click at [125, 453] on span "Paragraph 3" at bounding box center [121, 458] width 54 height 16
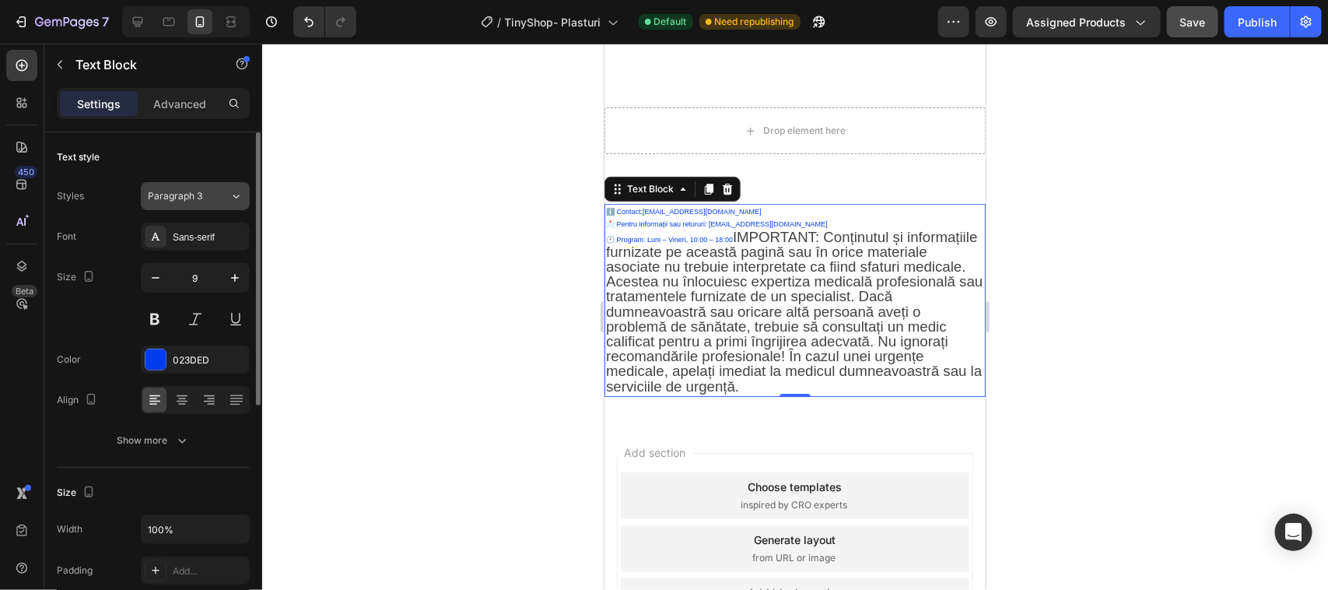
click at [235, 195] on icon at bounding box center [235, 196] width 13 height 16
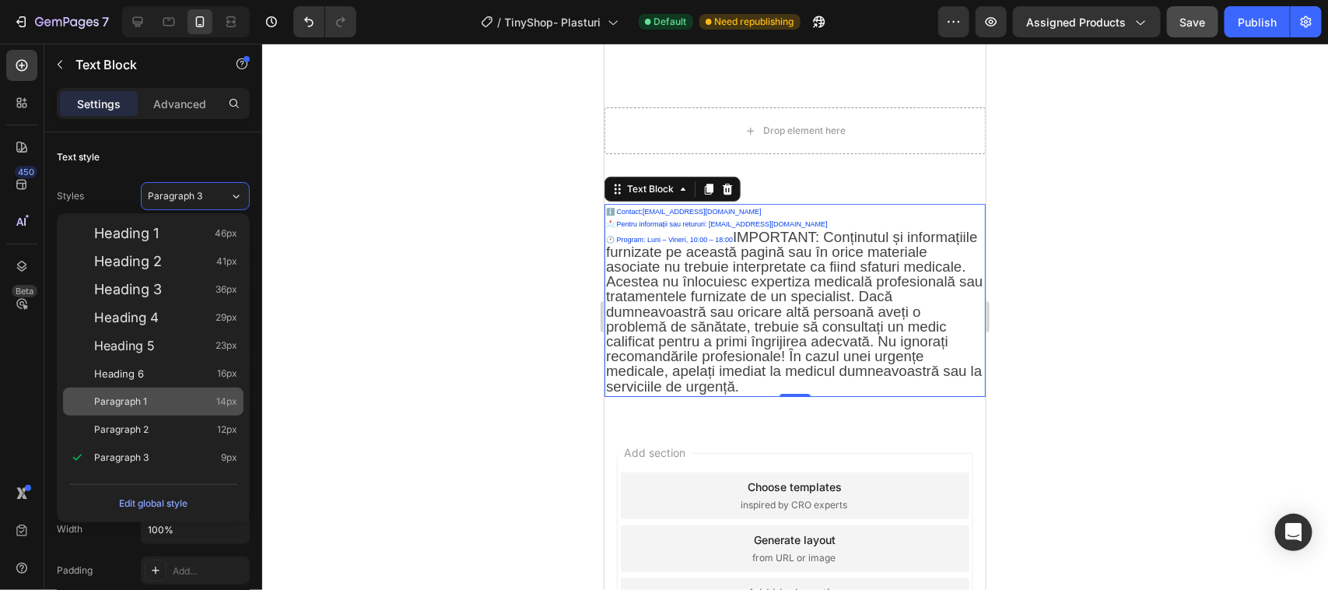
click at [162, 397] on div "Paragraph 1 14px" at bounding box center [165, 402] width 143 height 16
type input "14"
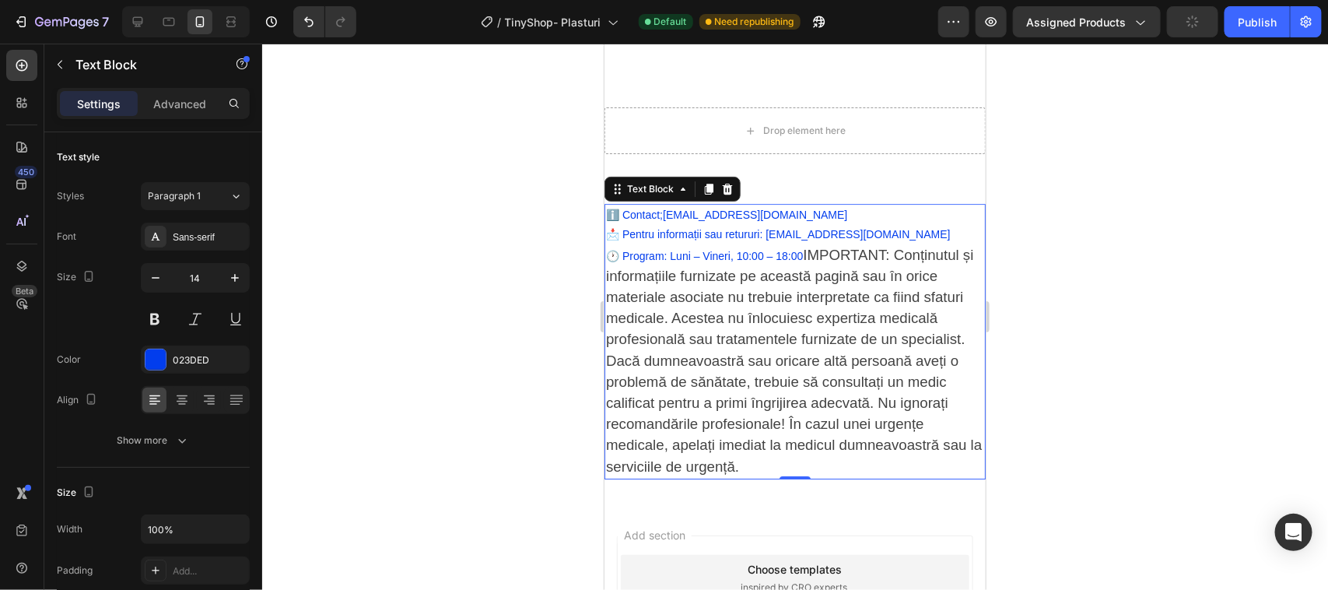
click at [1081, 281] on div at bounding box center [795, 317] width 1066 height 546
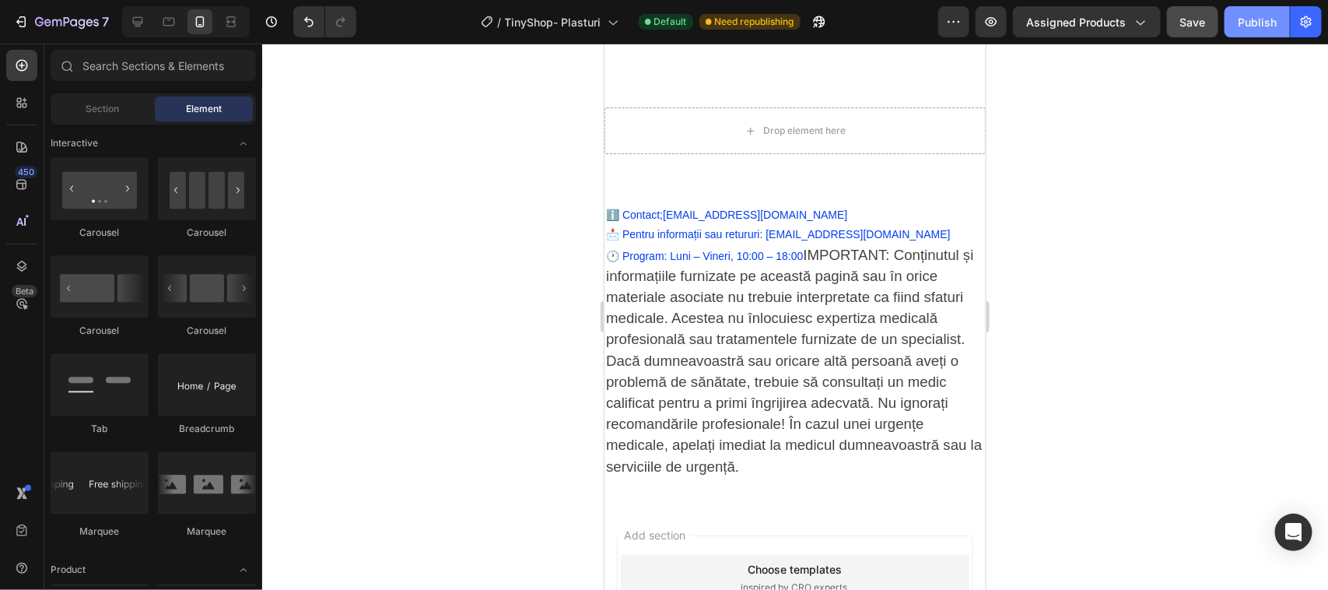
click at [1260, 18] on div "Publish" at bounding box center [1257, 22] width 39 height 16
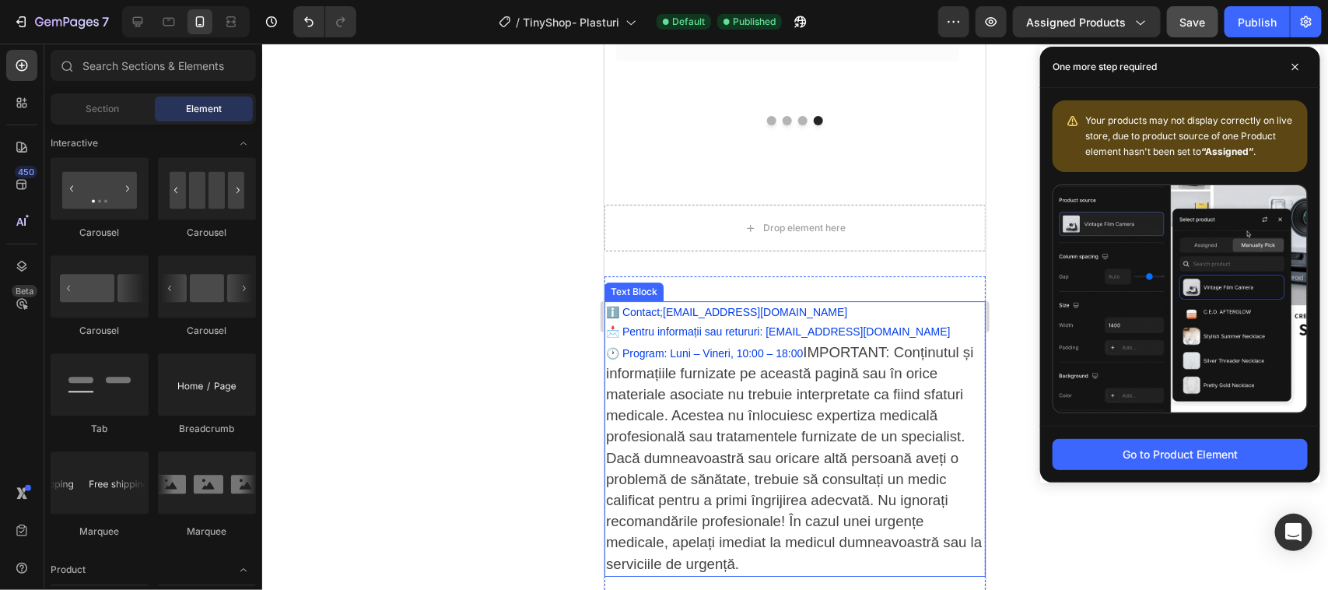
scroll to position [2042, 0]
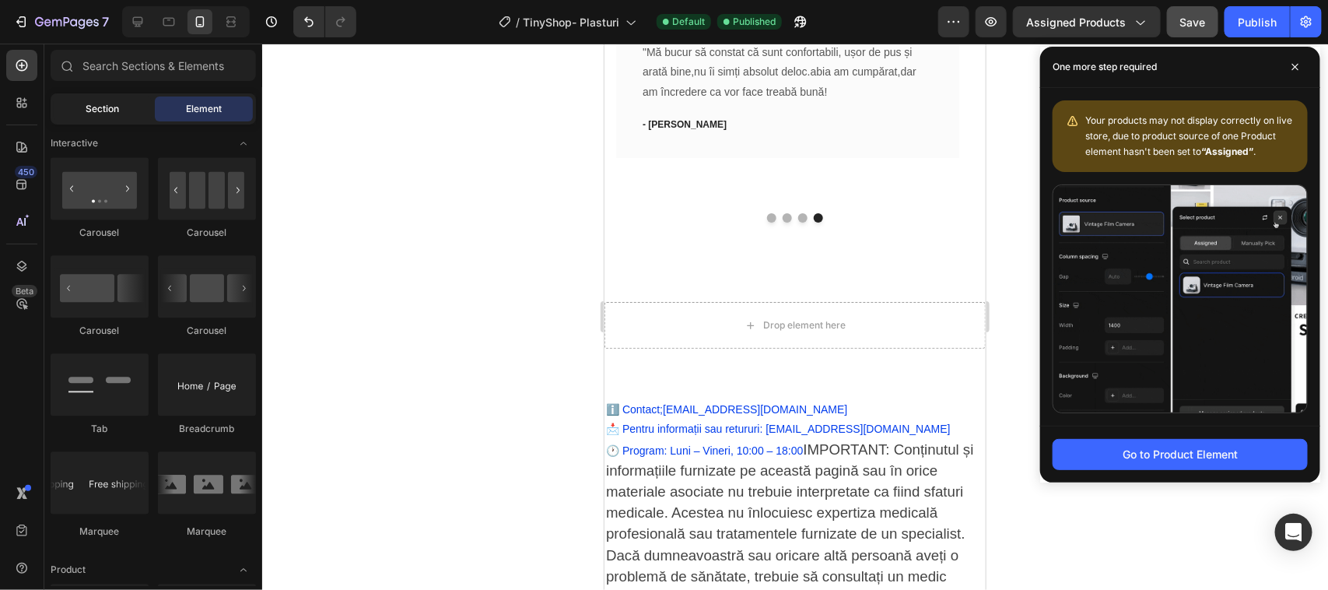
click at [93, 109] on span "Section" at bounding box center [102, 109] width 33 height 14
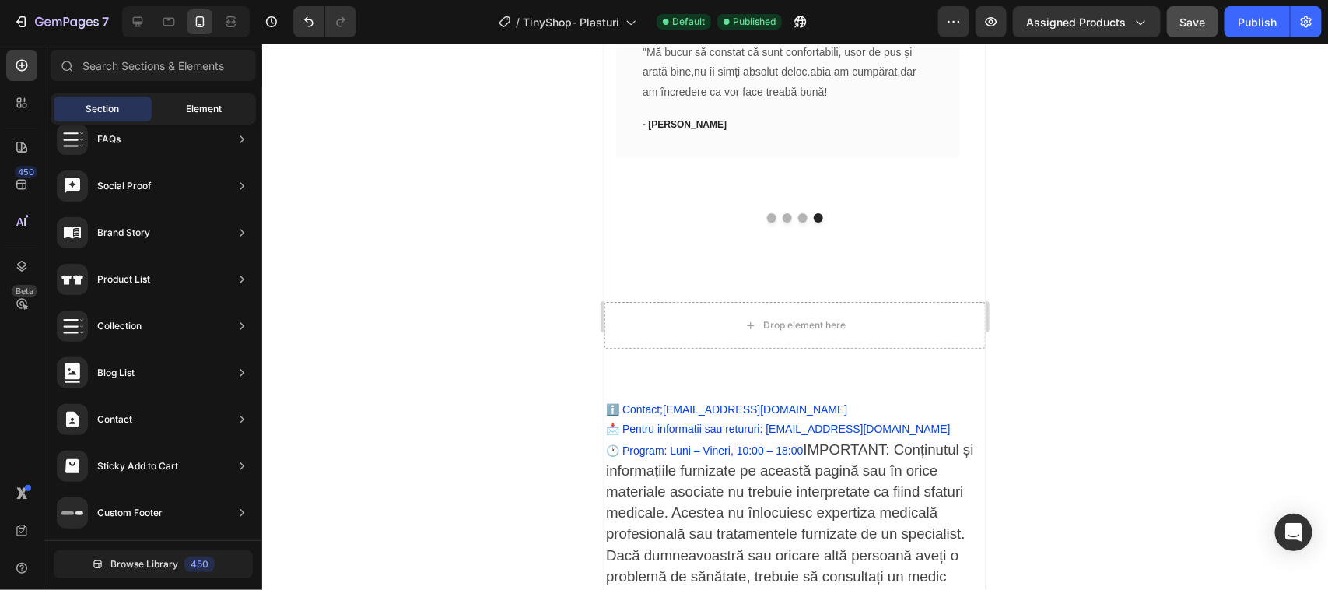
click at [184, 111] on div "Element" at bounding box center [204, 108] width 98 height 25
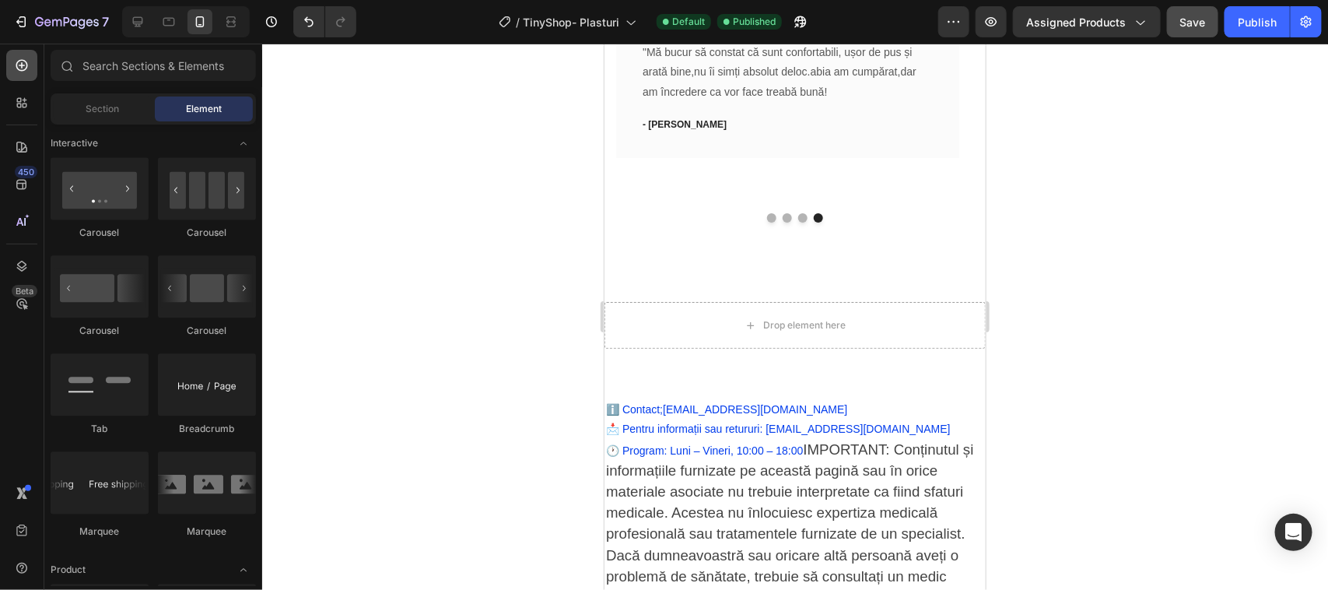
click at [21, 64] on icon at bounding box center [22, 65] width 6 height 6
click at [20, 17] on icon "button" at bounding box center [21, 22] width 16 height 16
